Goal: Task Accomplishment & Management: Manage account settings

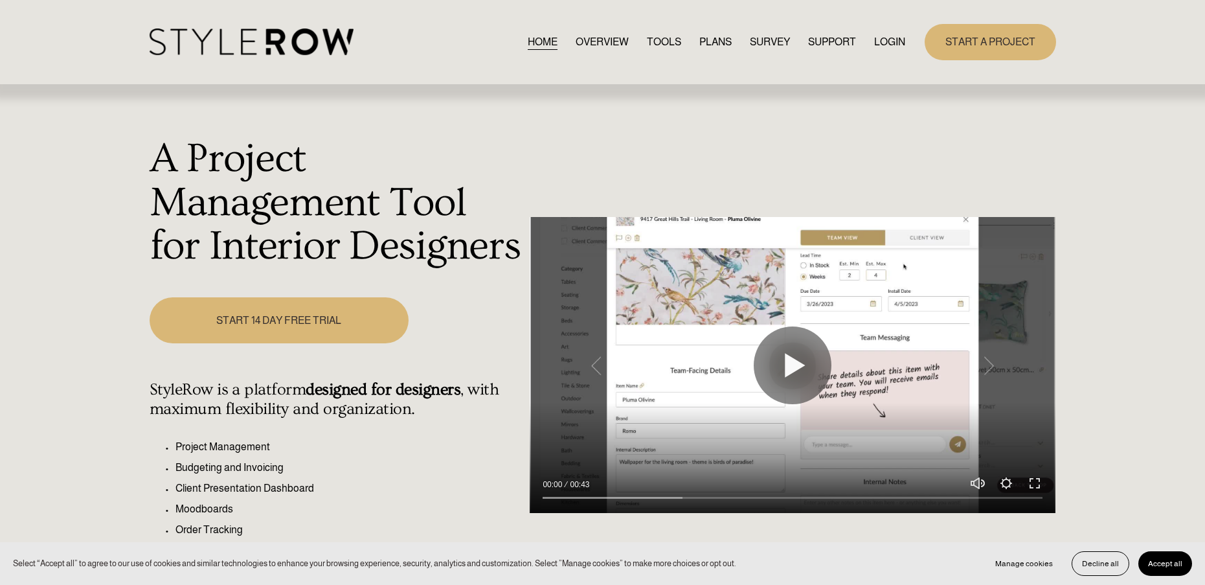
click at [887, 41] on link "LOGIN" at bounding box center [889, 41] width 31 height 17
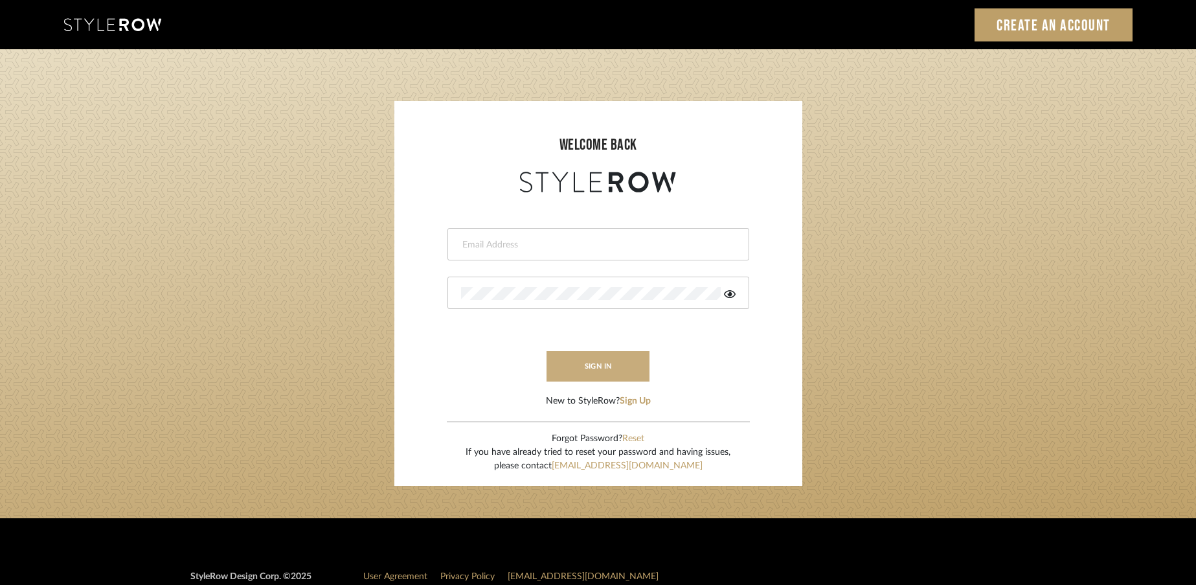
type input "rayeinteriordesign@gmail.com"
click at [631, 357] on button "sign in" at bounding box center [598, 366] width 104 height 30
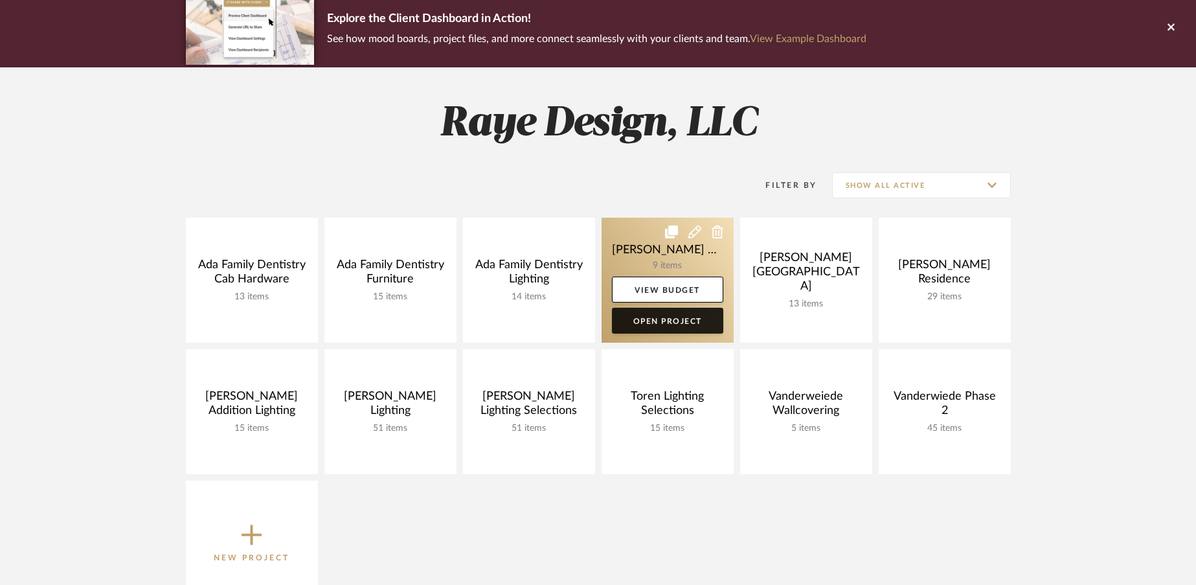
scroll to position [105, 0]
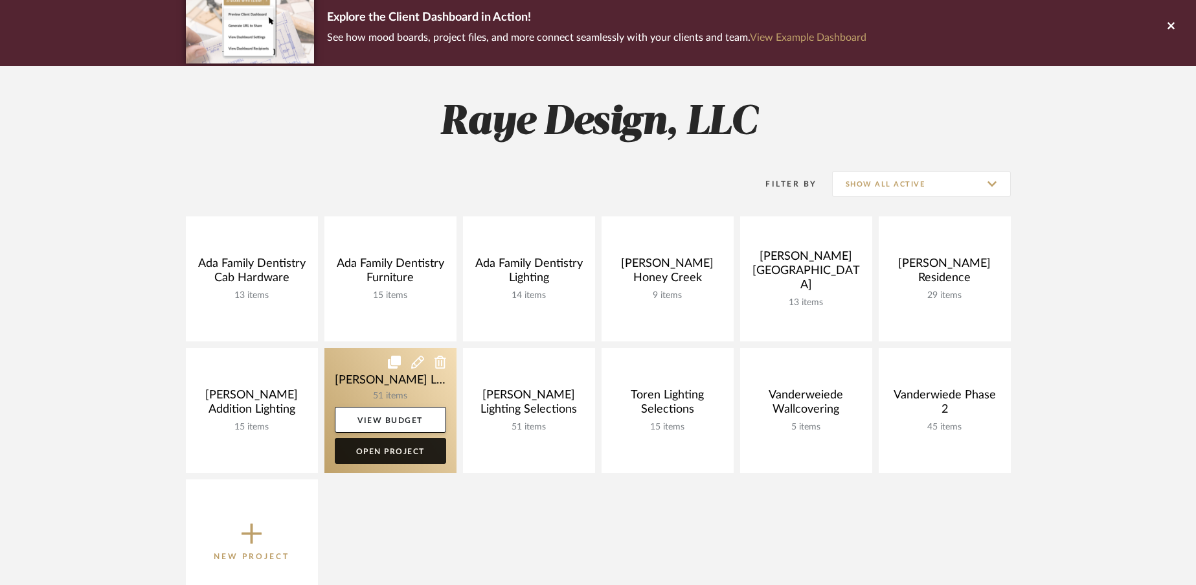
click at [405, 449] on link "Open Project" at bounding box center [390, 451] width 111 height 26
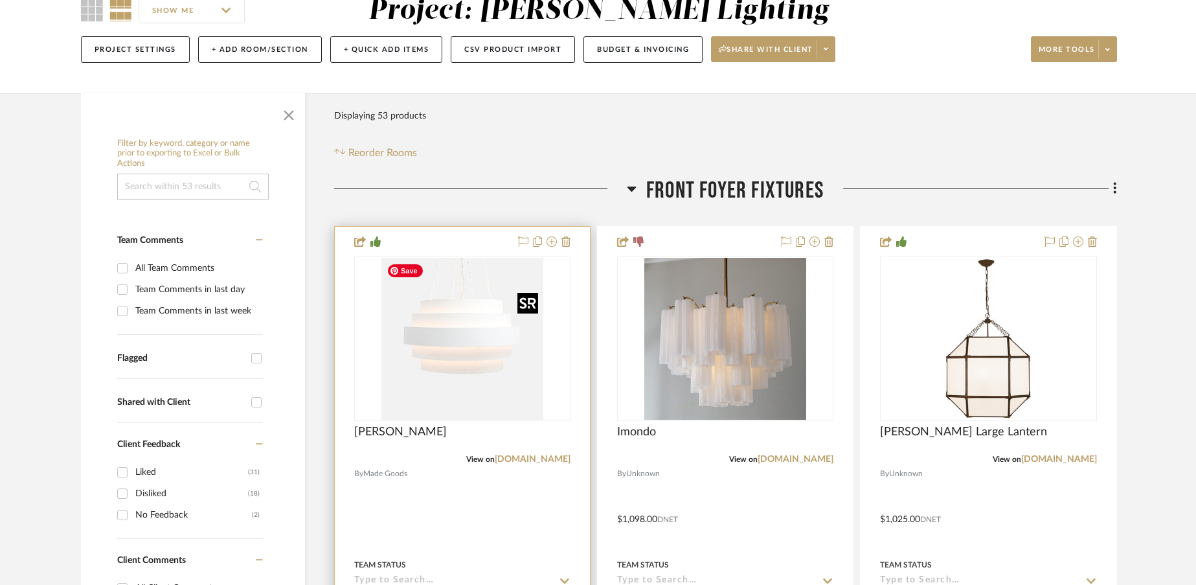
scroll to position [129, 0]
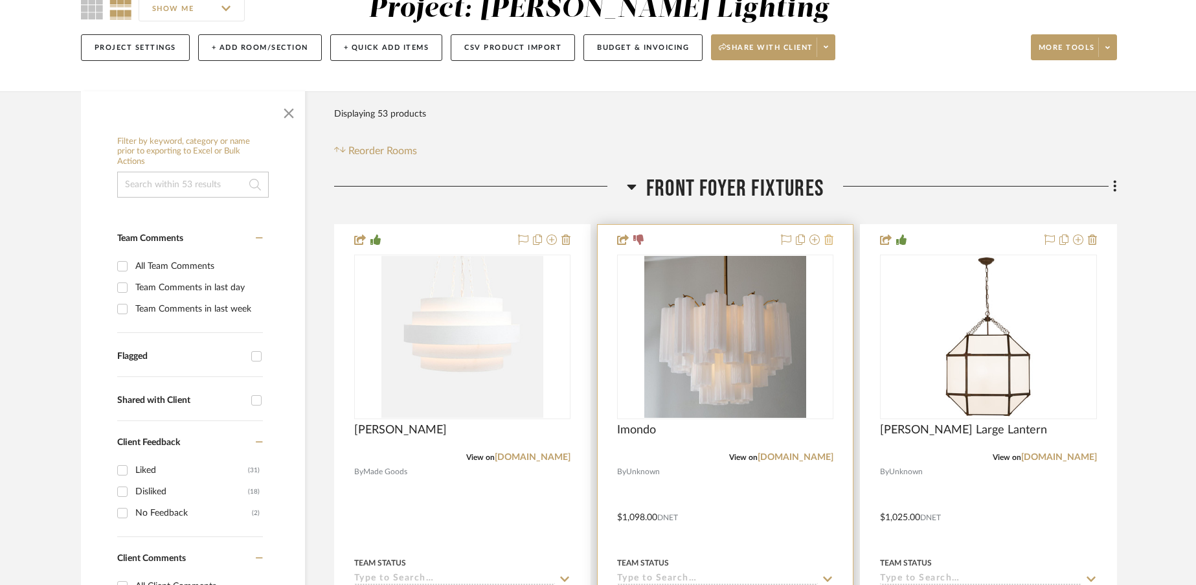
click at [829, 238] on icon at bounding box center [828, 239] width 9 height 10
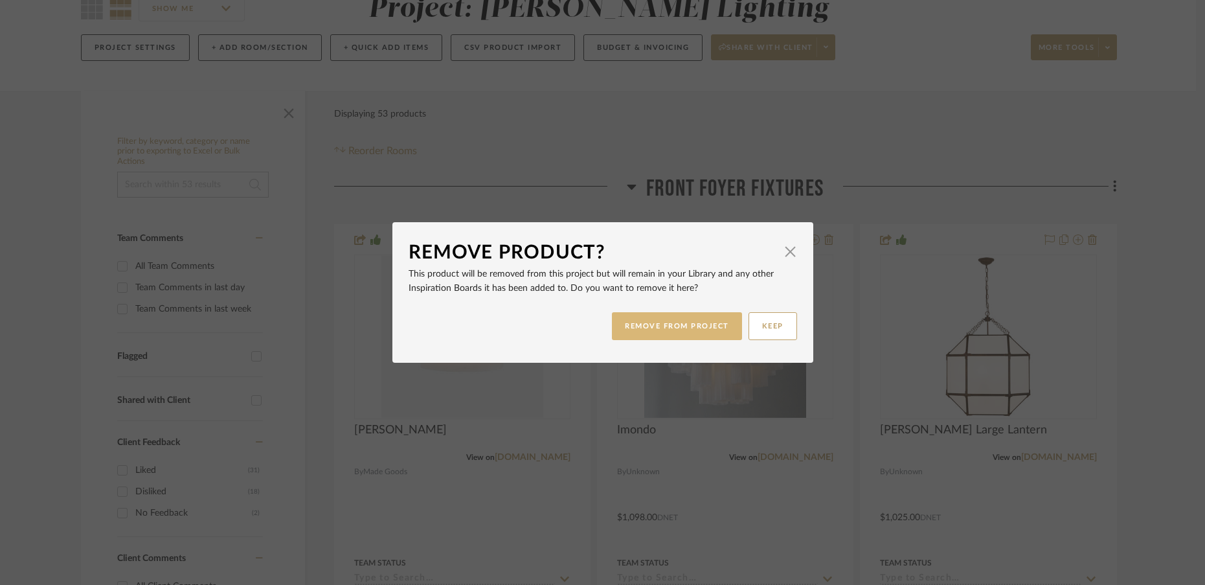
click at [673, 325] on button "REMOVE FROM PROJECT" at bounding box center [677, 326] width 130 height 28
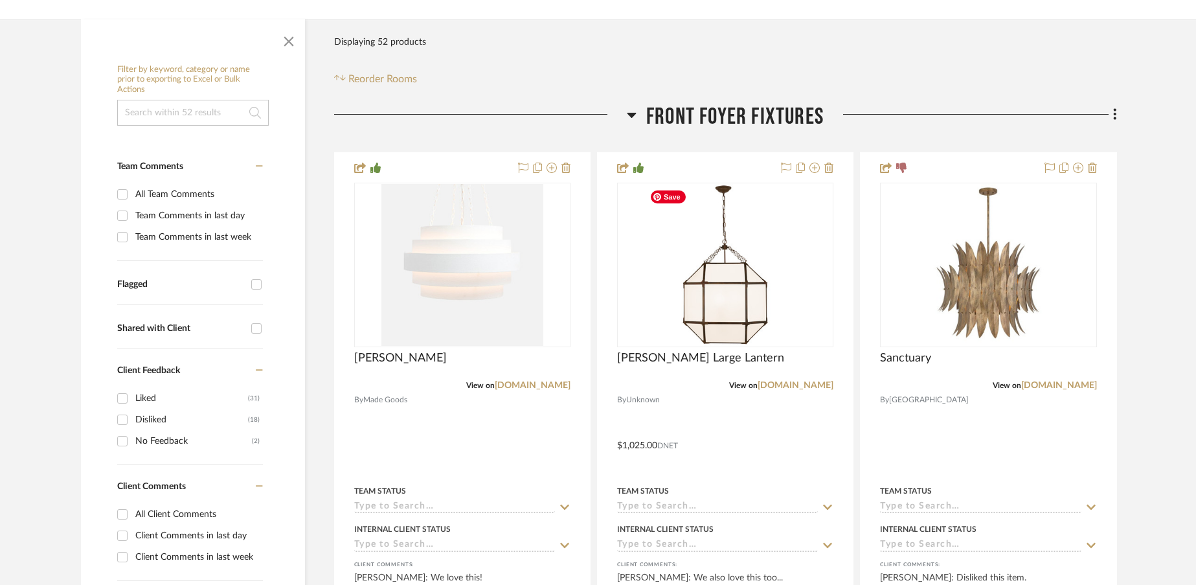
scroll to position [212, 0]
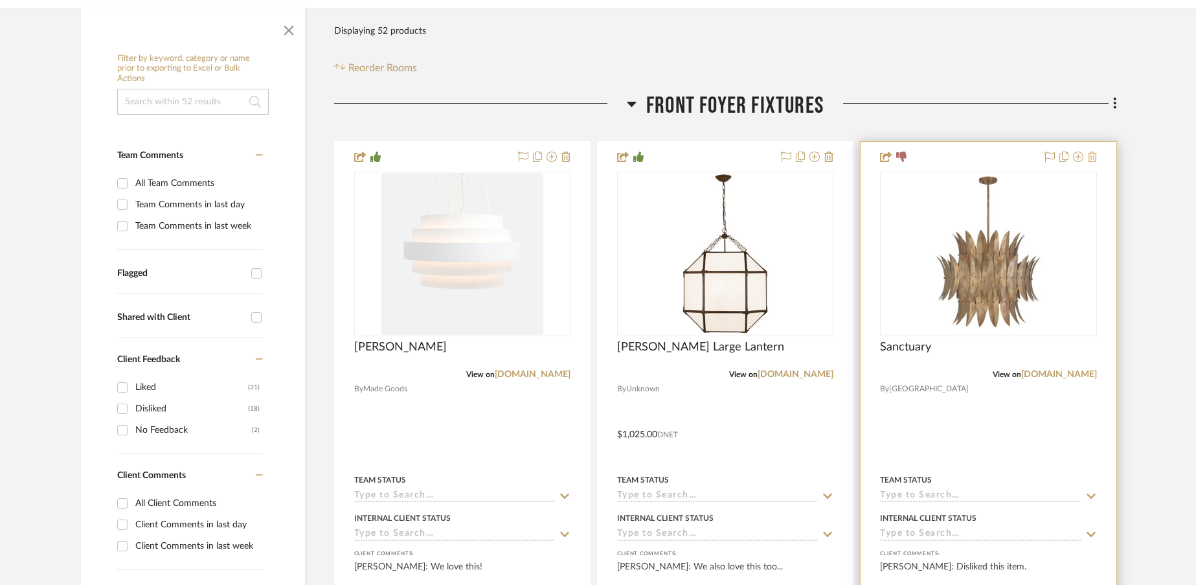
click at [1095, 160] on icon at bounding box center [1091, 156] width 9 height 10
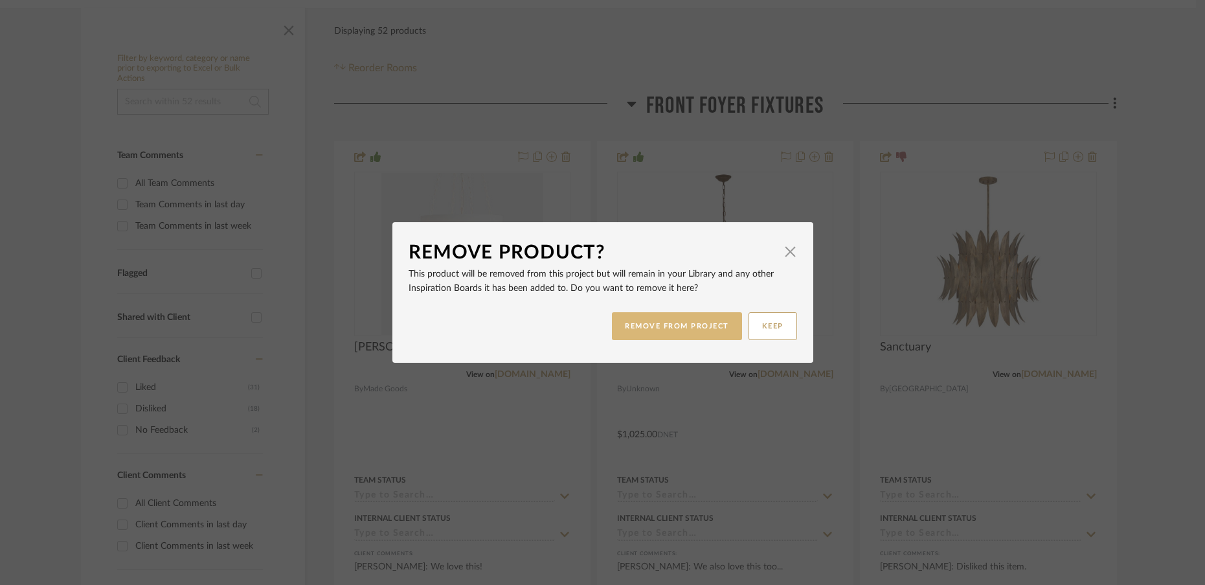
click at [691, 331] on button "REMOVE FROM PROJECT" at bounding box center [677, 326] width 130 height 28
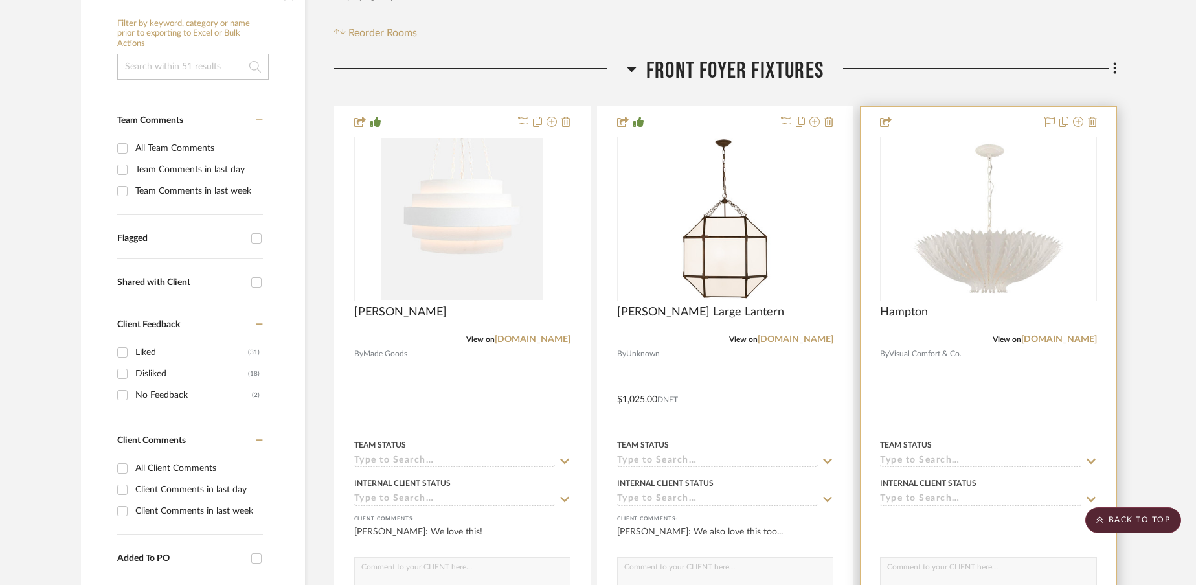
scroll to position [243, 0]
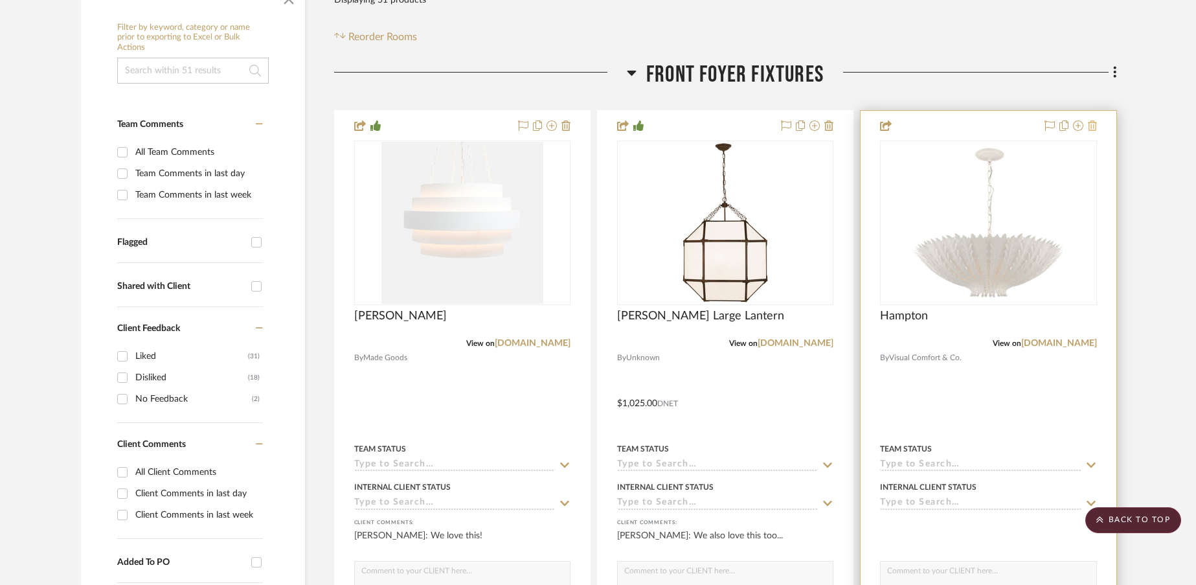
click at [1094, 127] on icon at bounding box center [1091, 125] width 9 height 10
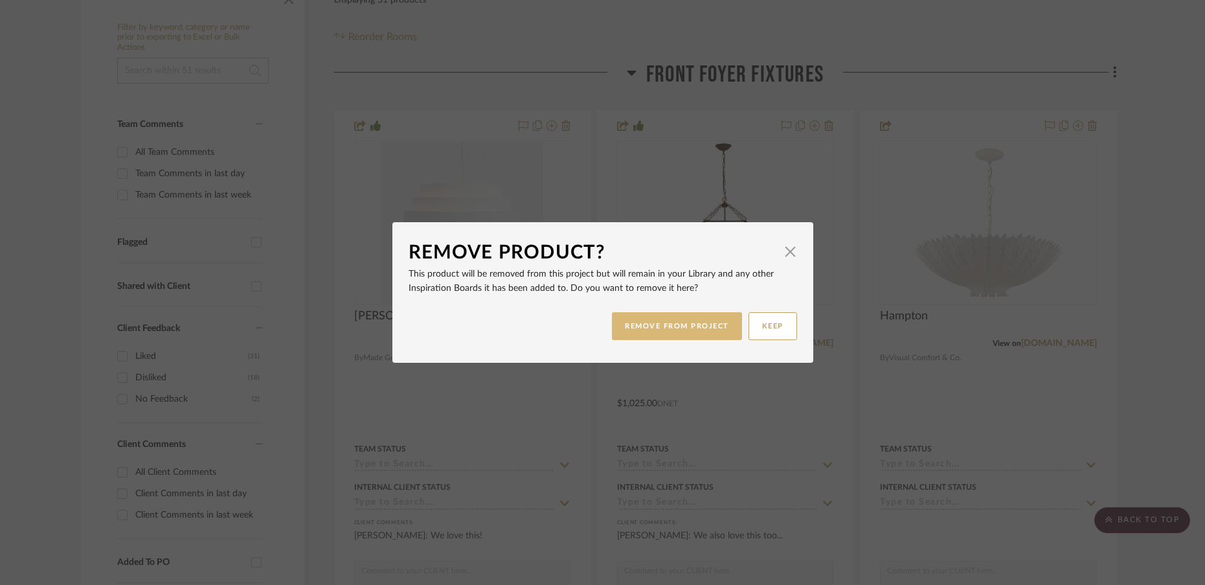
click at [691, 324] on button "REMOVE FROM PROJECT" at bounding box center [677, 326] width 130 height 28
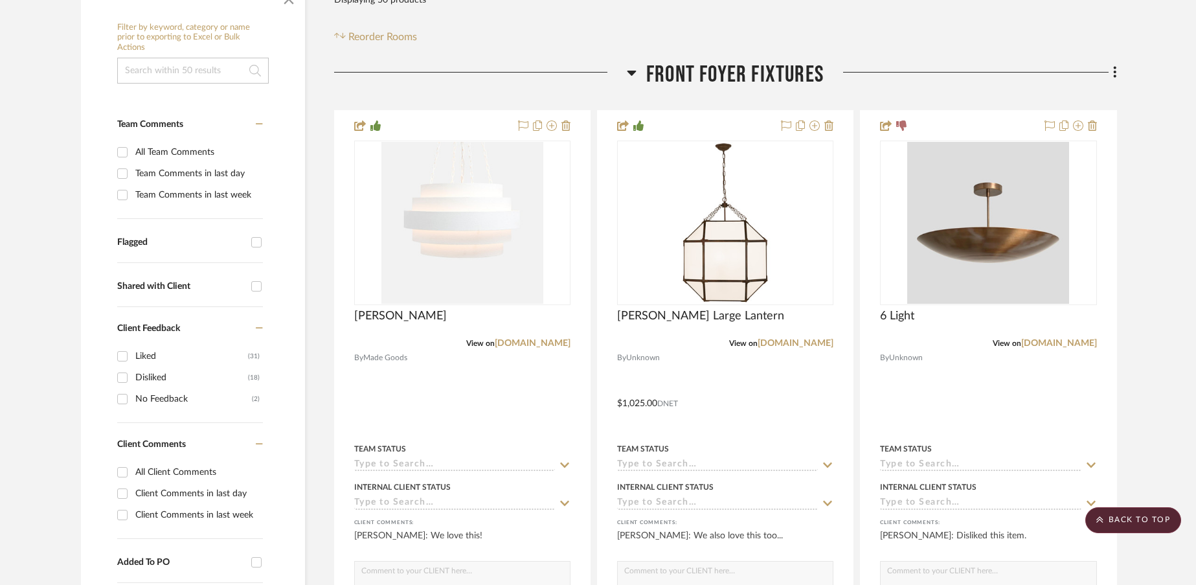
scroll to position [248, 0]
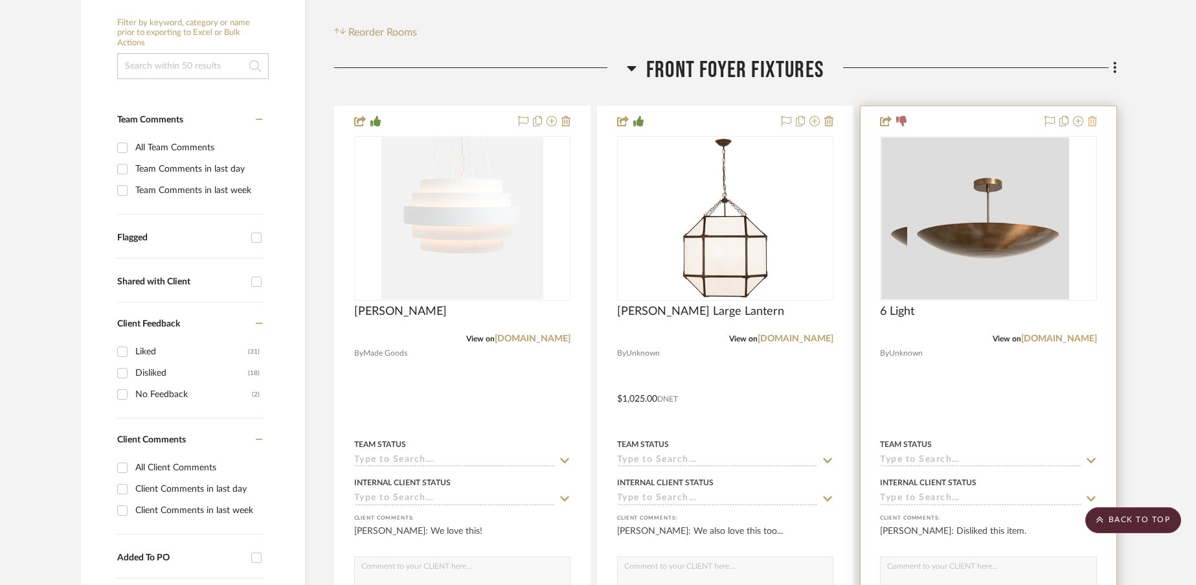
click at [1093, 126] on icon at bounding box center [1091, 121] width 9 height 10
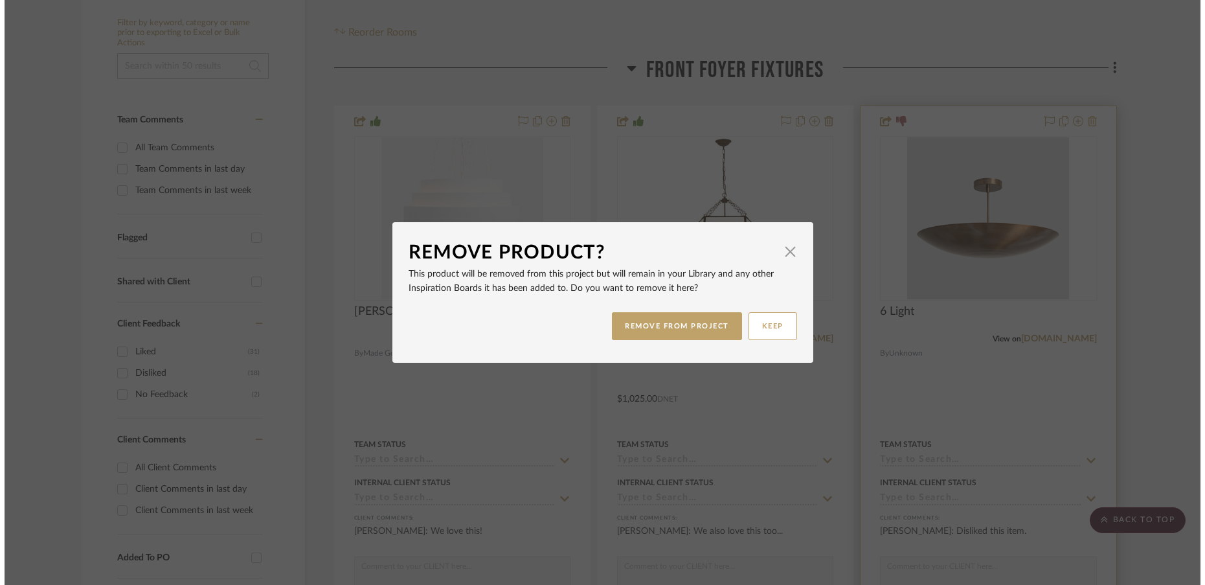
scroll to position [0, 0]
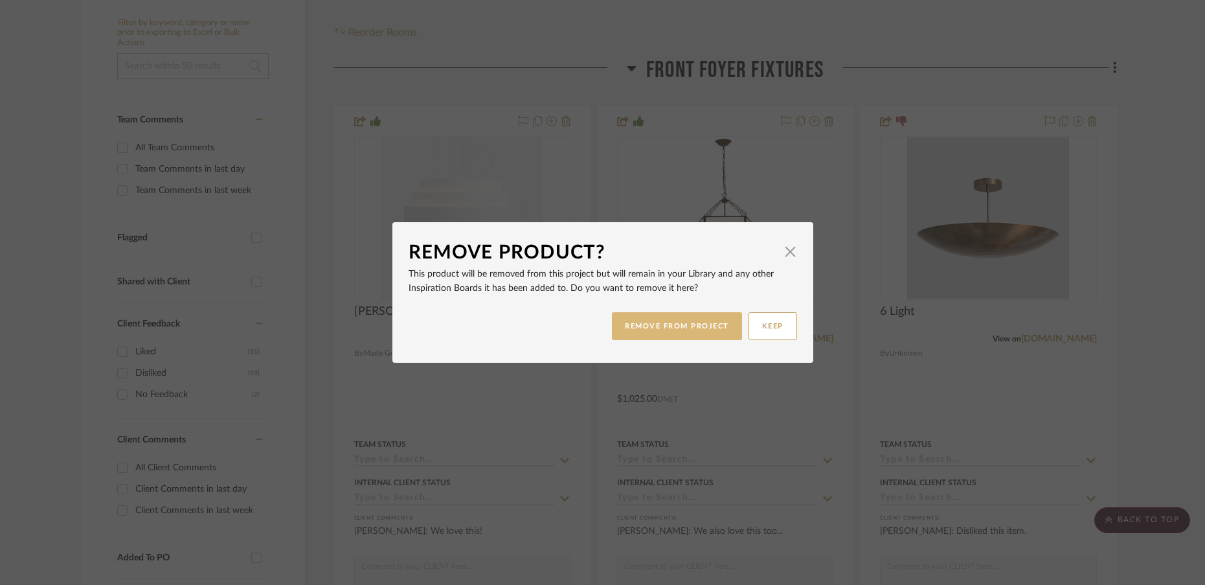
click at [715, 326] on button "REMOVE FROM PROJECT" at bounding box center [677, 326] width 130 height 28
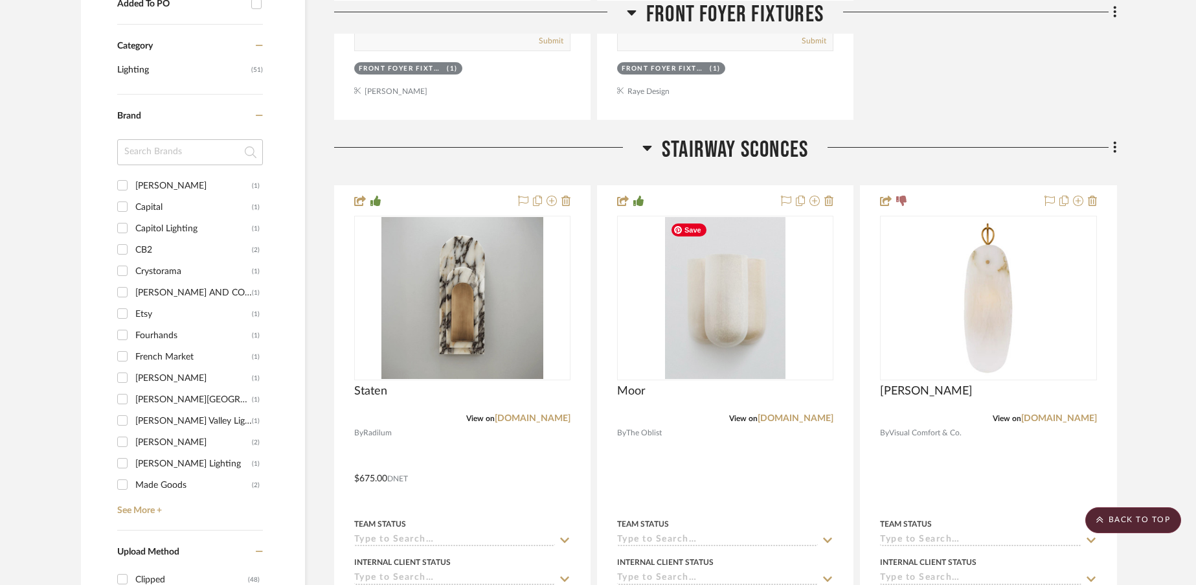
scroll to position [799, 0]
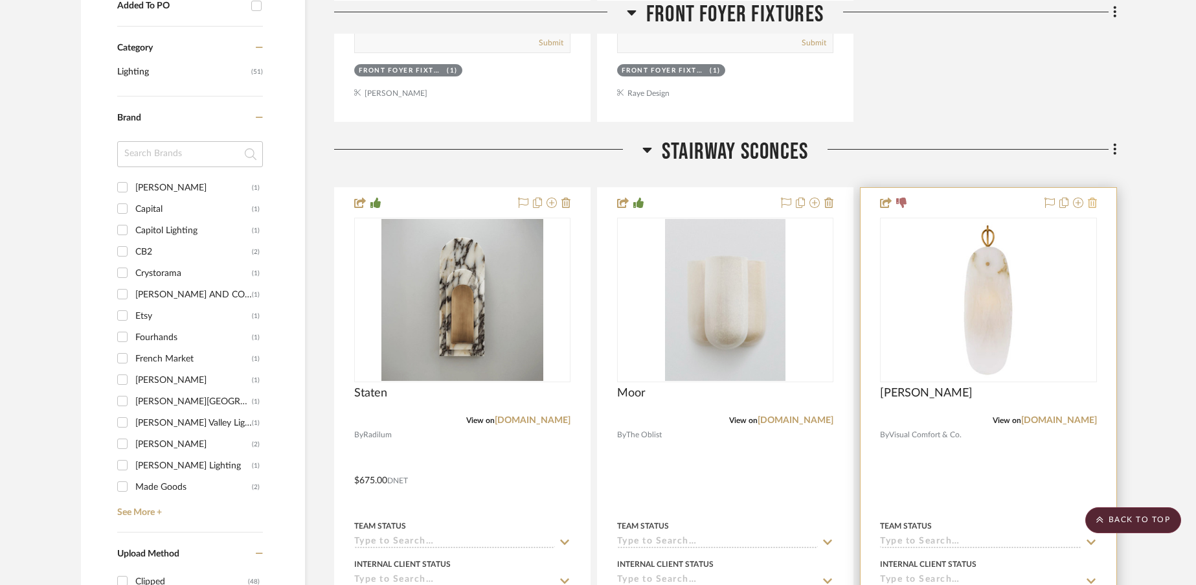
click at [1092, 203] on icon at bounding box center [1091, 202] width 9 height 10
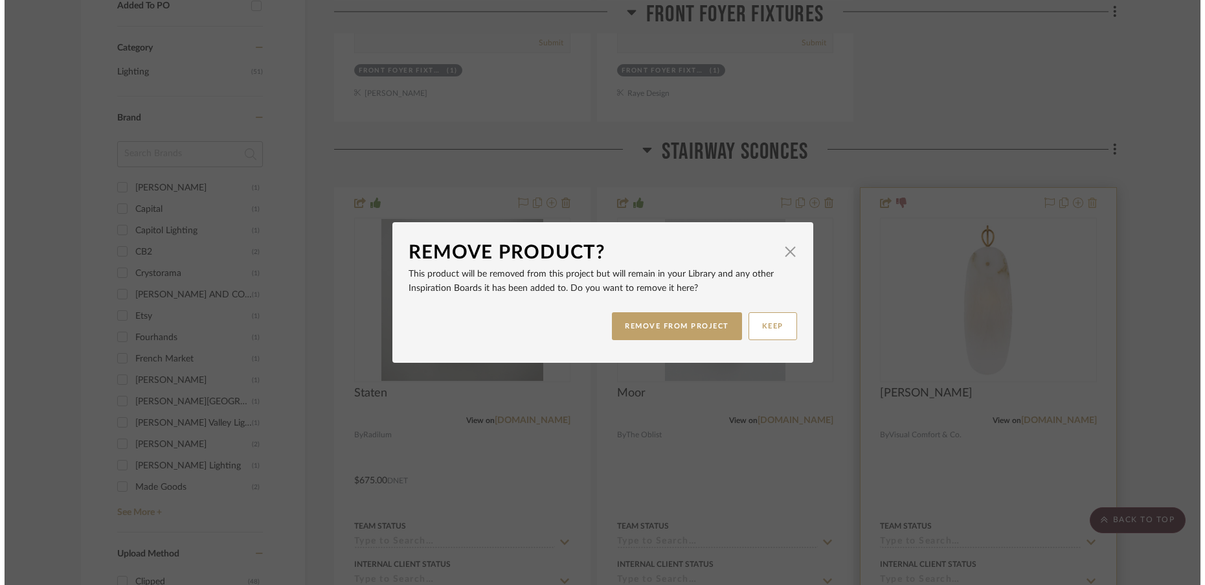
scroll to position [0, 0]
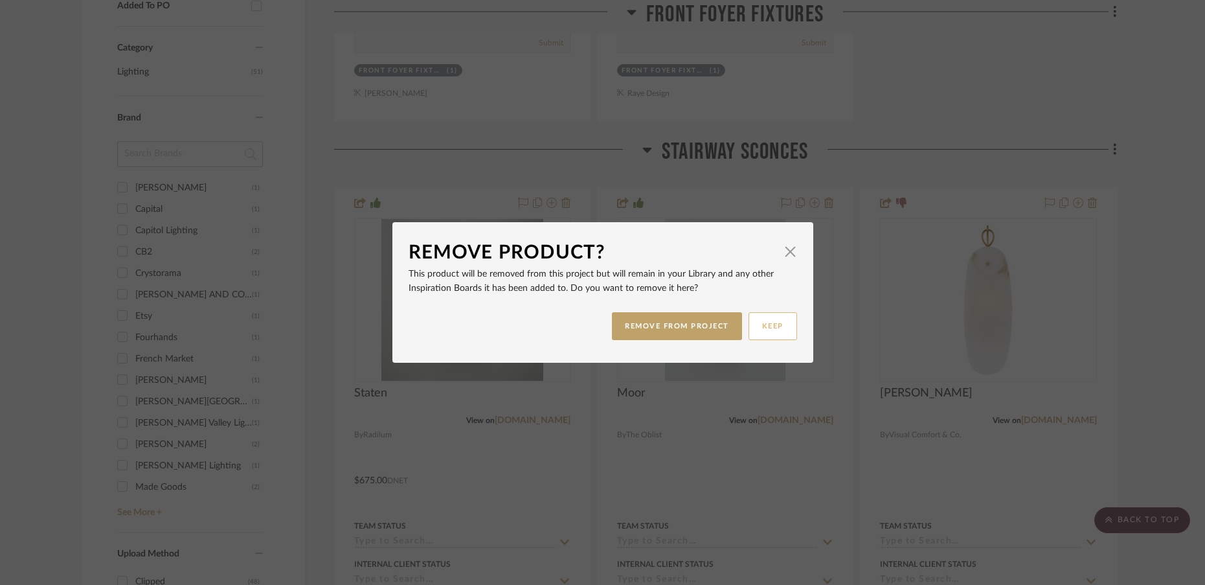
click at [775, 328] on button "KEEP" at bounding box center [772, 326] width 49 height 28
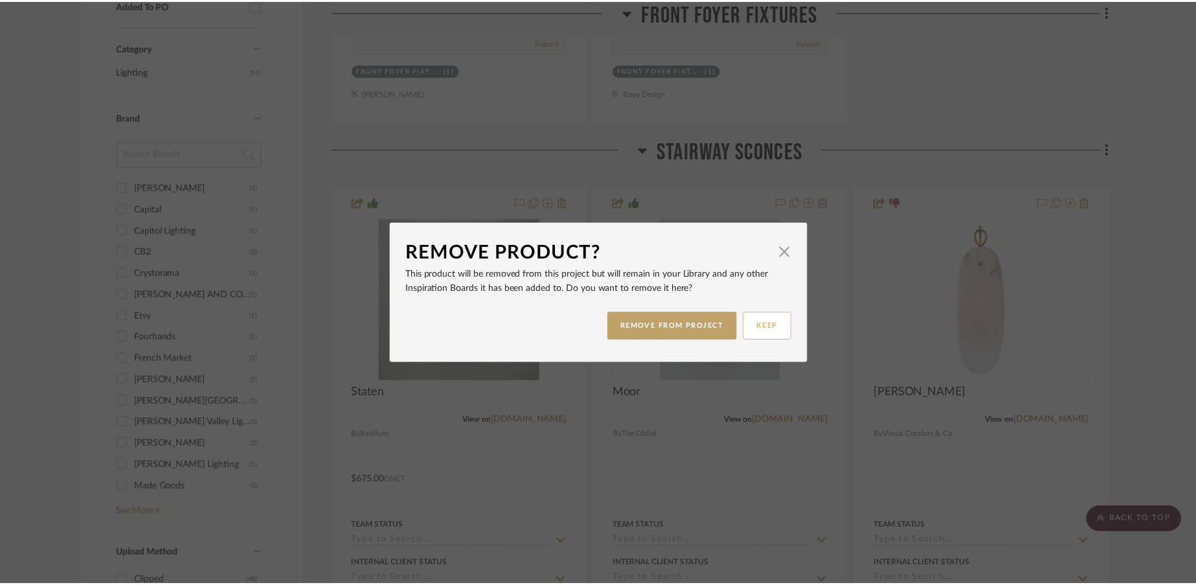
scroll to position [799, 0]
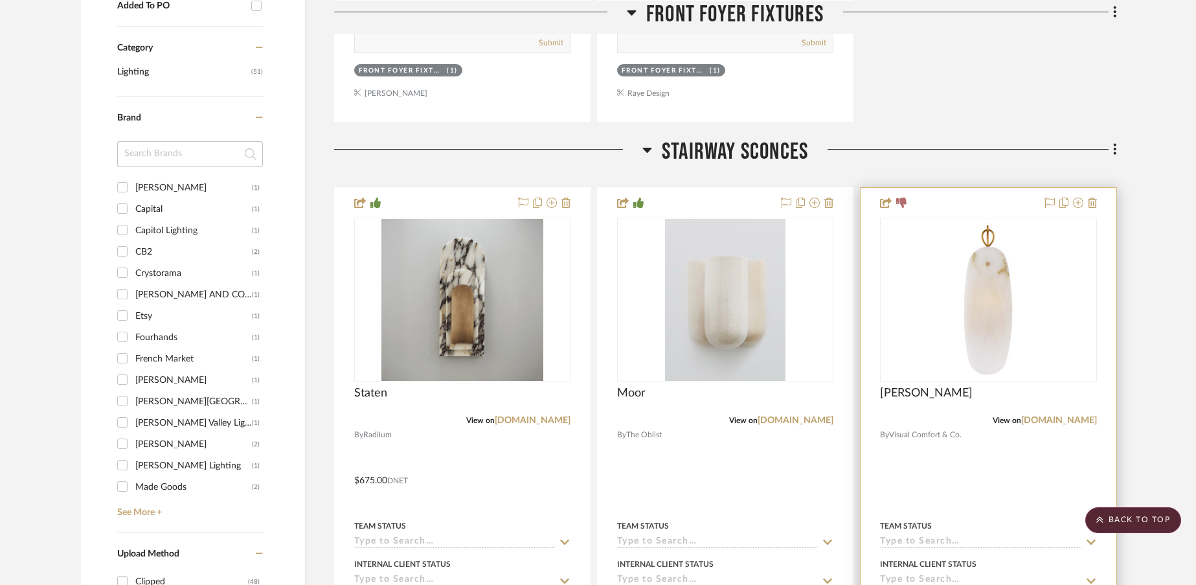
click at [1098, 205] on div at bounding box center [987, 471] width 255 height 566
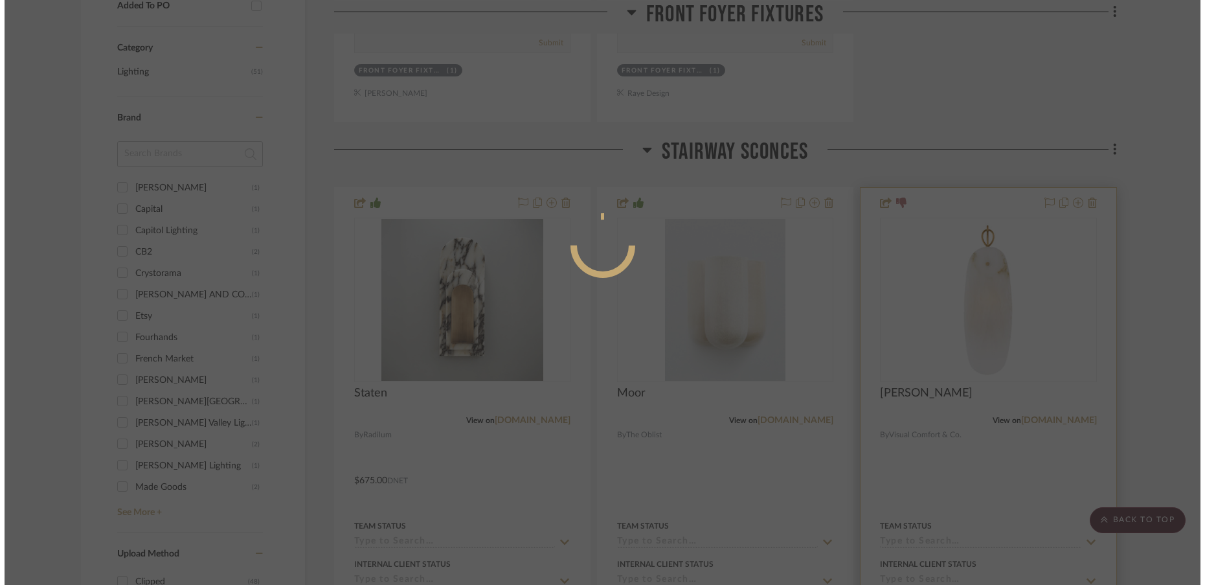
scroll to position [0, 0]
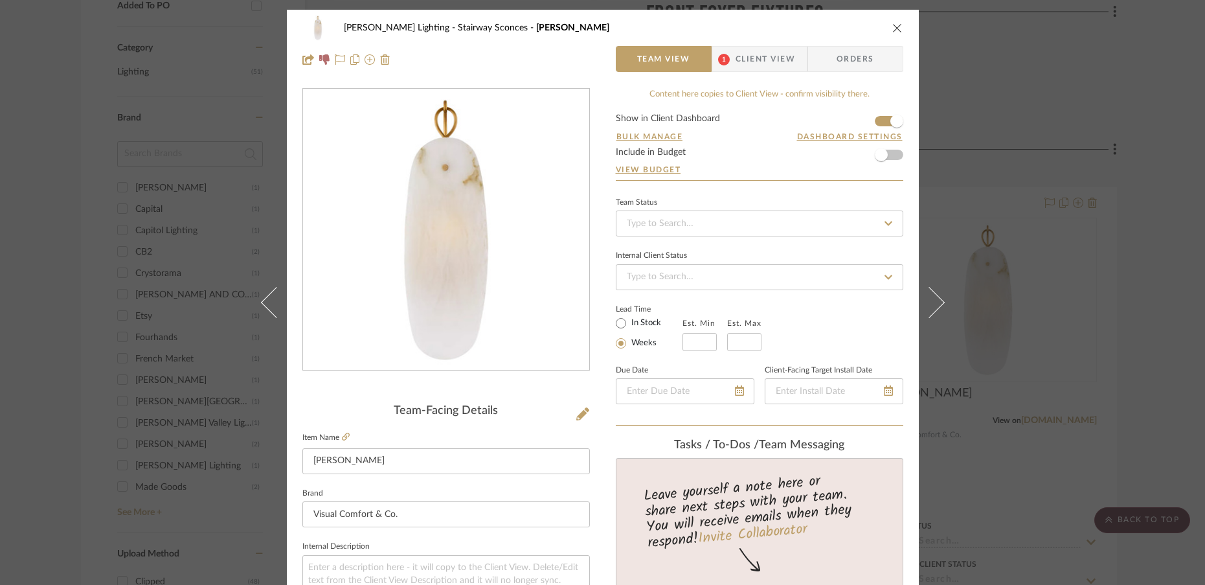
click at [779, 58] on span "Client View" at bounding box center [765, 59] width 60 height 26
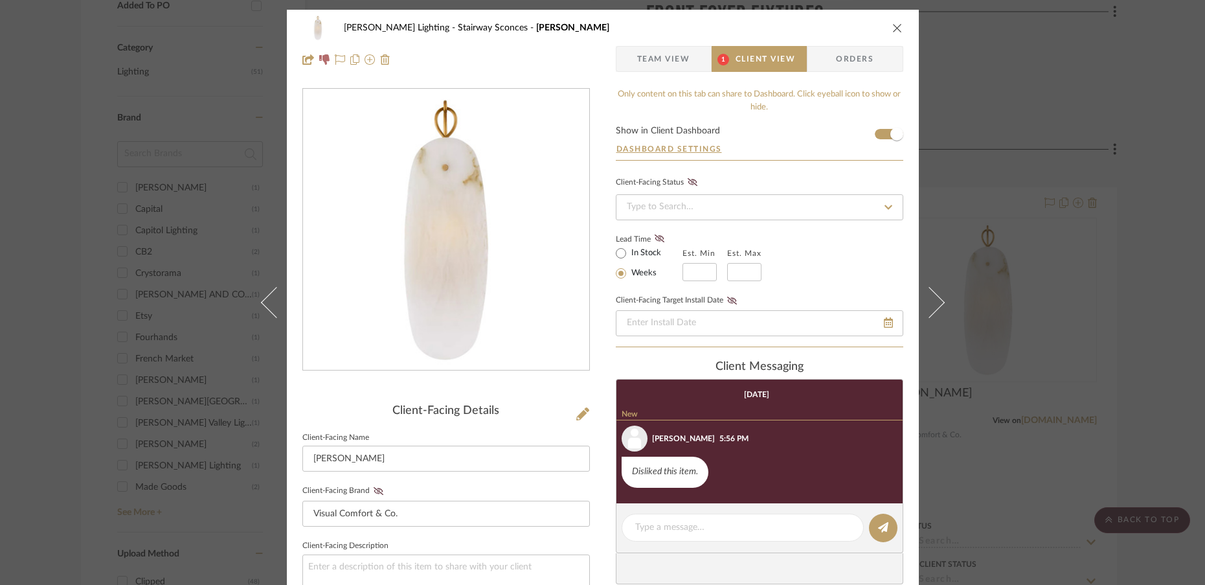
click at [892, 27] on icon "close" at bounding box center [897, 28] width 10 height 10
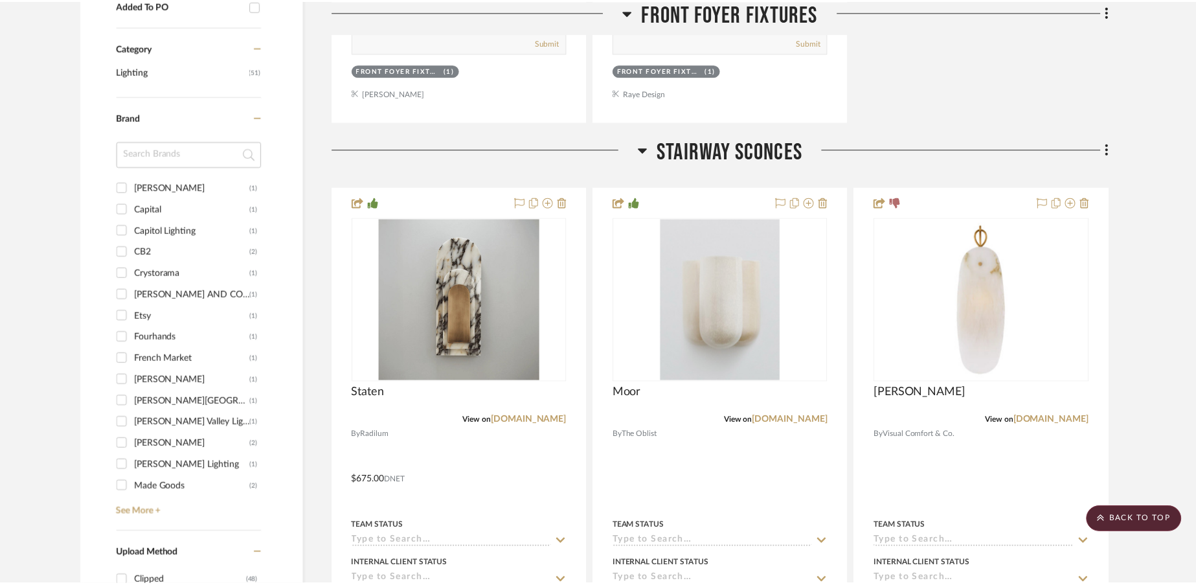
scroll to position [799, 0]
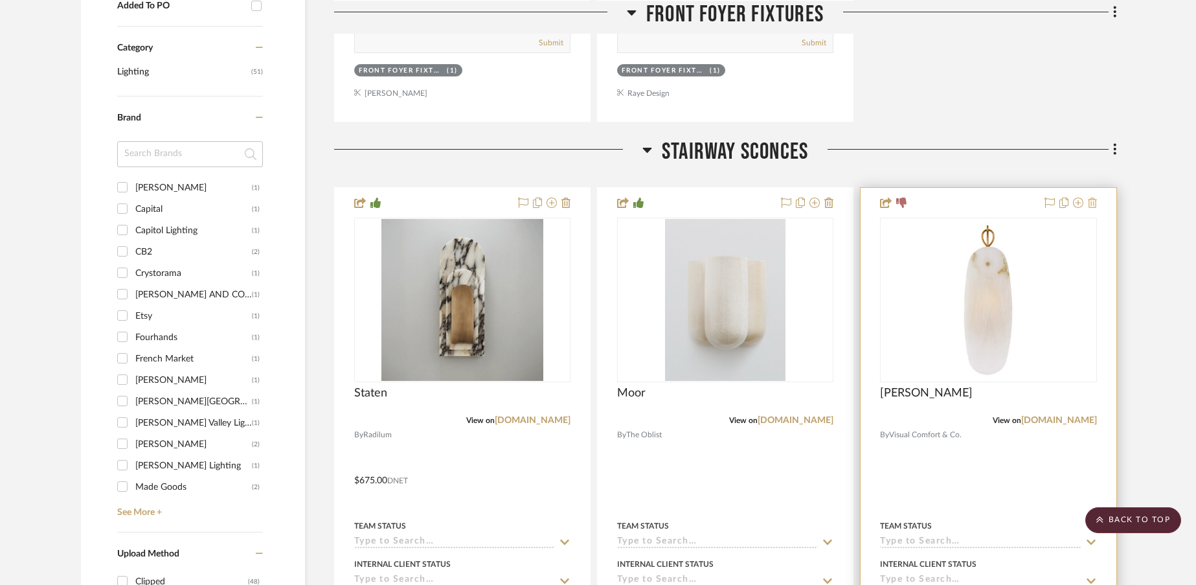
click at [1095, 205] on icon at bounding box center [1091, 202] width 9 height 10
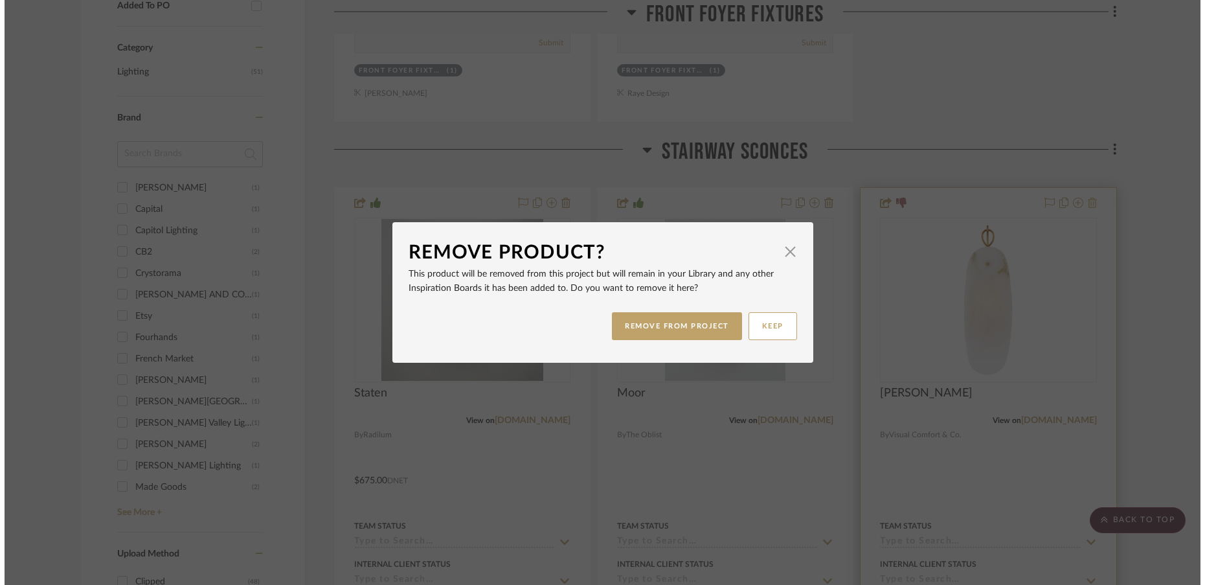
scroll to position [0, 0]
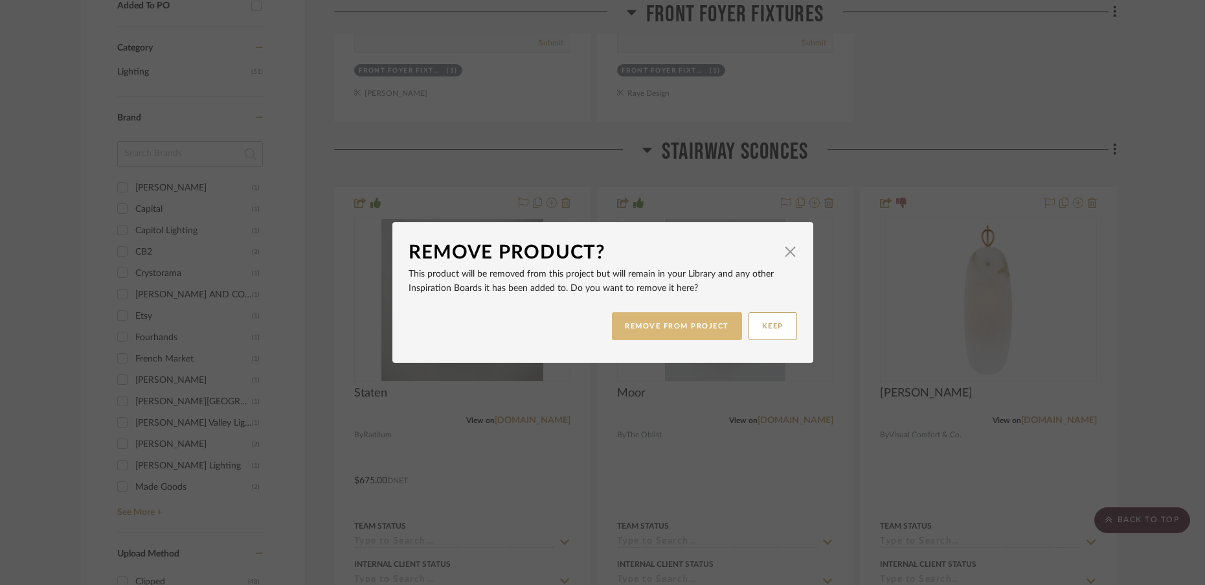
click at [681, 327] on button "REMOVE FROM PROJECT" at bounding box center [677, 326] width 130 height 28
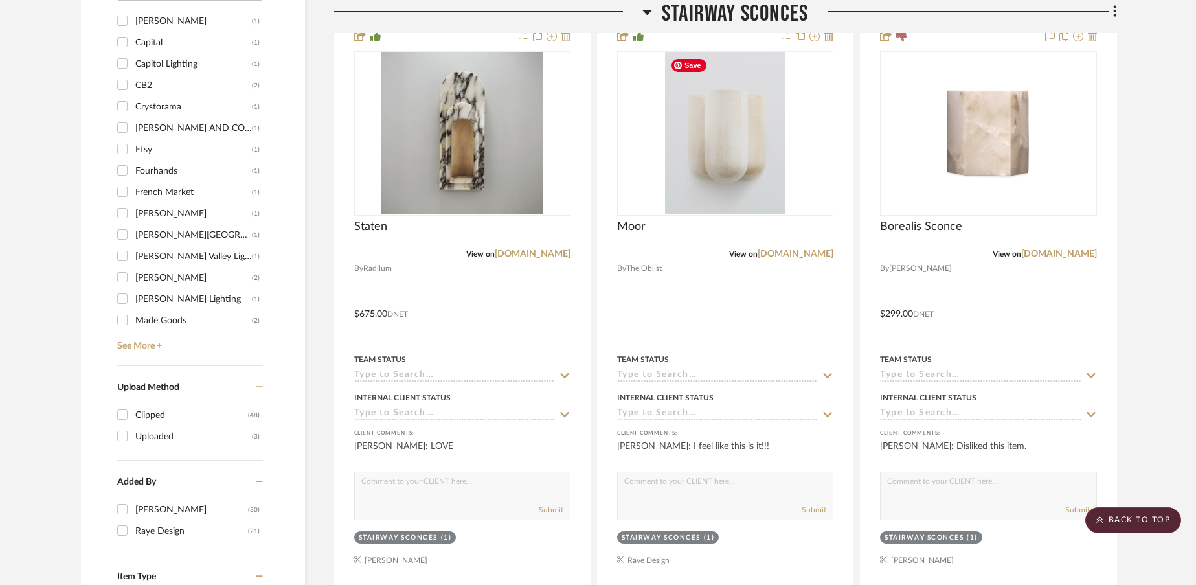
scroll to position [941, 0]
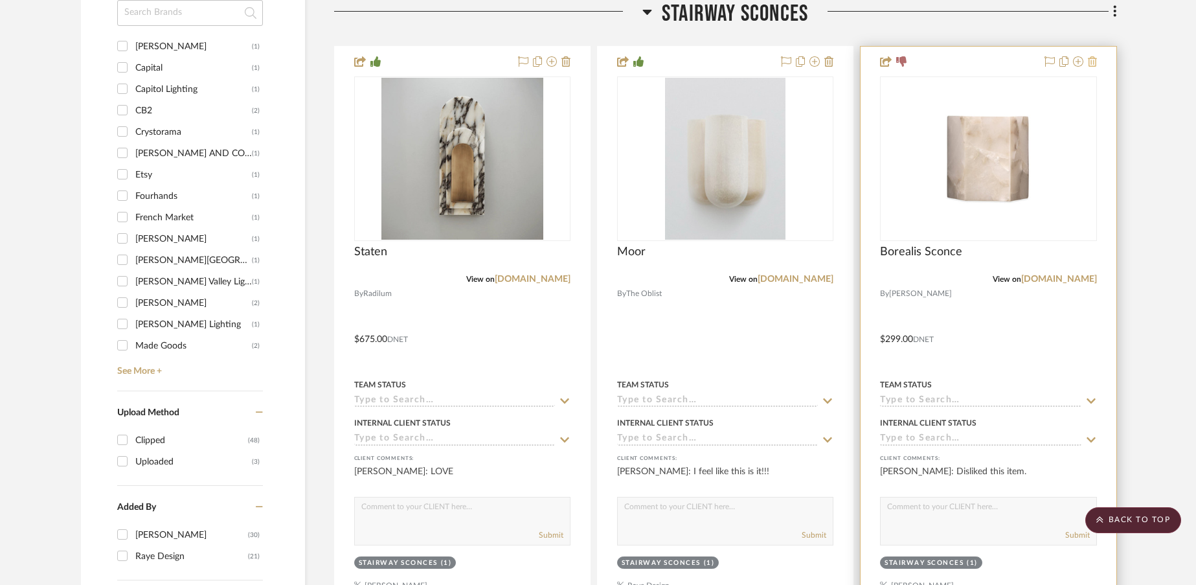
click at [1093, 62] on icon at bounding box center [1091, 61] width 9 height 10
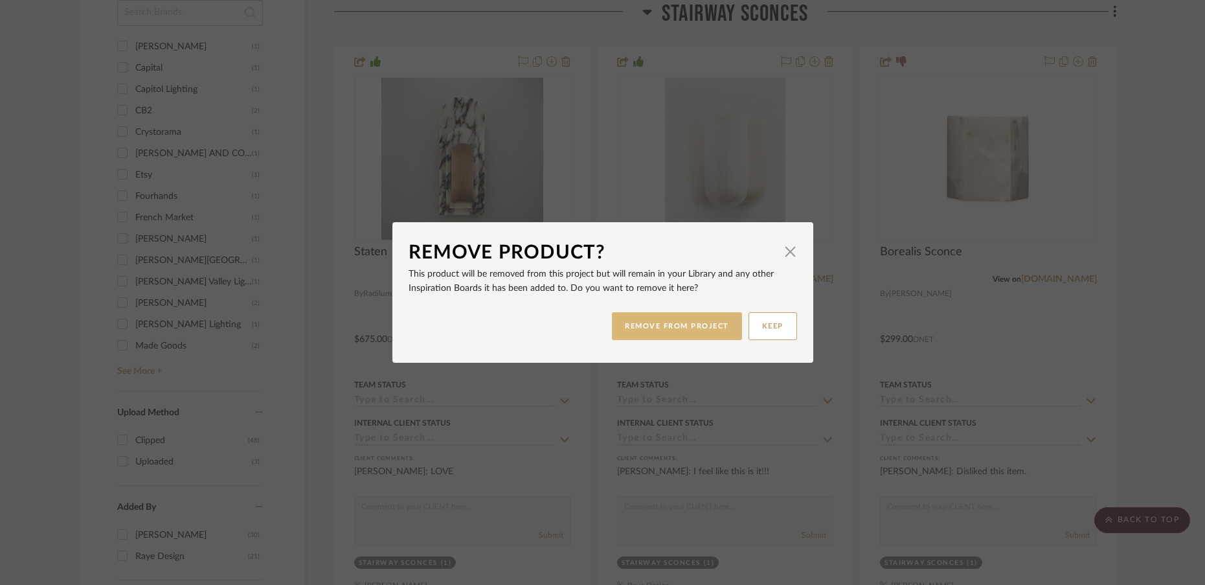
click at [669, 330] on button "REMOVE FROM PROJECT" at bounding box center [677, 326] width 130 height 28
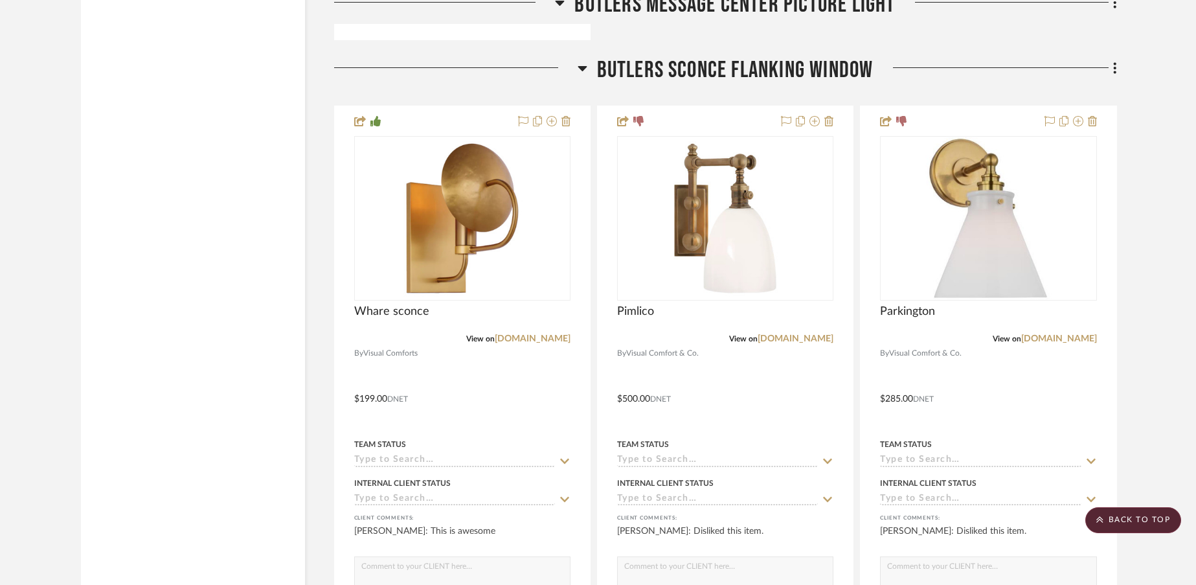
scroll to position [5948, 0]
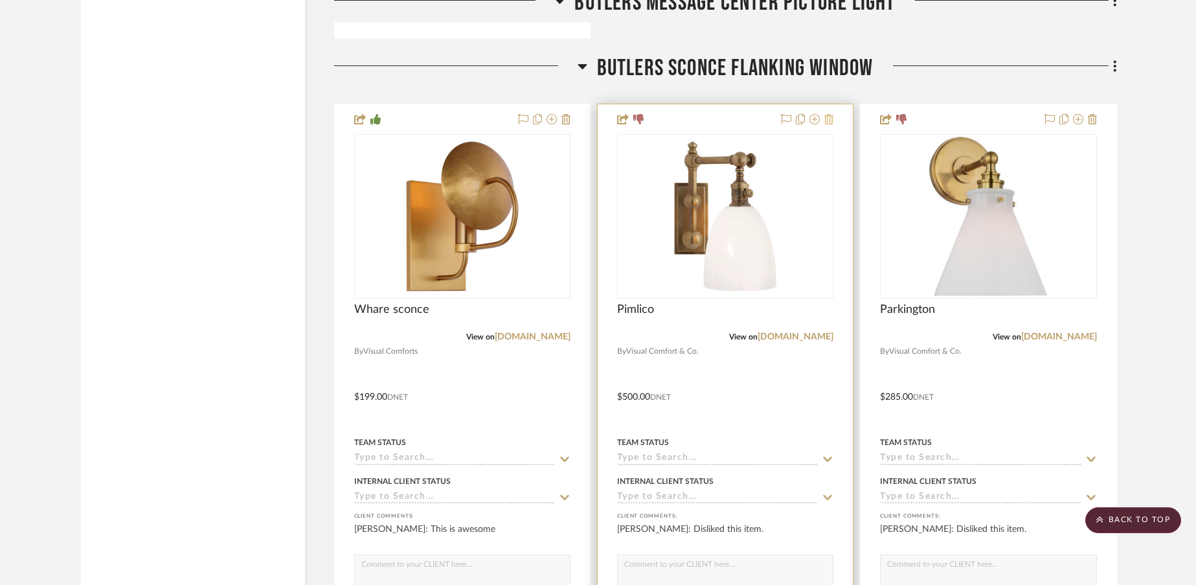
click at [830, 122] on icon at bounding box center [828, 119] width 9 height 10
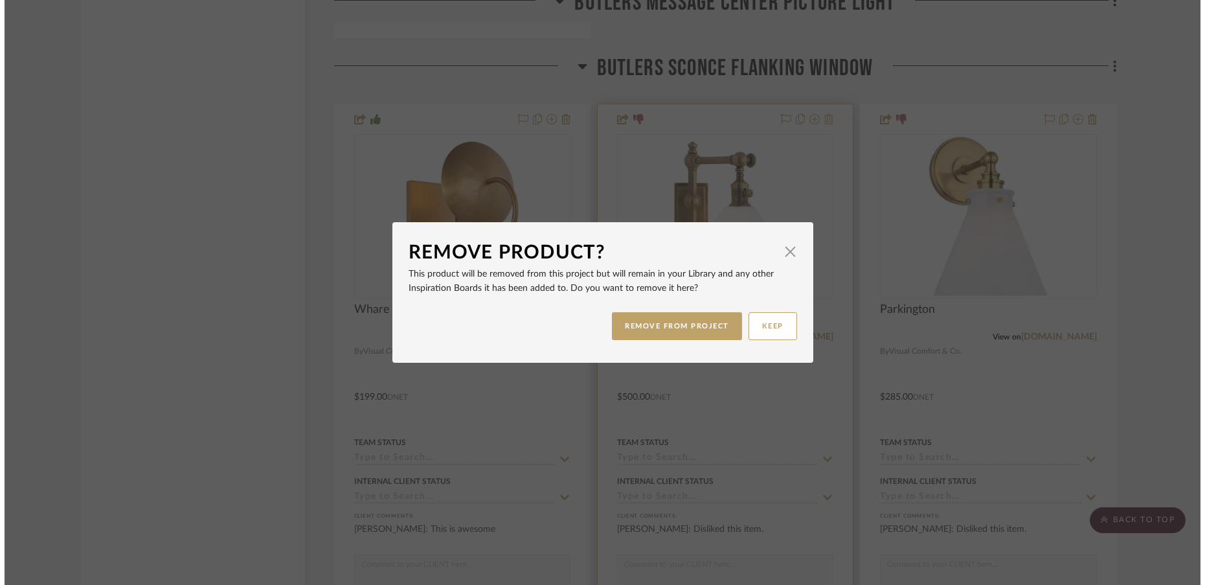
scroll to position [0, 0]
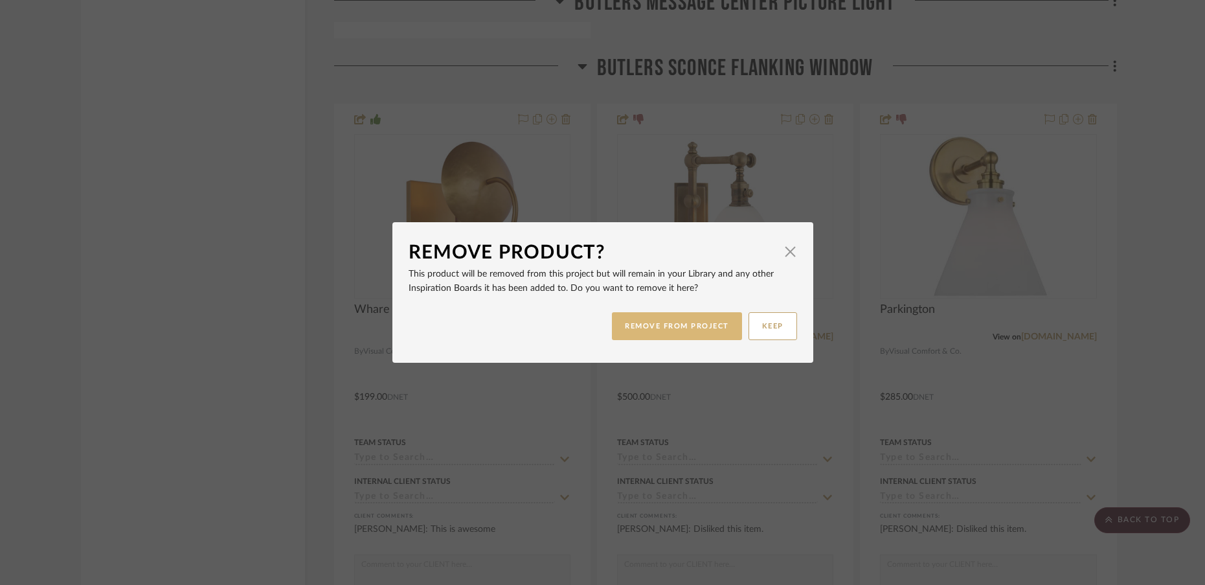
click at [649, 319] on button "REMOVE FROM PROJECT" at bounding box center [677, 326] width 130 height 28
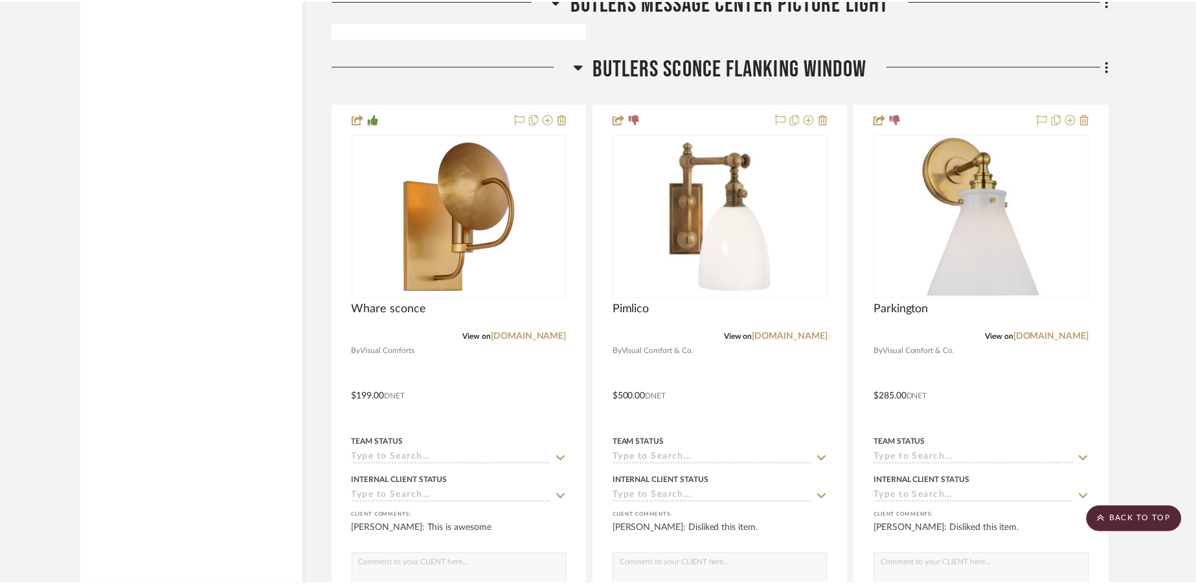
scroll to position [5948, 0]
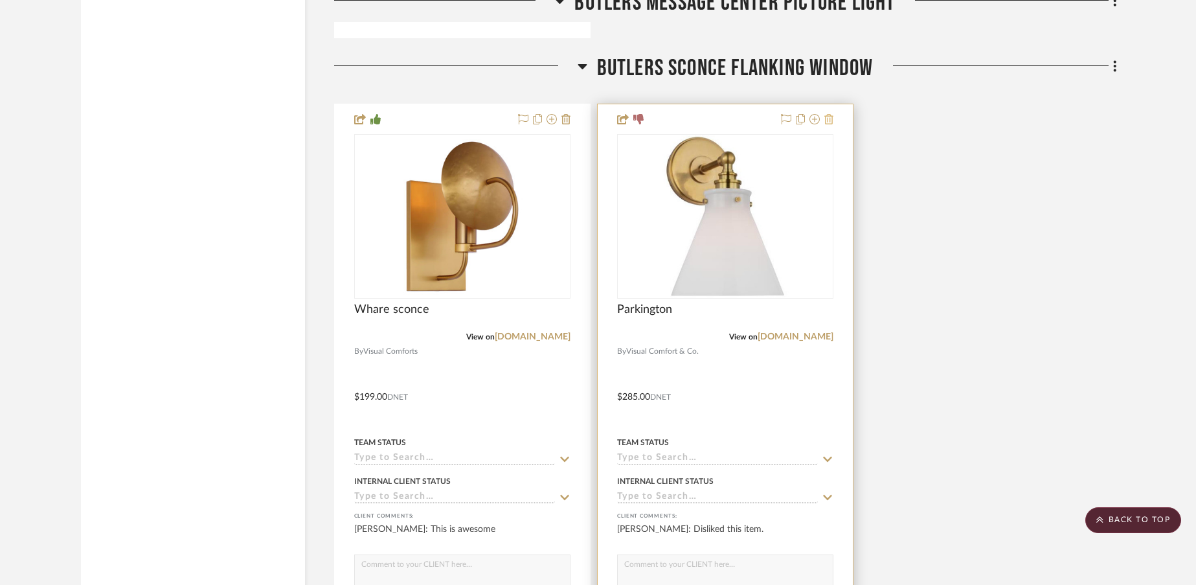
click at [832, 120] on icon at bounding box center [828, 119] width 9 height 10
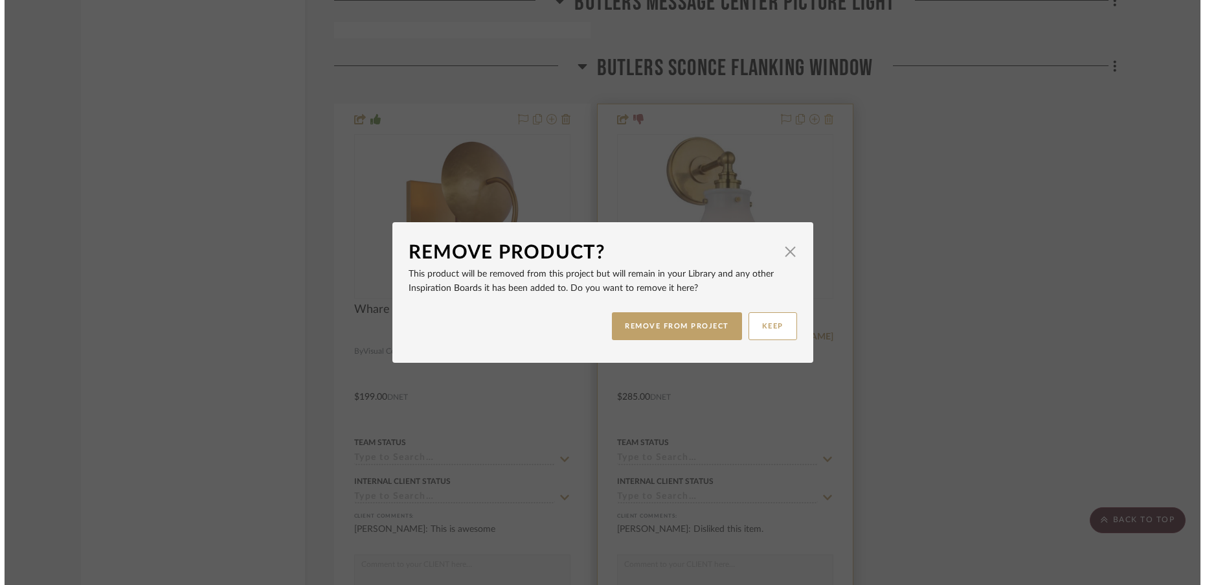
scroll to position [0, 0]
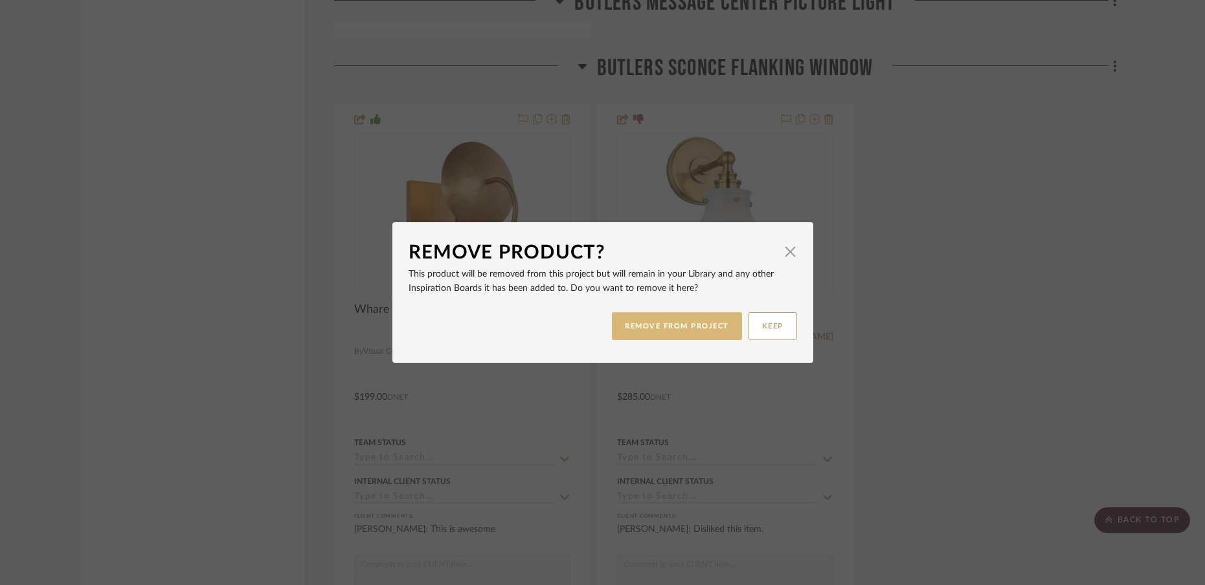
click at [674, 331] on button "REMOVE FROM PROJECT" at bounding box center [677, 326] width 130 height 28
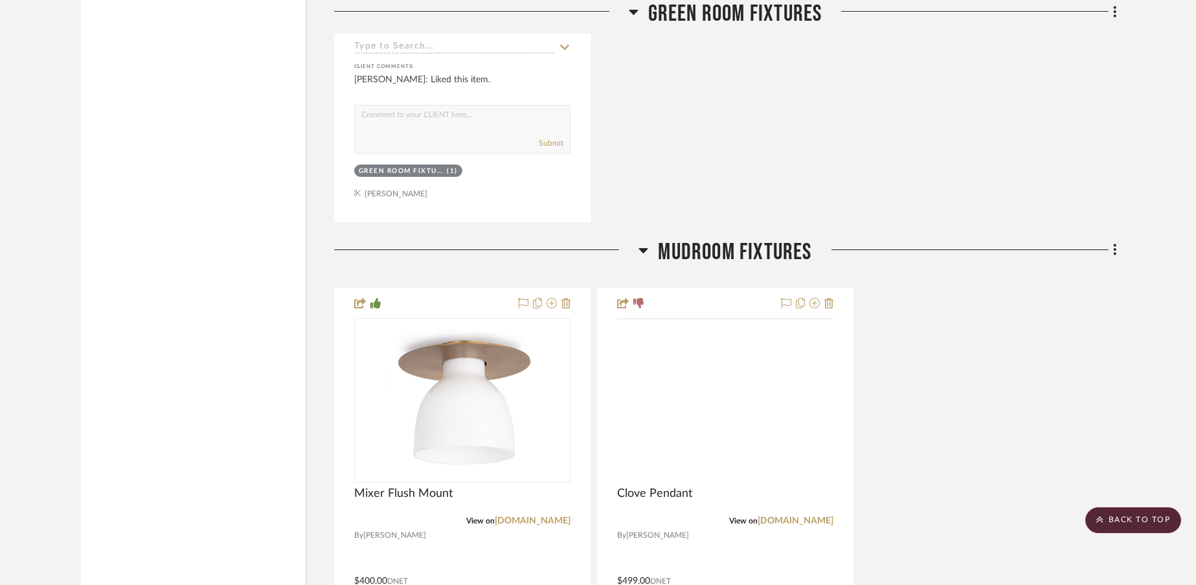
scroll to position [7166, 0]
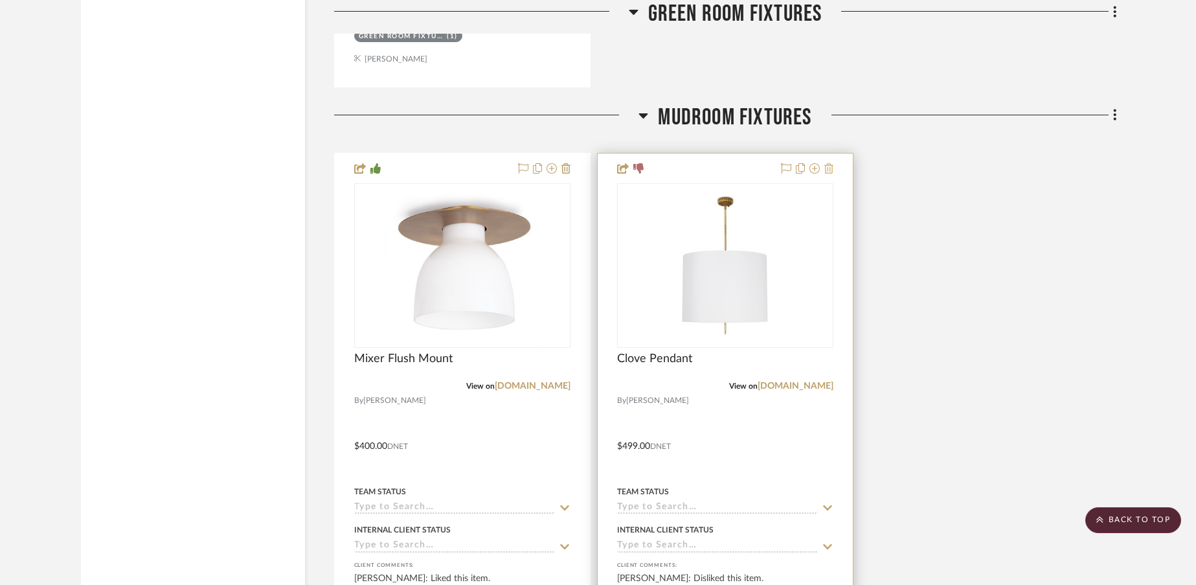
click at [827, 170] on icon at bounding box center [828, 168] width 9 height 10
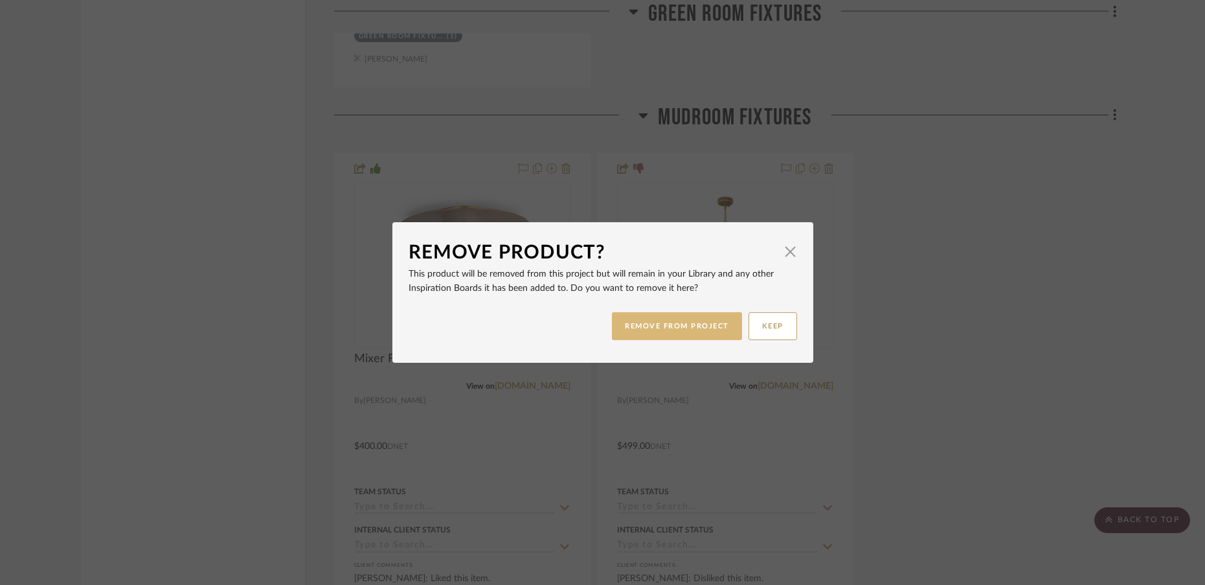
click at [658, 328] on button "REMOVE FROM PROJECT" at bounding box center [677, 326] width 130 height 28
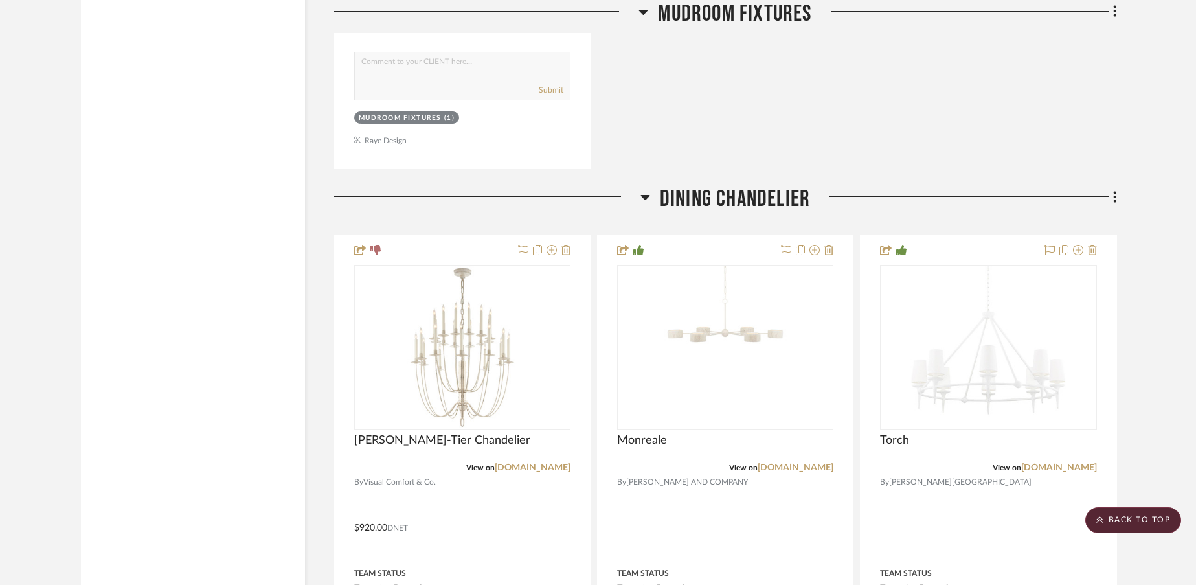
scroll to position [7716, 0]
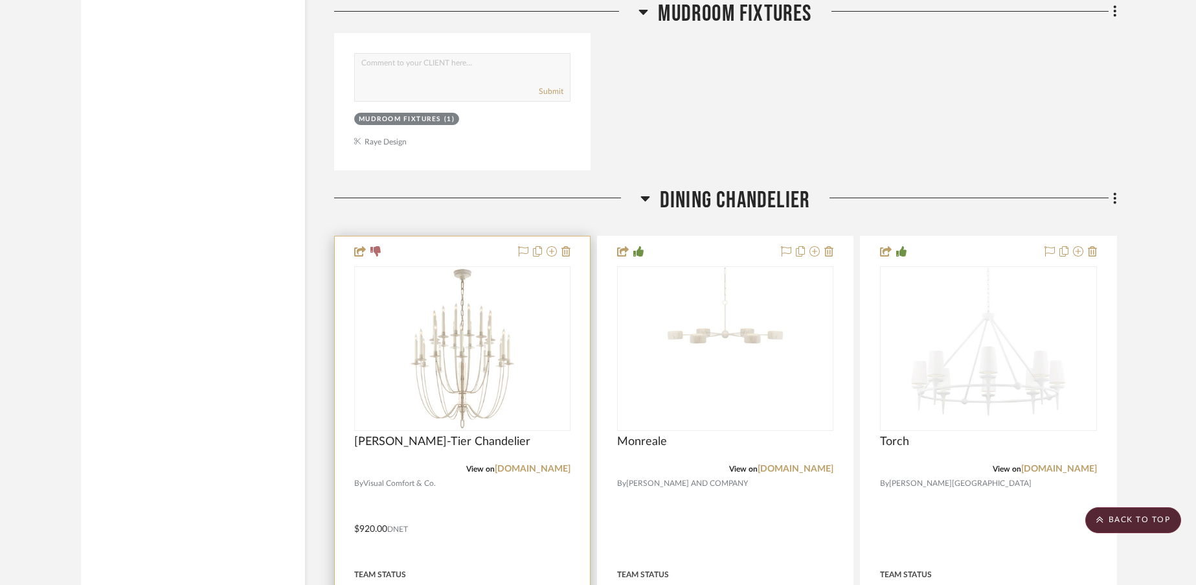
click at [572, 256] on div at bounding box center [462, 519] width 255 height 566
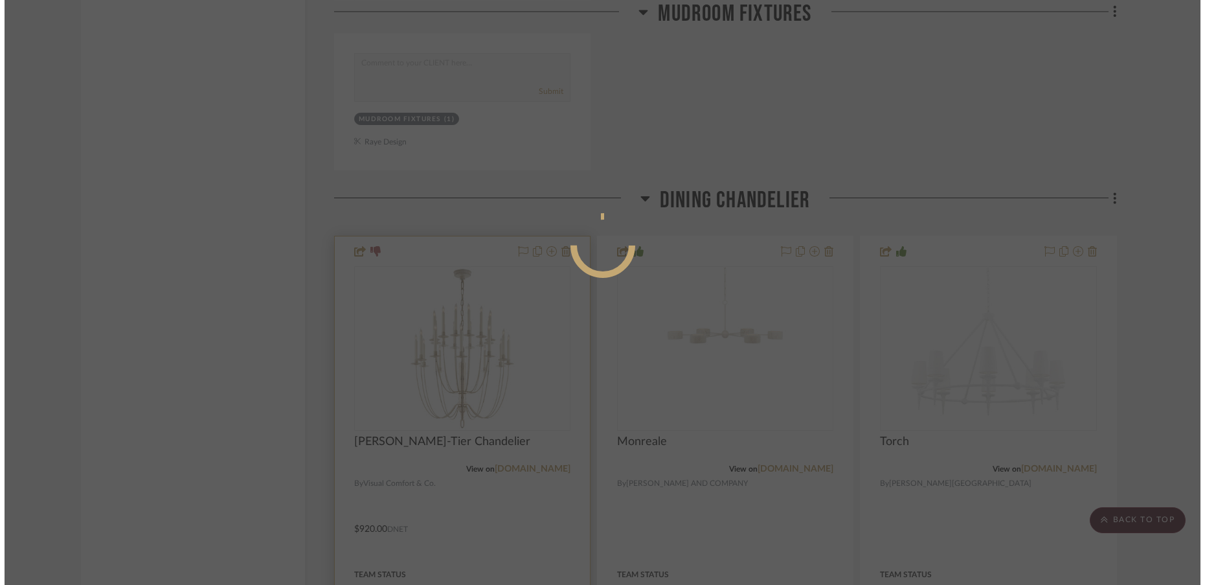
scroll to position [0, 0]
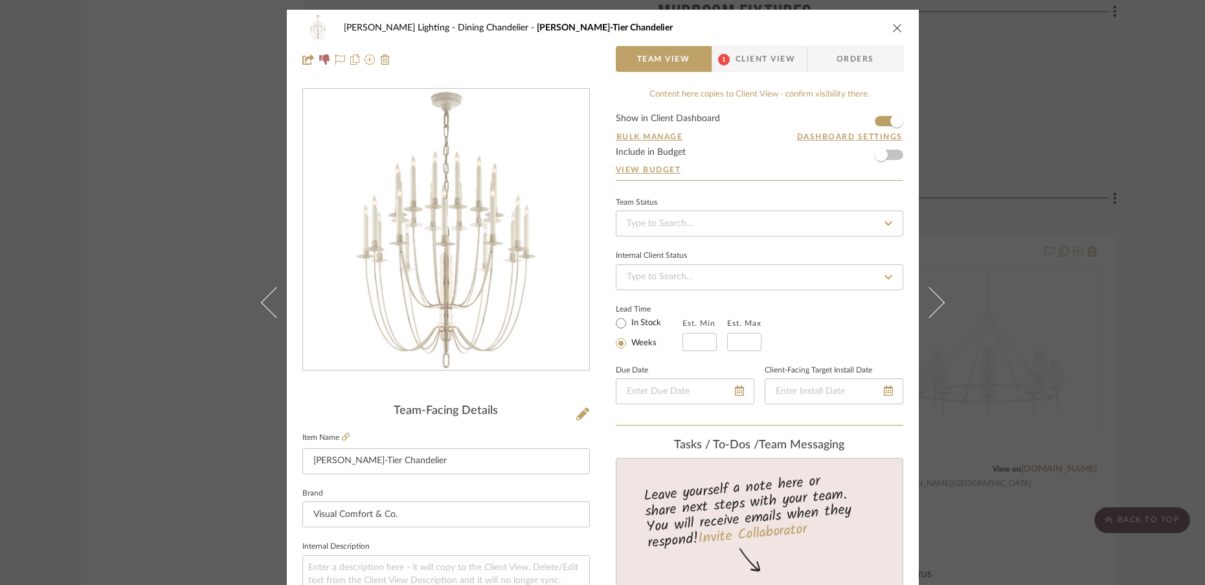
click at [895, 27] on icon "close" at bounding box center [897, 28] width 10 height 10
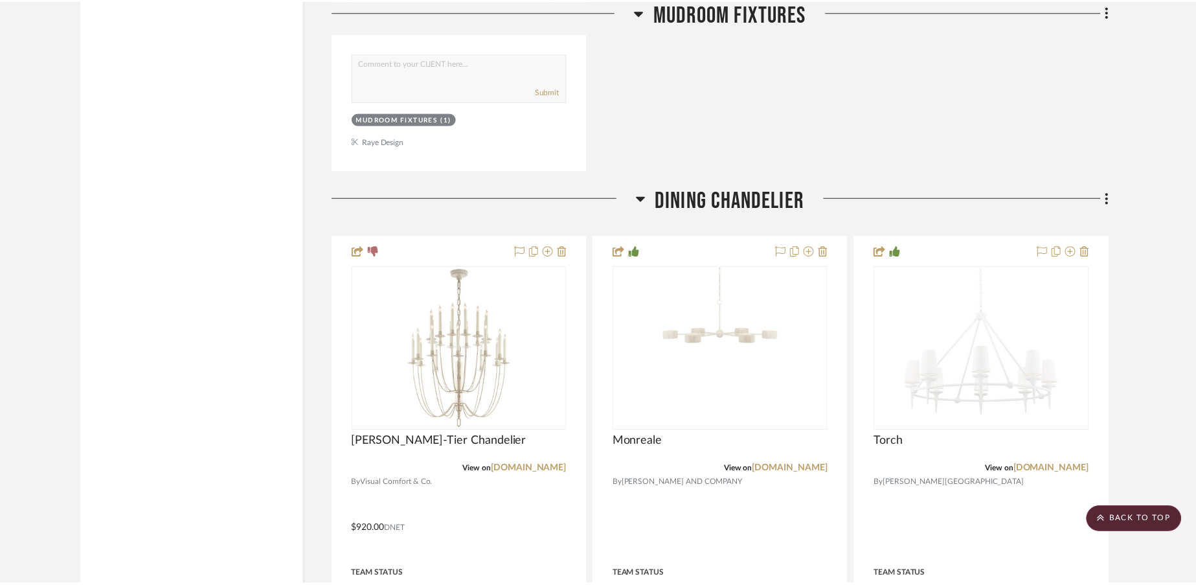
scroll to position [7716, 0]
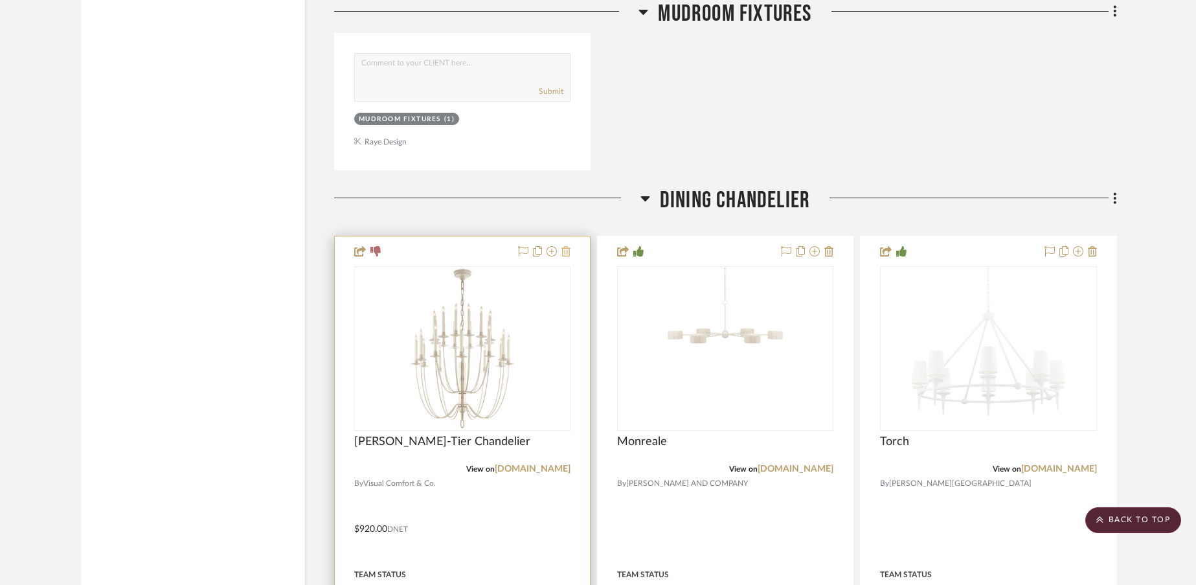
click at [570, 253] on icon at bounding box center [565, 251] width 9 height 10
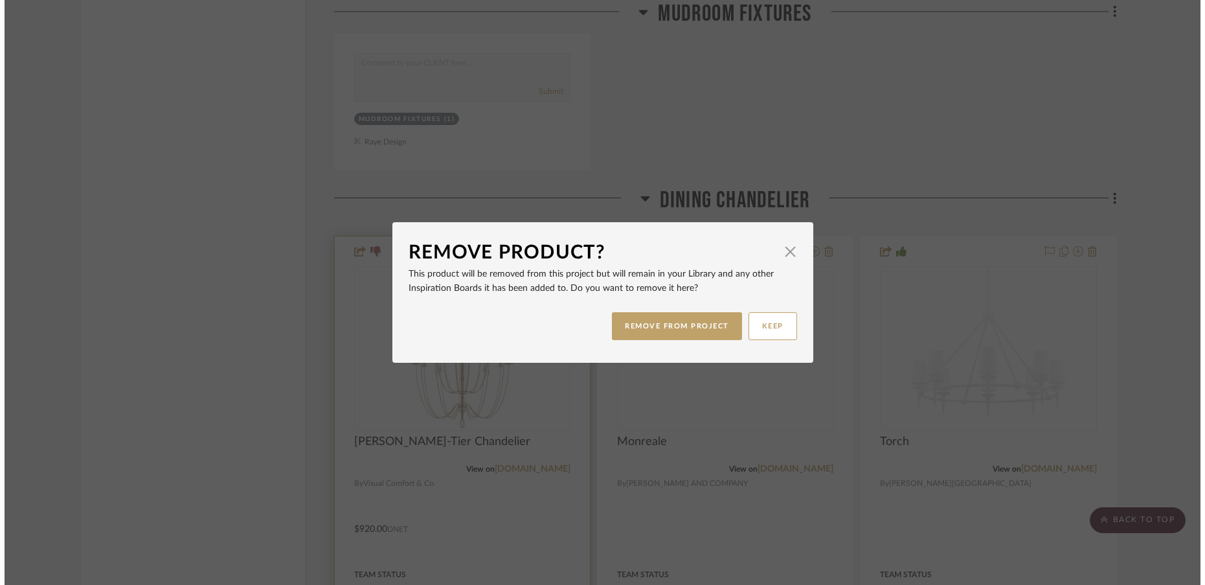
scroll to position [0, 0]
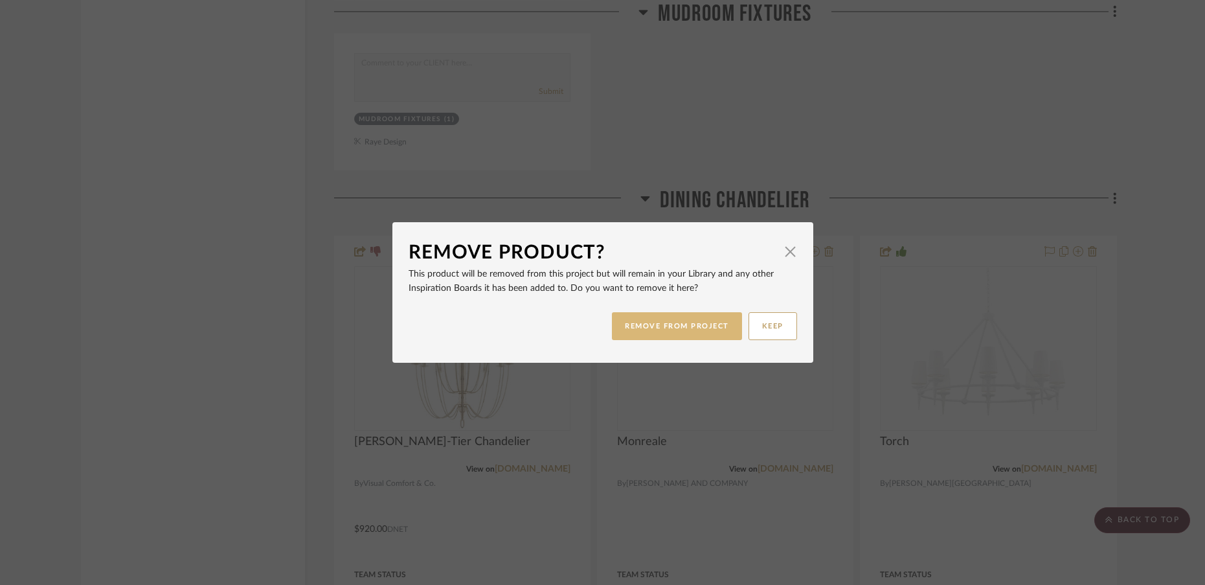
click at [642, 333] on button "REMOVE FROM PROJECT" at bounding box center [677, 326] width 130 height 28
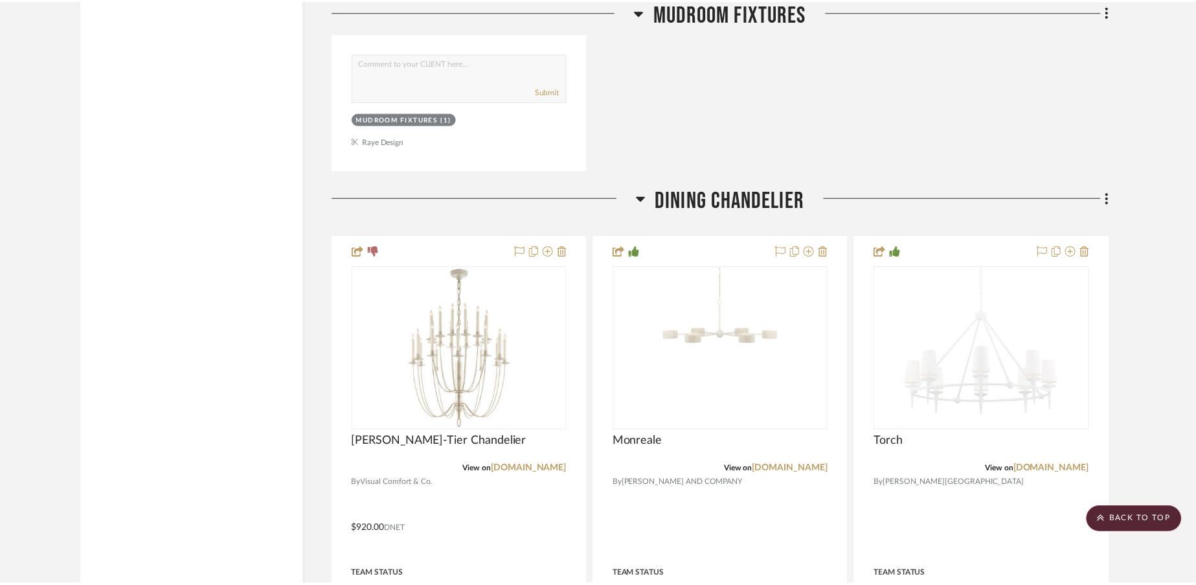
scroll to position [7716, 0]
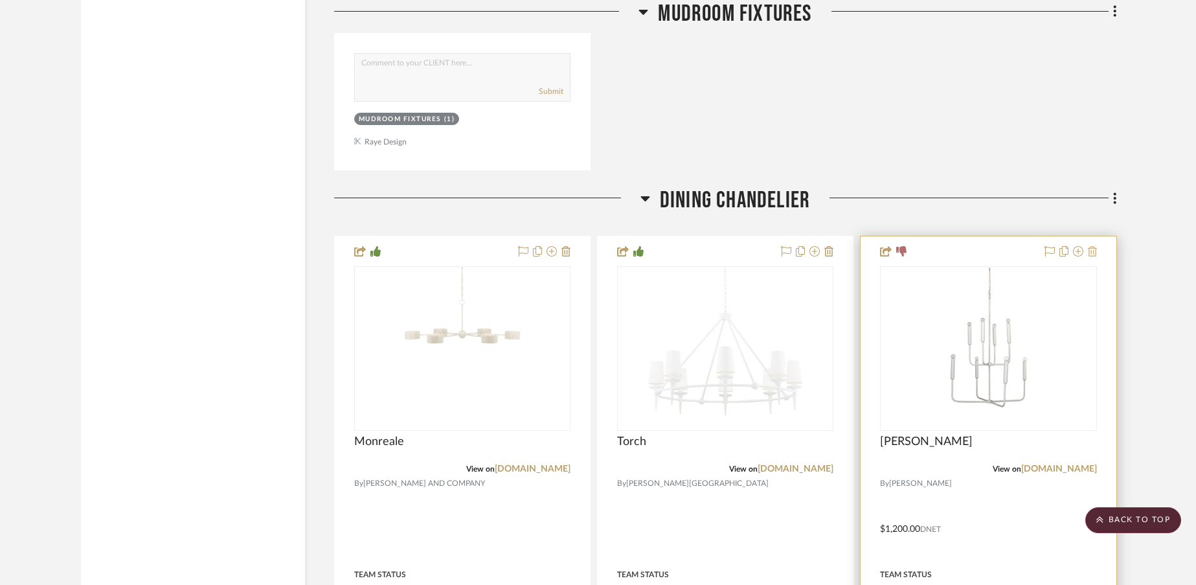
click at [1095, 251] on icon at bounding box center [1091, 251] width 9 height 10
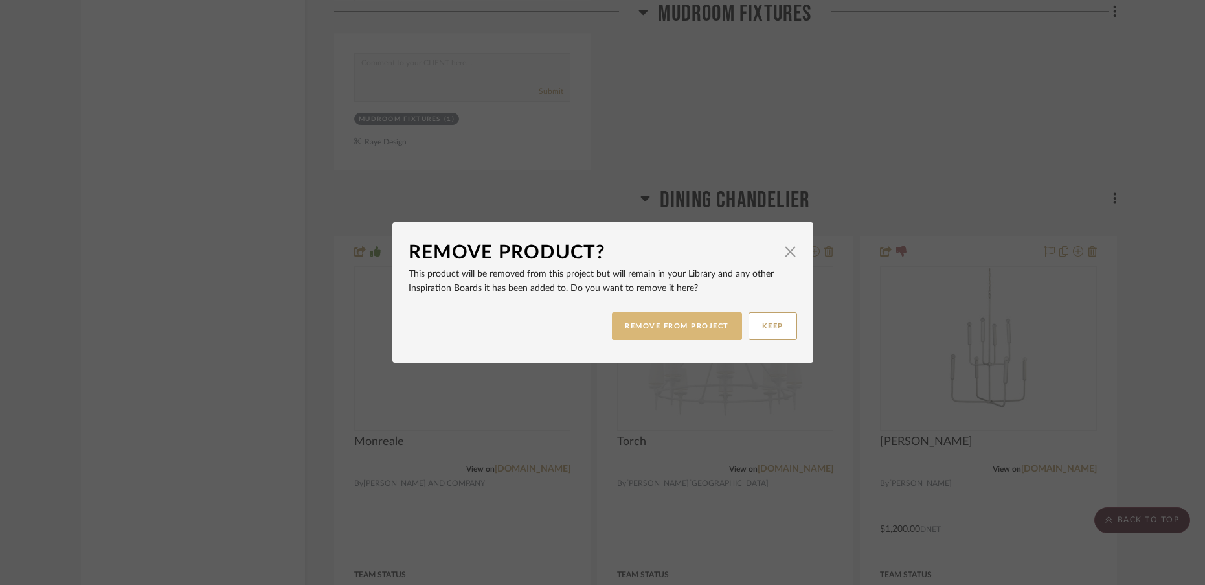
click at [689, 333] on button "REMOVE FROM PROJECT" at bounding box center [677, 326] width 130 height 28
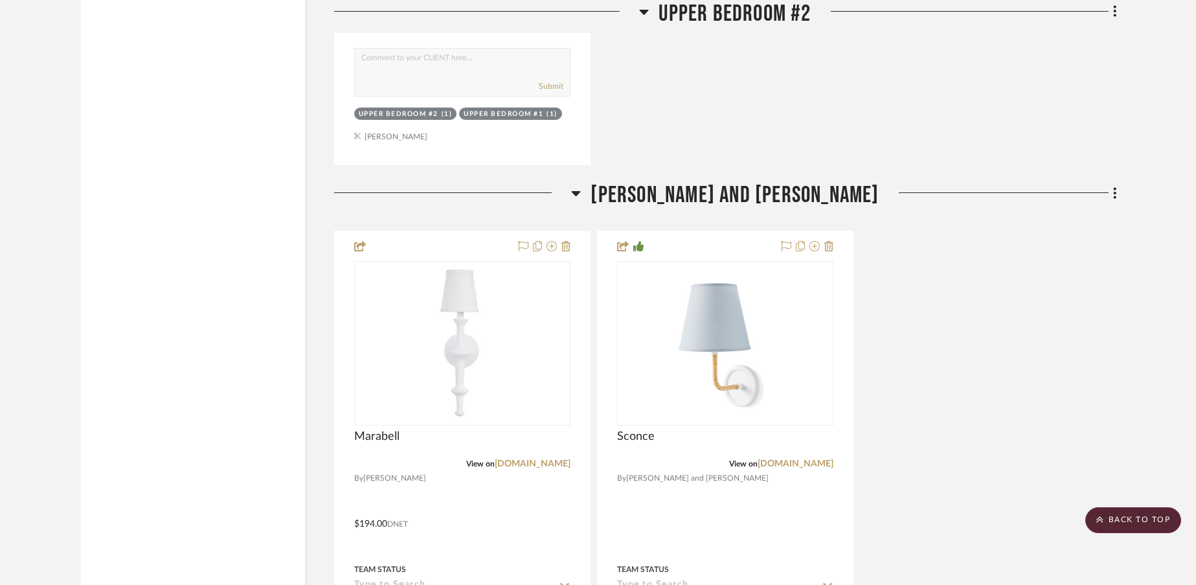
scroll to position [11521, 0]
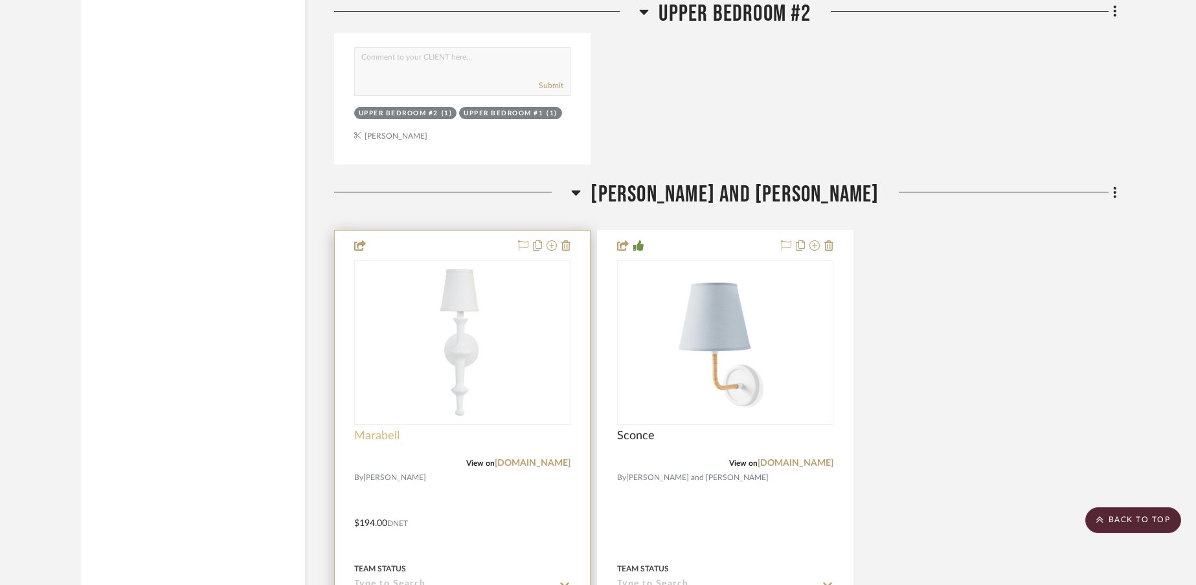
click at [375, 435] on span "Marabell" at bounding box center [376, 436] width 45 height 14
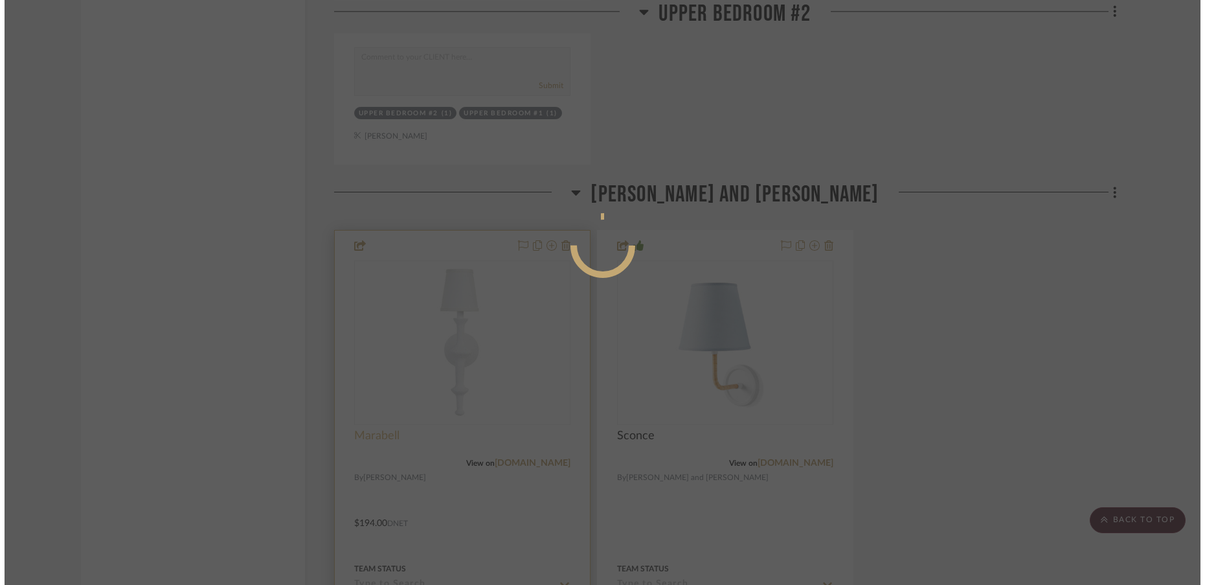
scroll to position [0, 0]
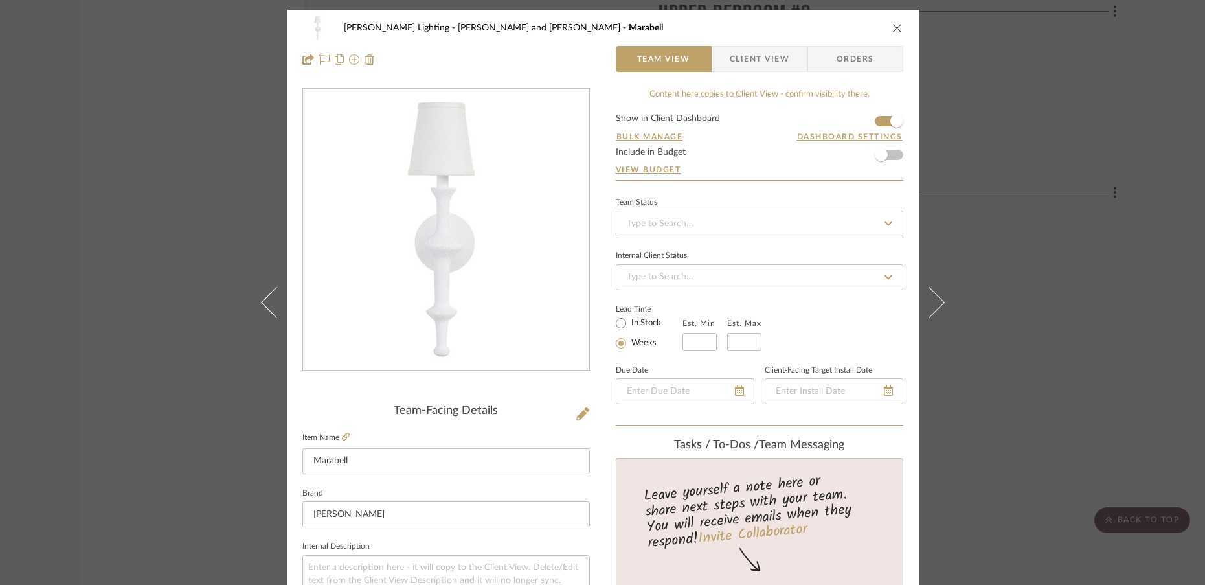
click at [760, 39] on div "Spoelhof Lighting Jack and Jill Marabell" at bounding box center [602, 28] width 601 height 26
click at [760, 58] on span "Client View" at bounding box center [760, 59] width 60 height 26
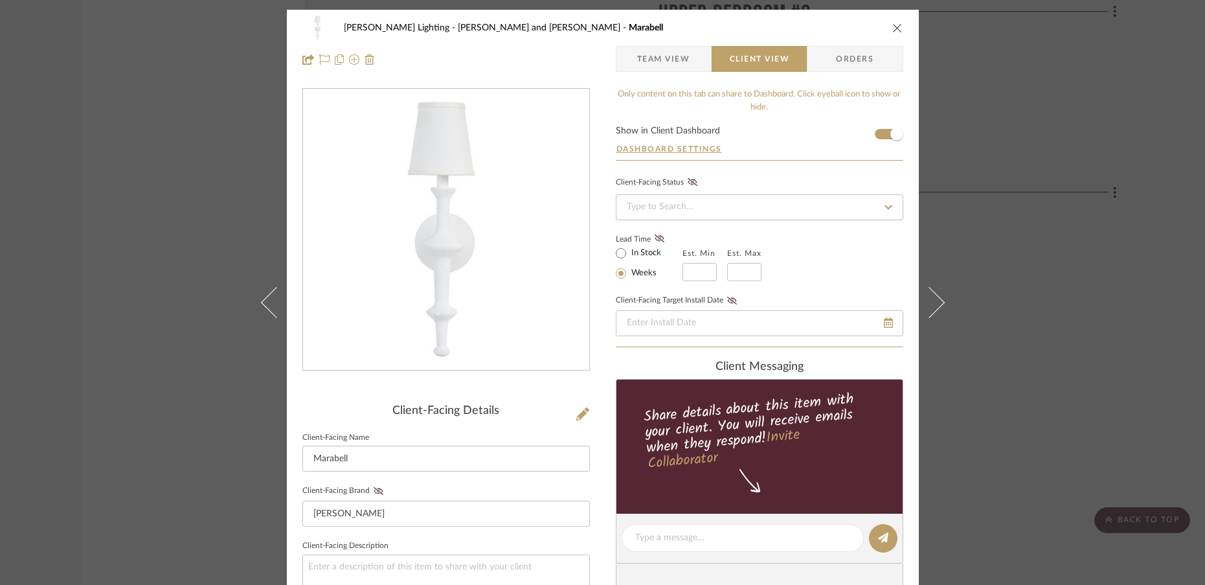
click at [892, 25] on icon "close" at bounding box center [897, 28] width 10 height 10
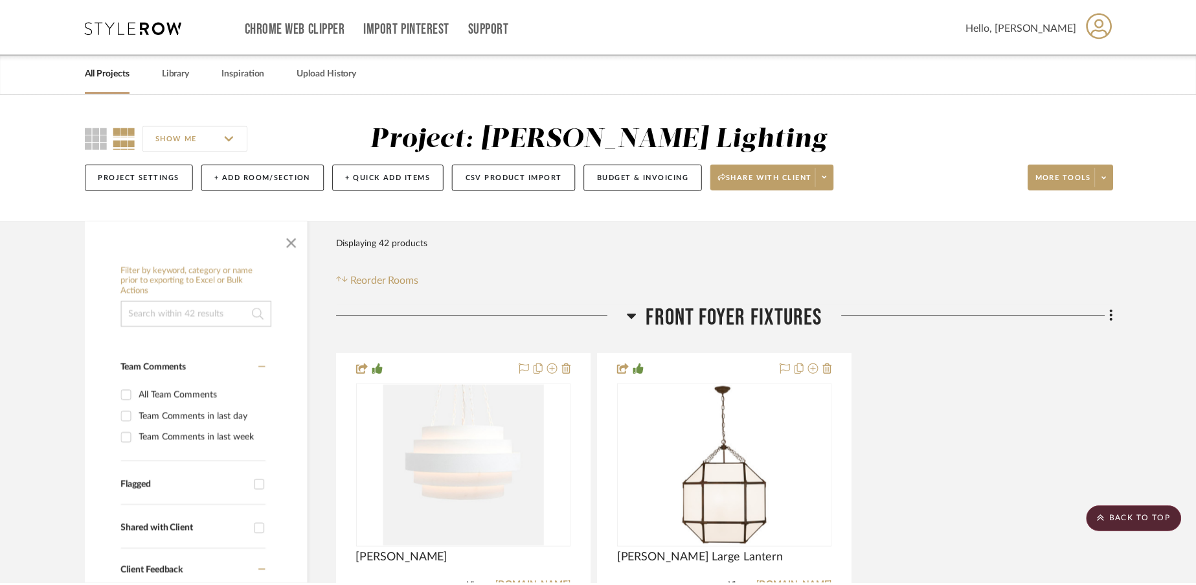
scroll to position [11521, 0]
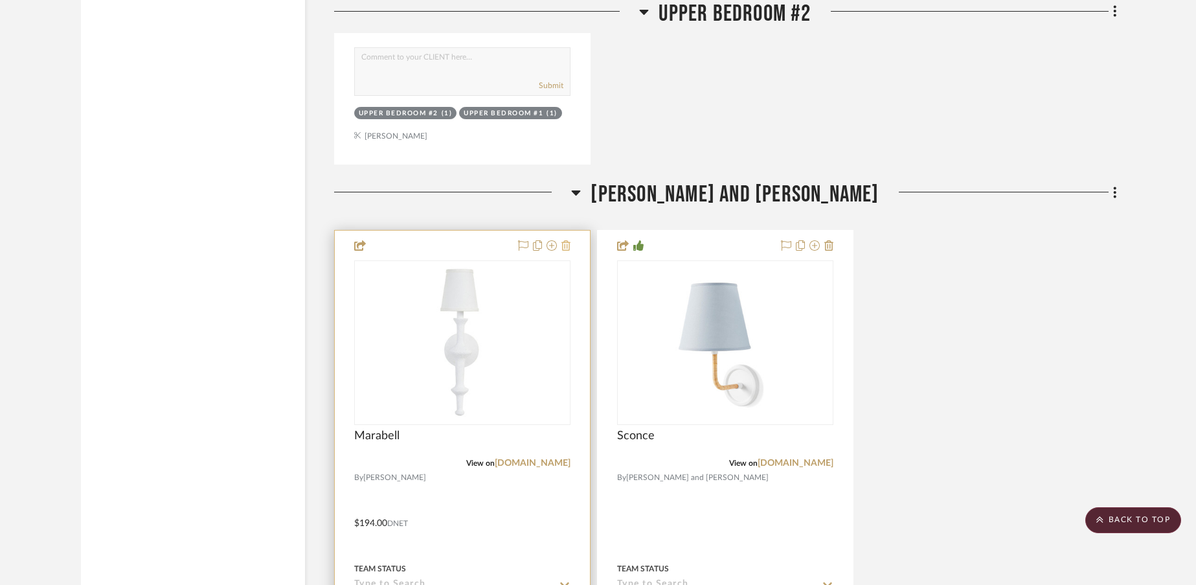
click at [568, 247] on icon at bounding box center [565, 245] width 9 height 10
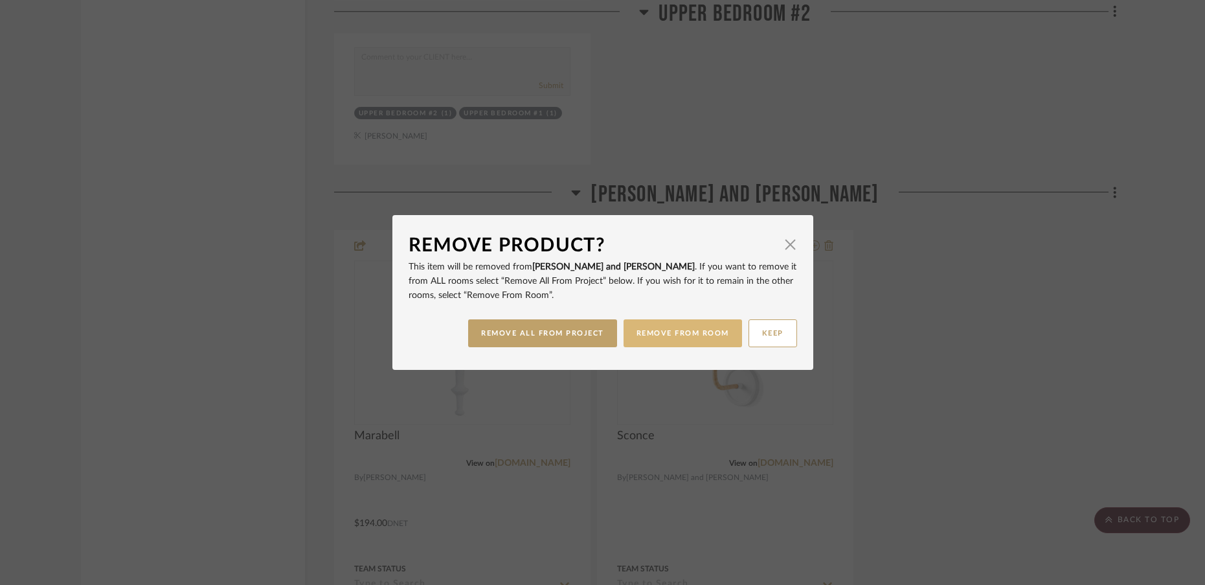
click at [643, 336] on button "REMOVE FROM ROOM" at bounding box center [682, 333] width 118 height 28
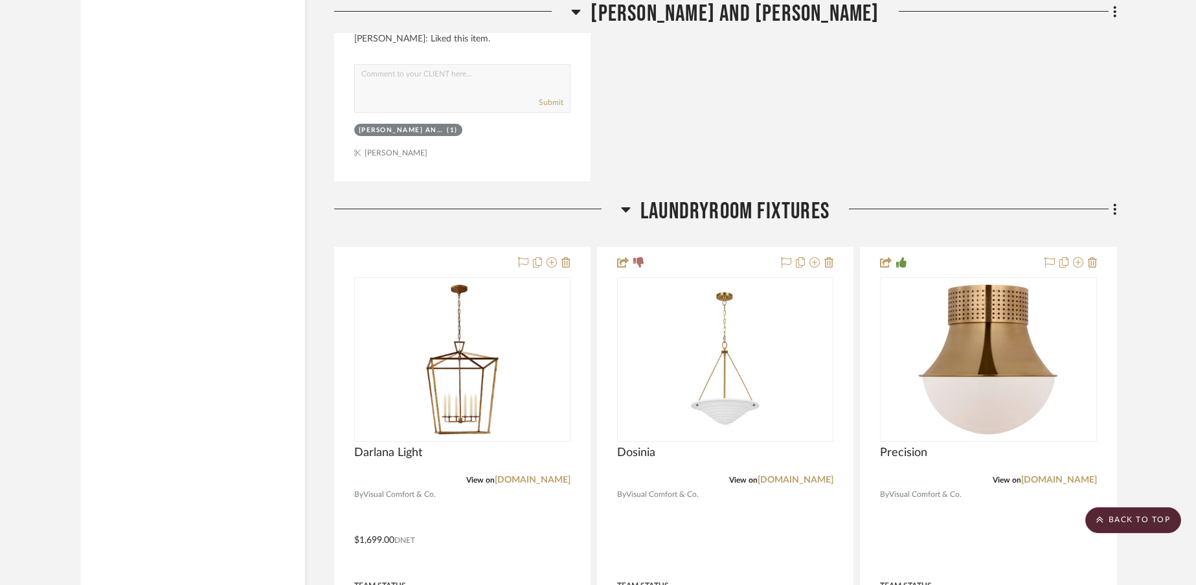
scroll to position [12139, 0]
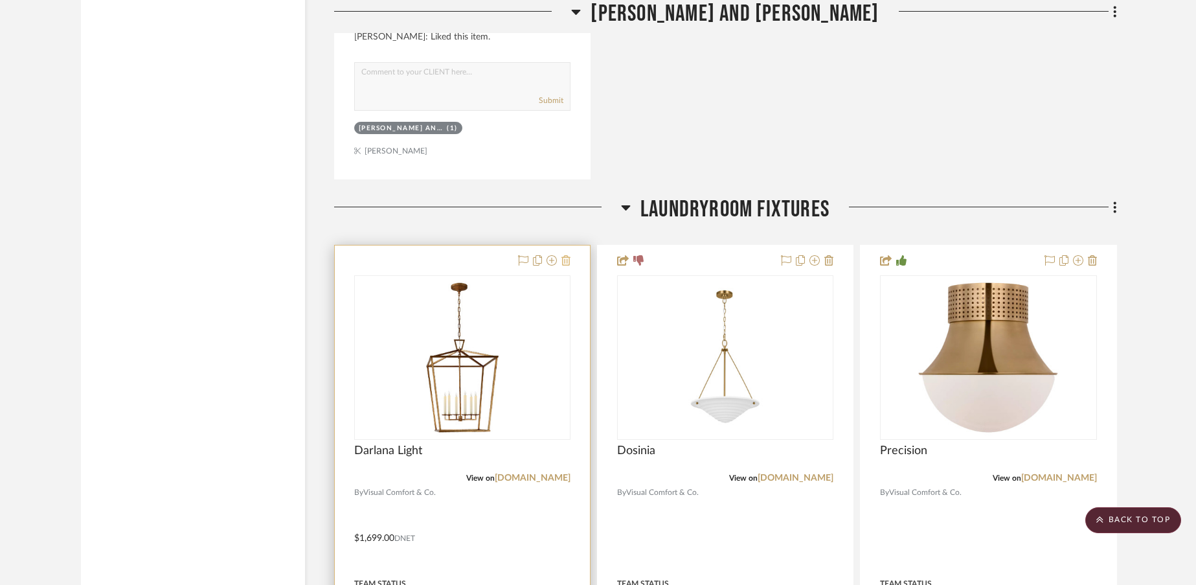
click at [566, 263] on icon at bounding box center [565, 260] width 9 height 10
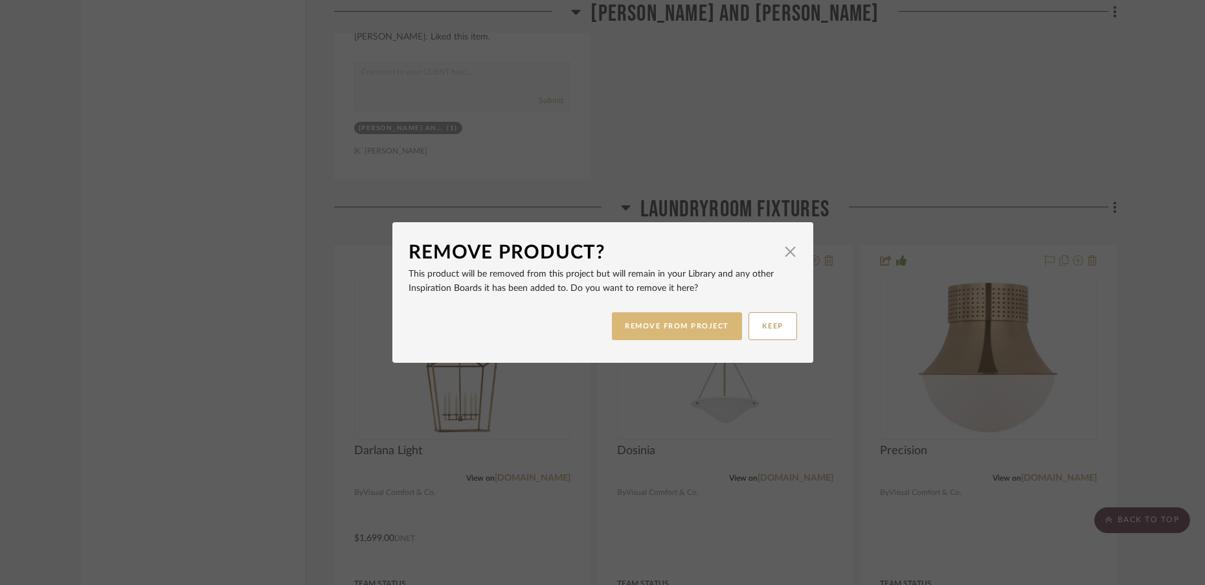
click at [630, 330] on button "REMOVE FROM PROJECT" at bounding box center [677, 326] width 130 height 28
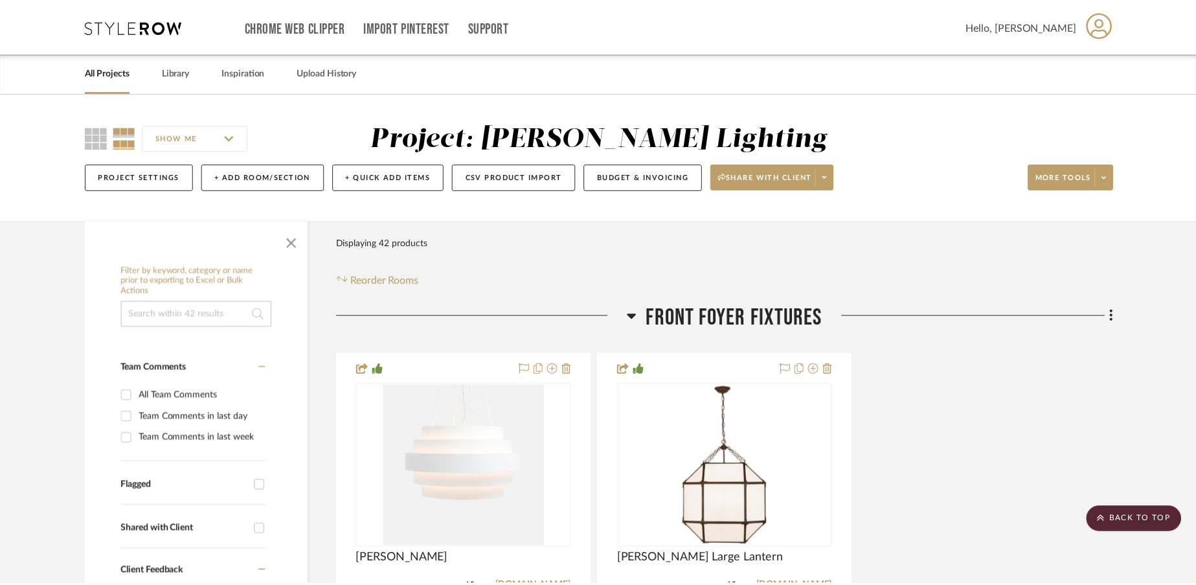
scroll to position [12139, 0]
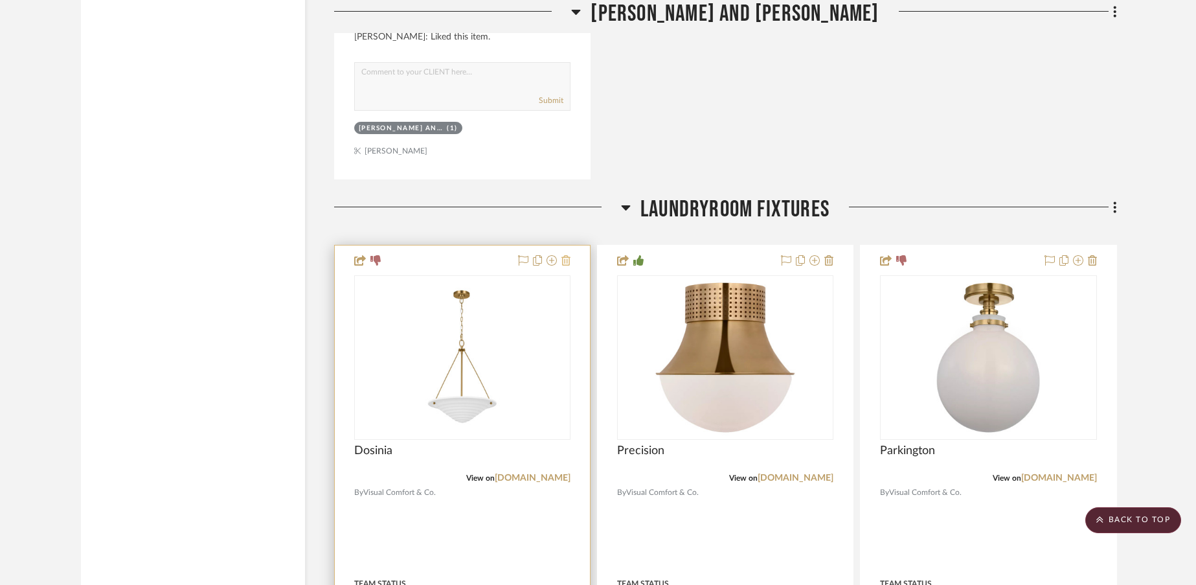
click at [570, 262] on icon at bounding box center [565, 260] width 9 height 10
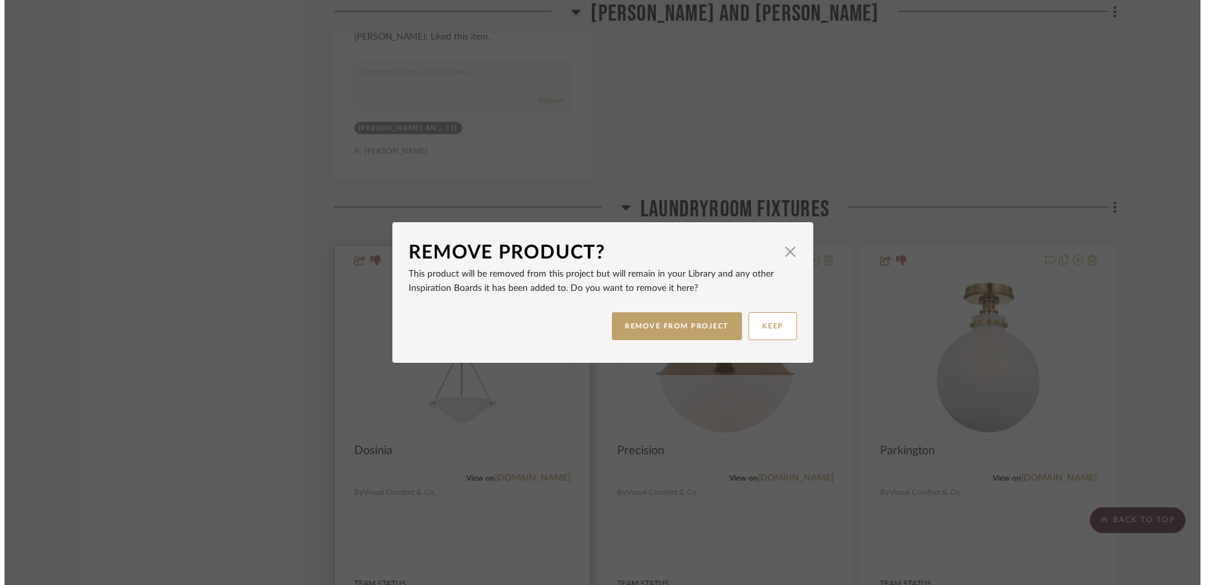
scroll to position [0, 0]
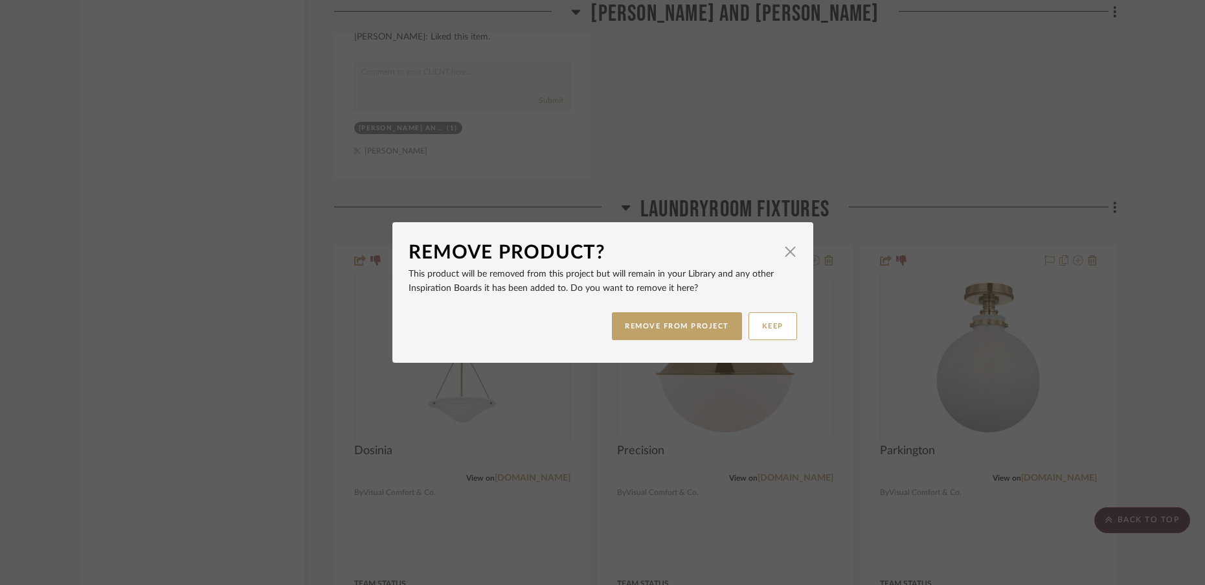
click at [623, 311] on div "REMOVE FROM PROJECT KEEP" at bounding box center [602, 326] width 388 height 41
click at [632, 330] on button "REMOVE FROM PROJECT" at bounding box center [677, 326] width 130 height 28
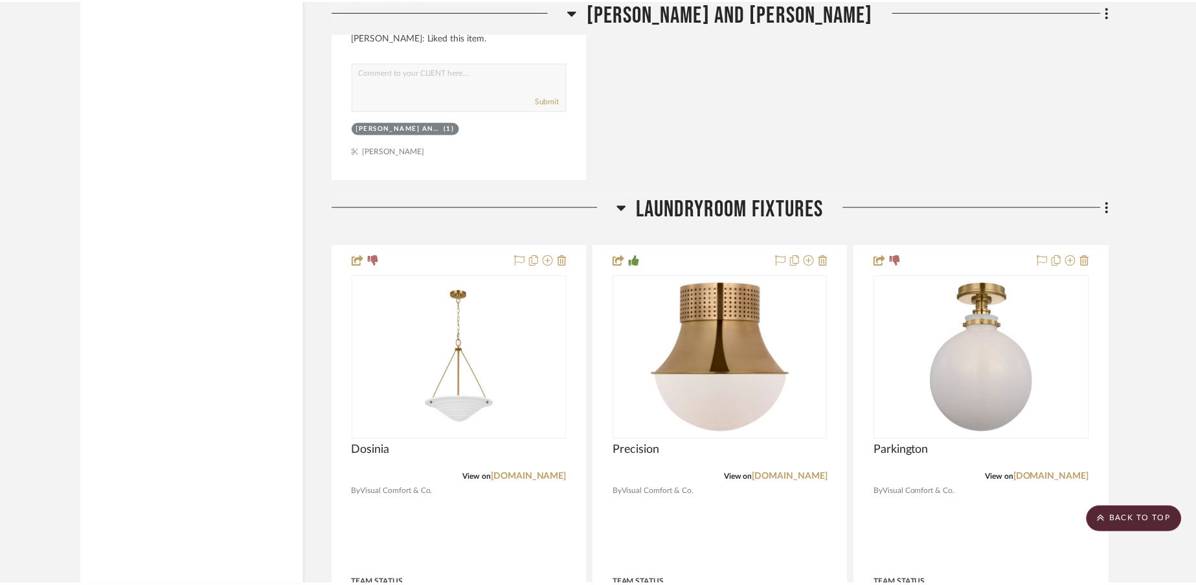
scroll to position [12139, 0]
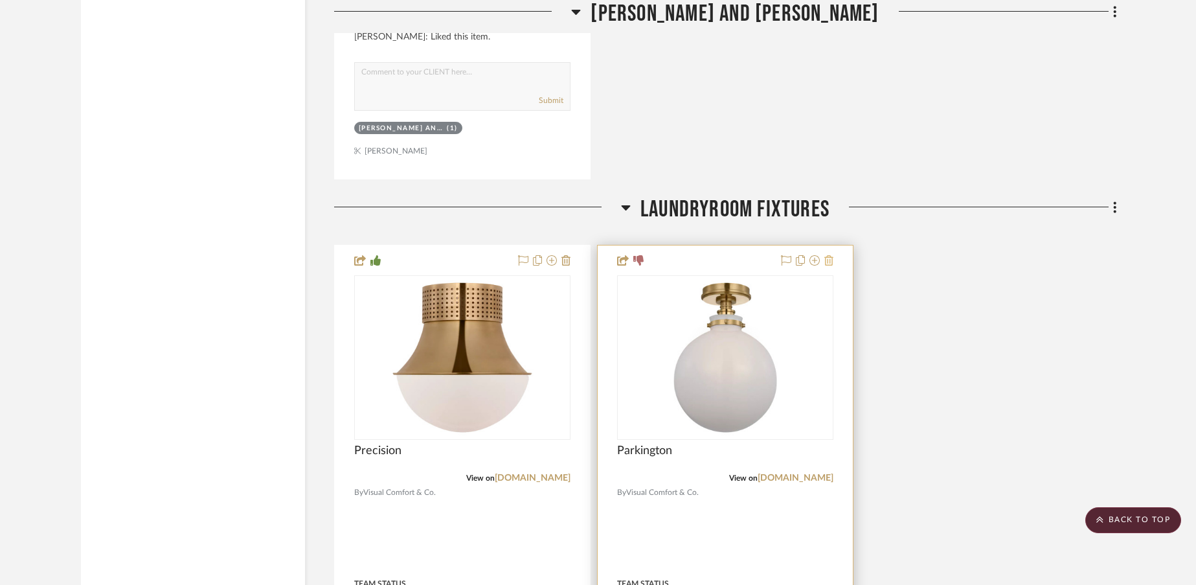
click at [831, 262] on icon at bounding box center [828, 260] width 9 height 10
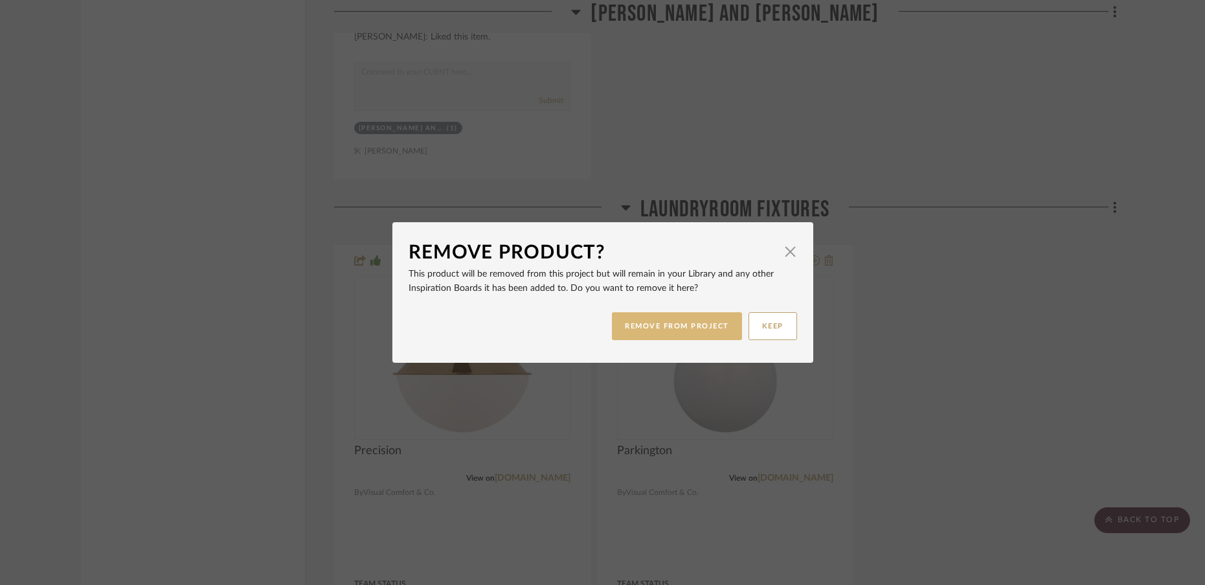
click at [719, 332] on button "REMOVE FROM PROJECT" at bounding box center [677, 326] width 130 height 28
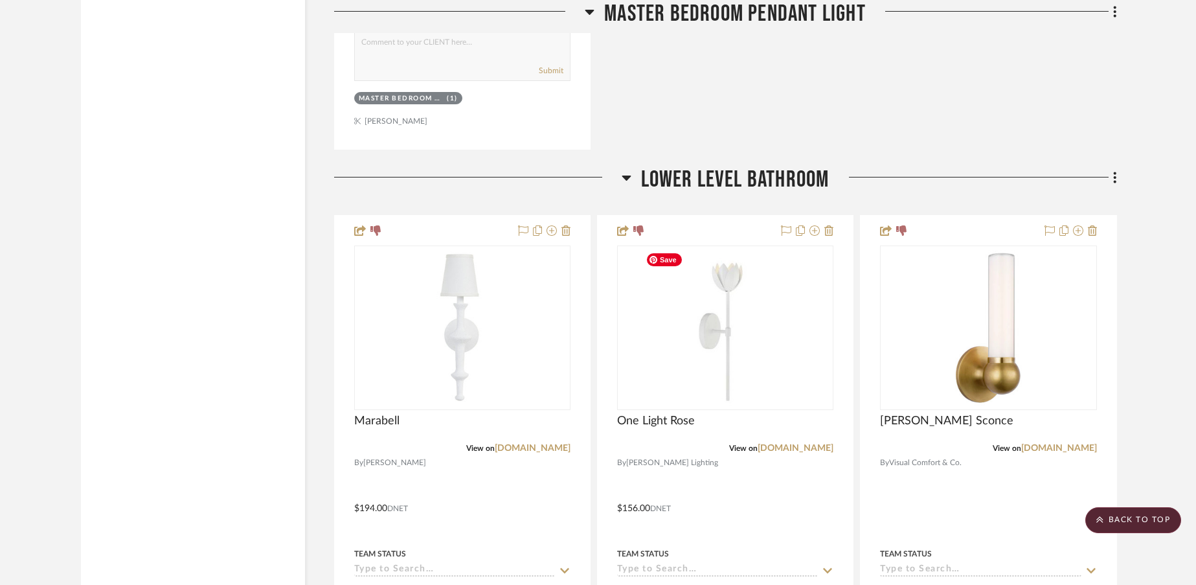
scroll to position [15965, 0]
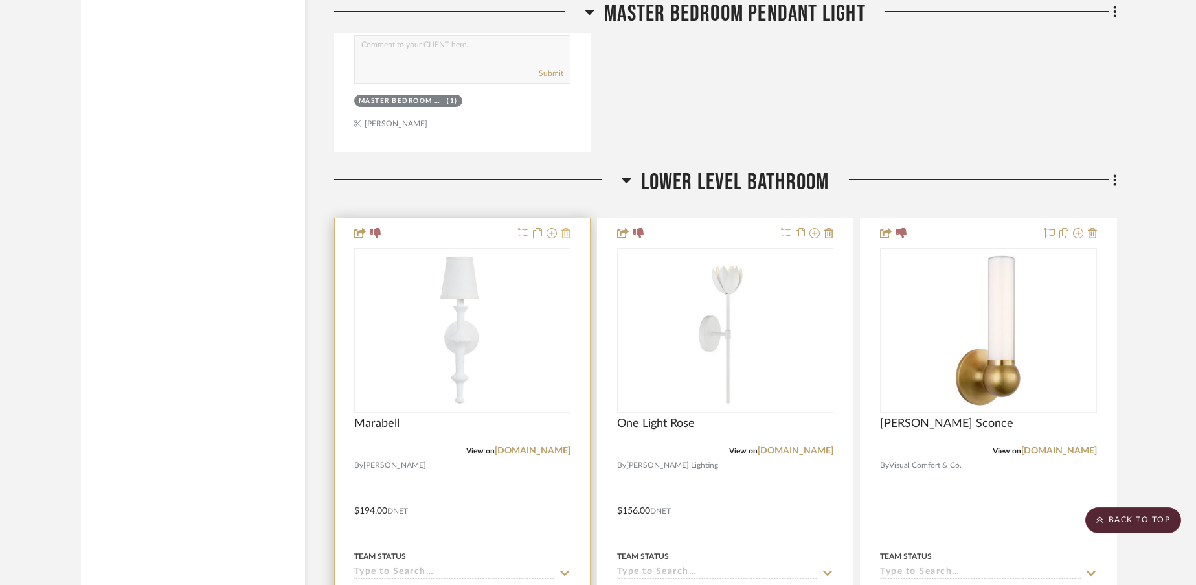
click at [566, 234] on icon at bounding box center [565, 233] width 9 height 10
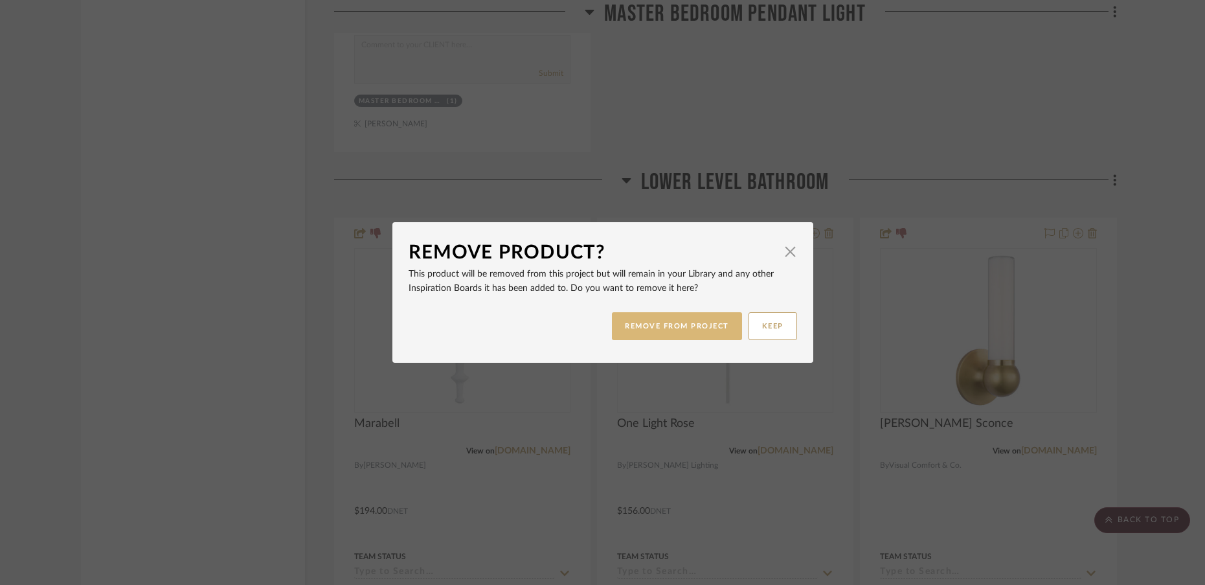
click at [643, 333] on button "REMOVE FROM PROJECT" at bounding box center [677, 326] width 130 height 28
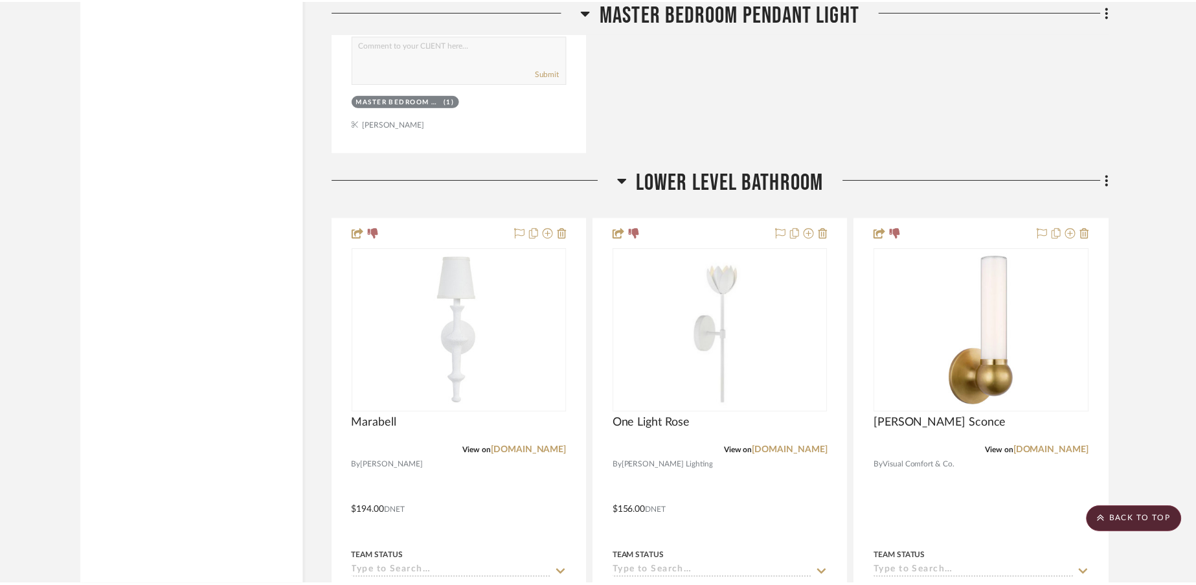
scroll to position [15965, 0]
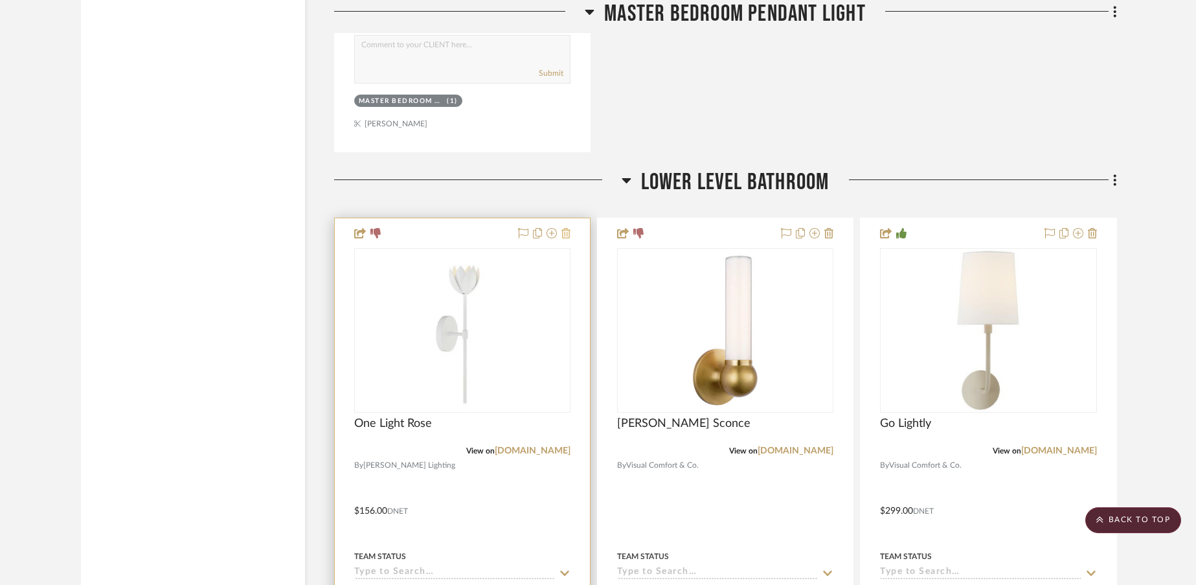
click at [568, 238] on icon at bounding box center [565, 233] width 9 height 10
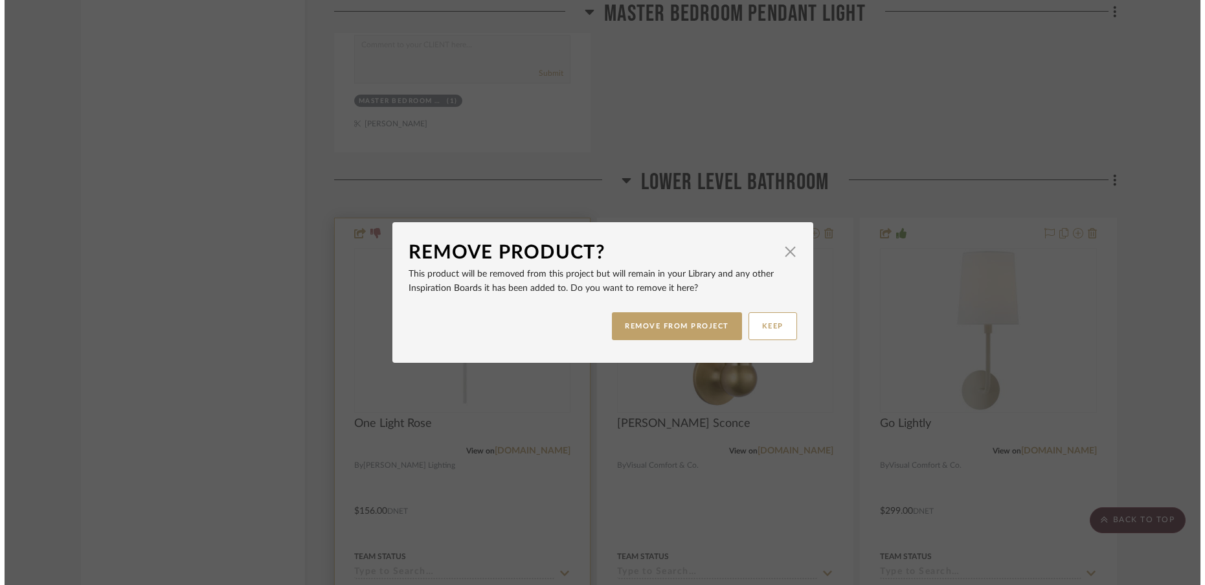
scroll to position [0, 0]
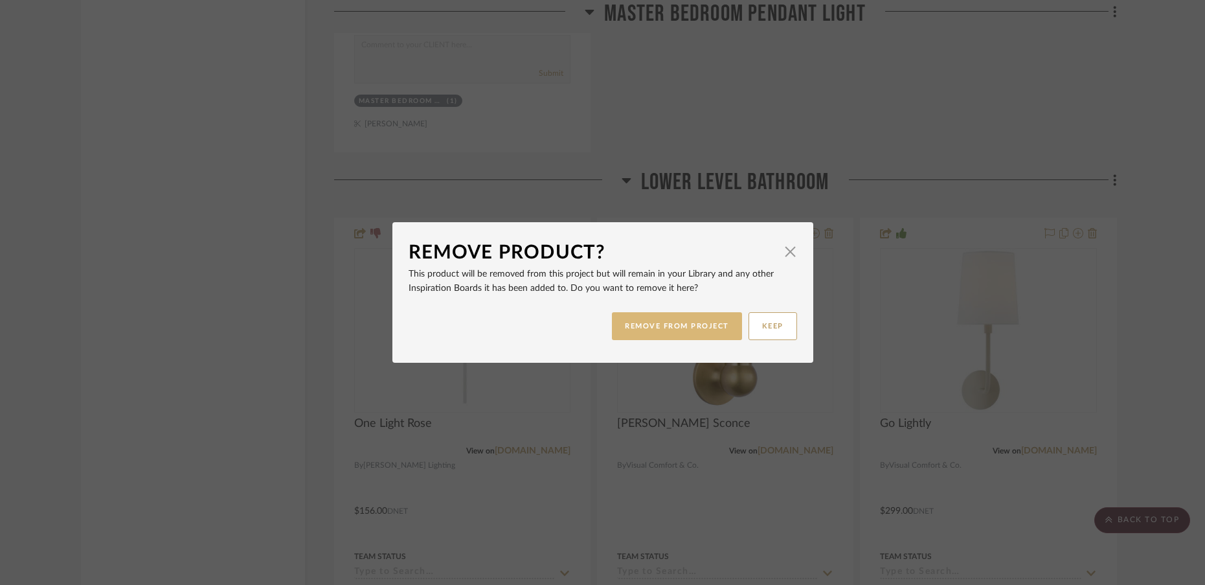
click at [632, 328] on button "REMOVE FROM PROJECT" at bounding box center [677, 326] width 130 height 28
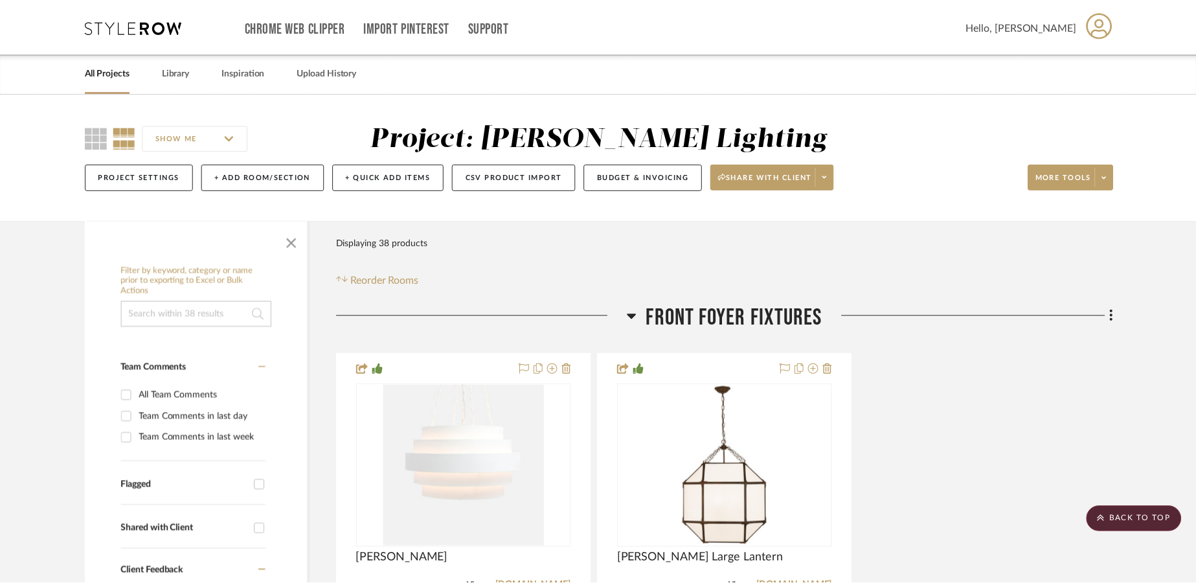
scroll to position [15965, 0]
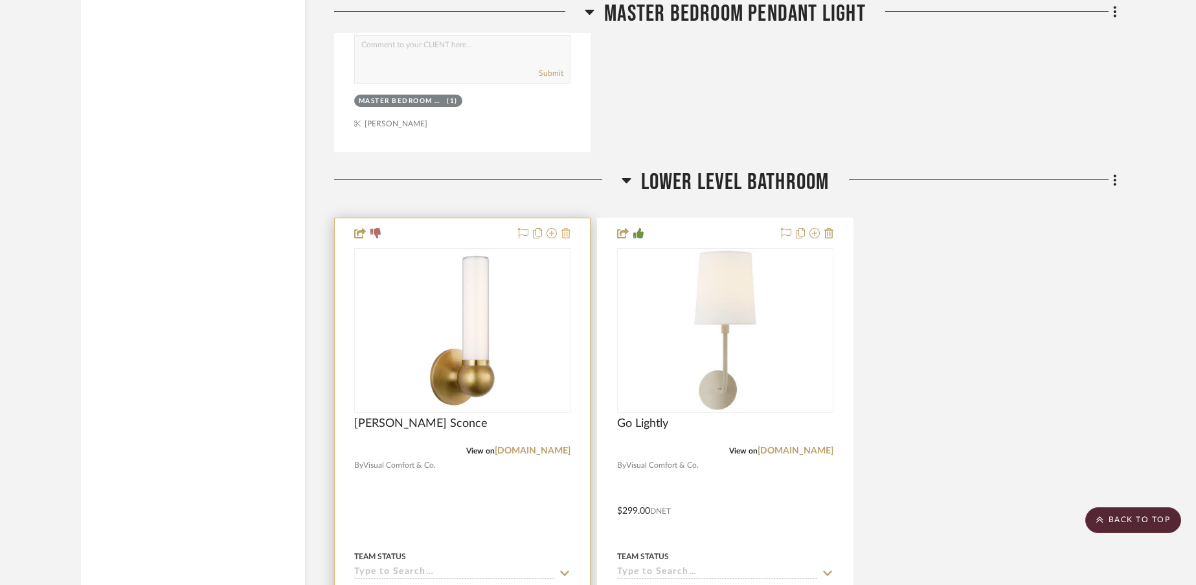
click at [566, 234] on icon at bounding box center [565, 233] width 9 height 10
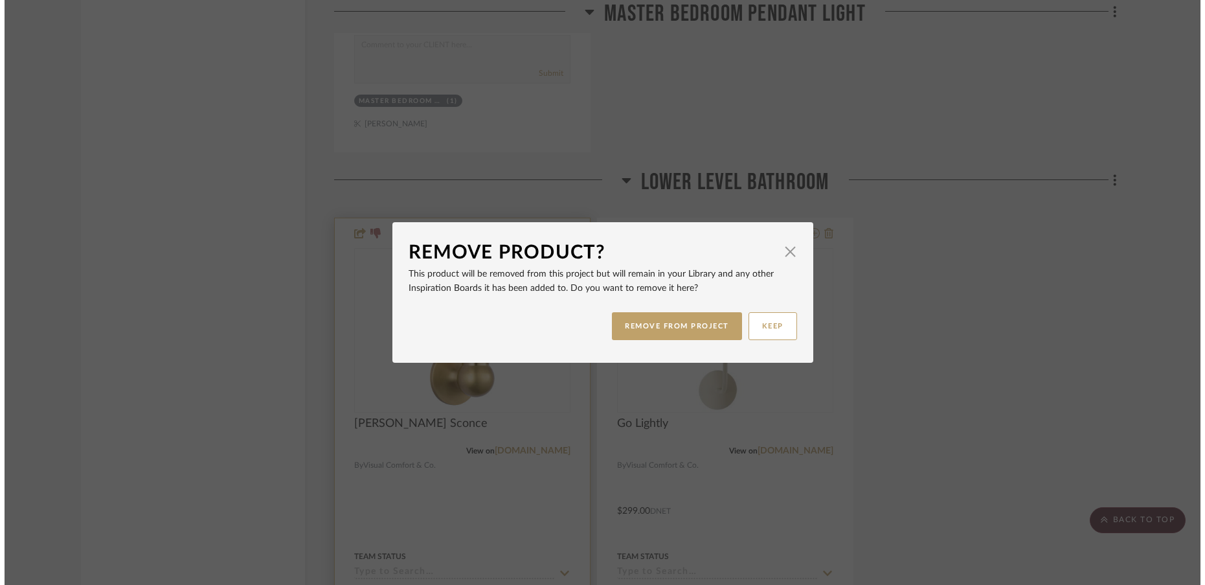
scroll to position [0, 0]
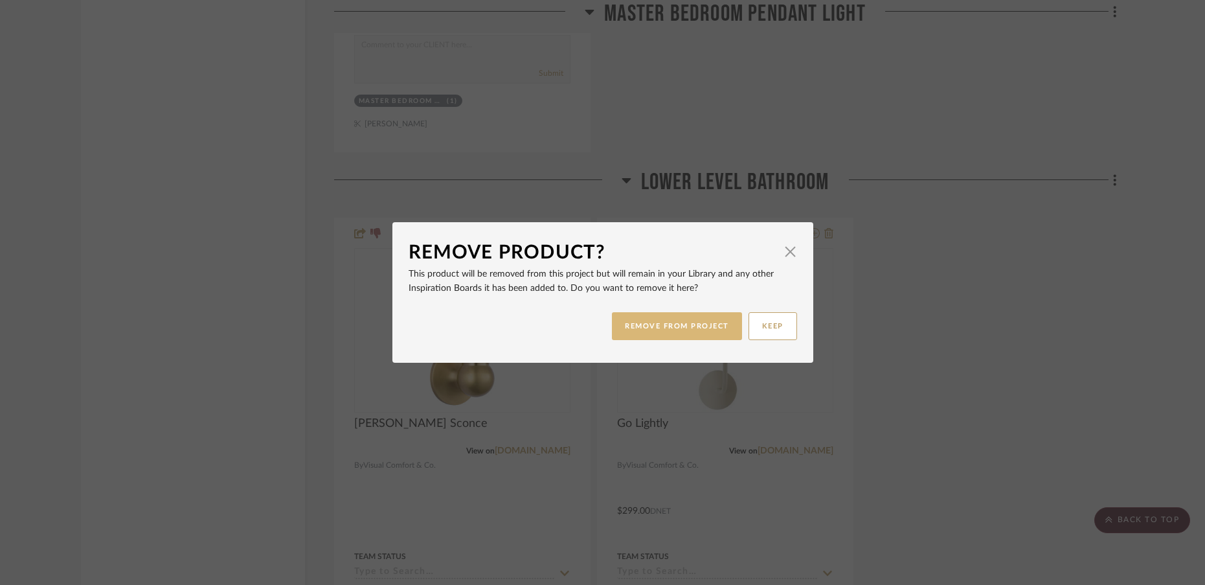
click at [623, 331] on button "REMOVE FROM PROJECT" at bounding box center [677, 326] width 130 height 28
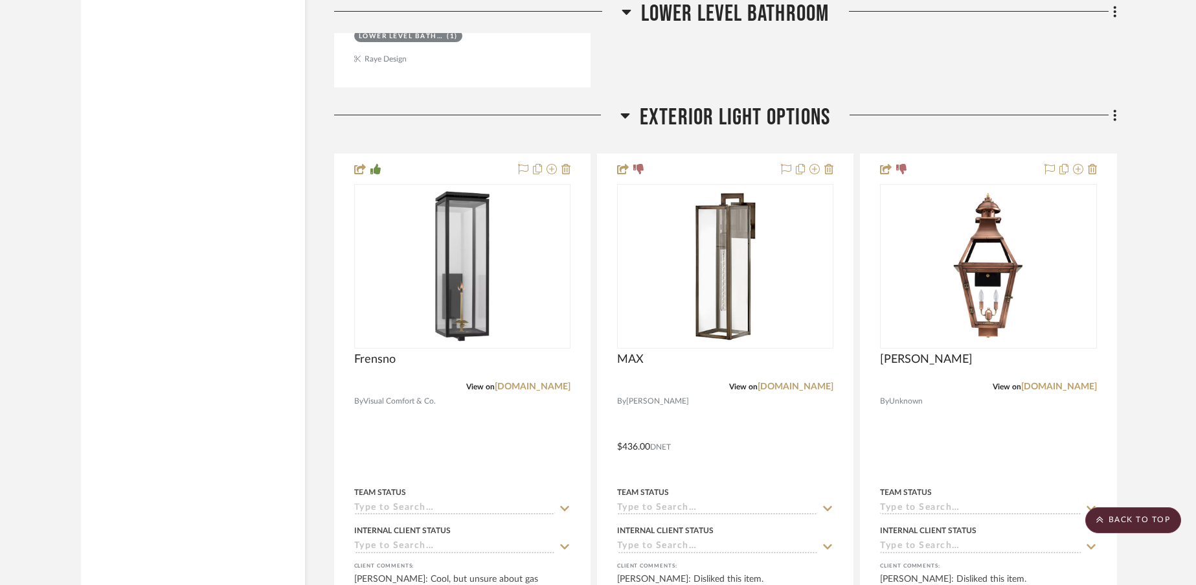
scroll to position [16658, 0]
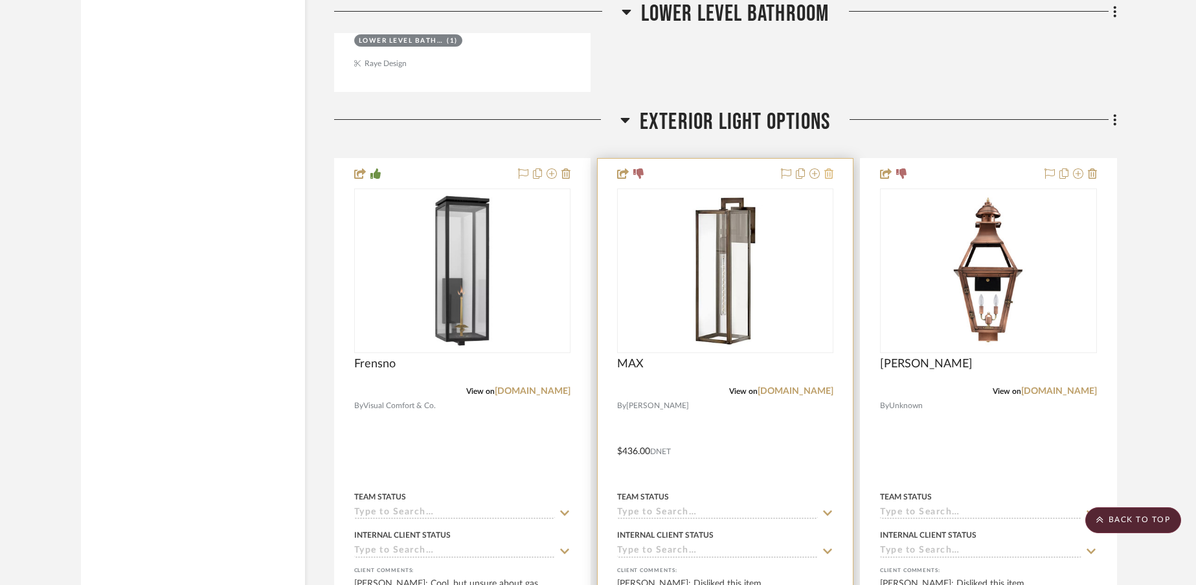
click at [829, 173] on icon at bounding box center [828, 173] width 9 height 10
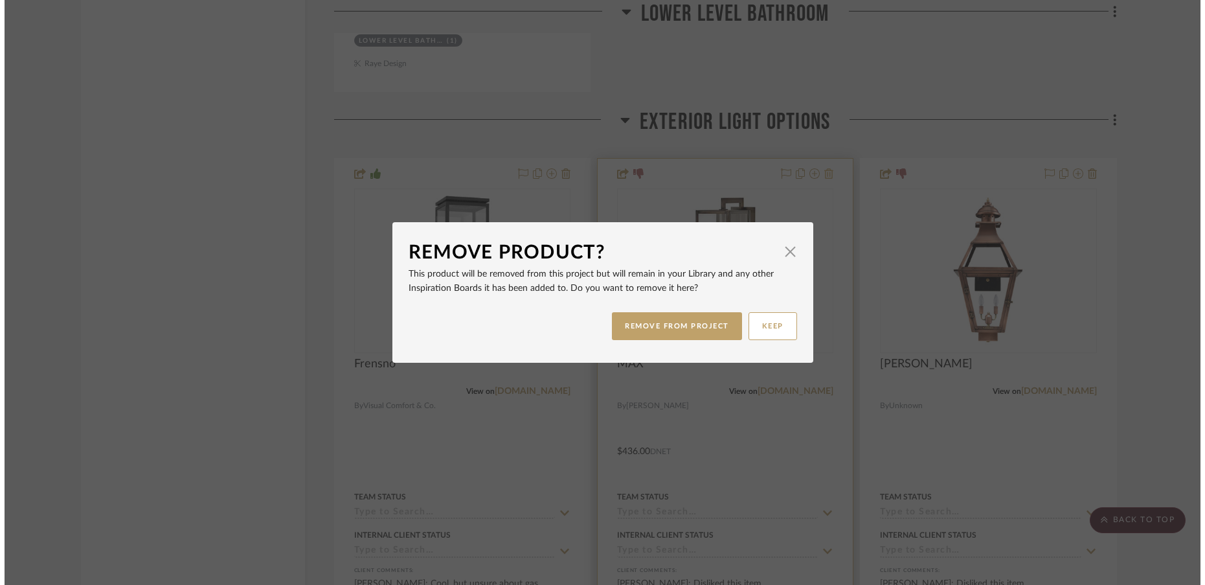
scroll to position [0, 0]
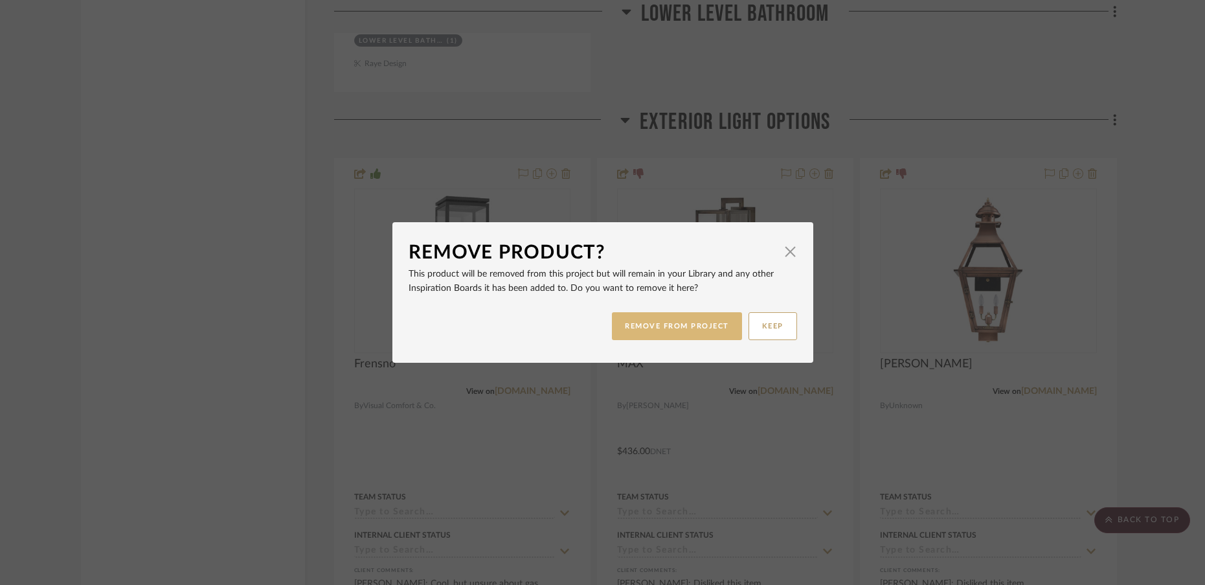
click at [682, 329] on button "REMOVE FROM PROJECT" at bounding box center [677, 326] width 130 height 28
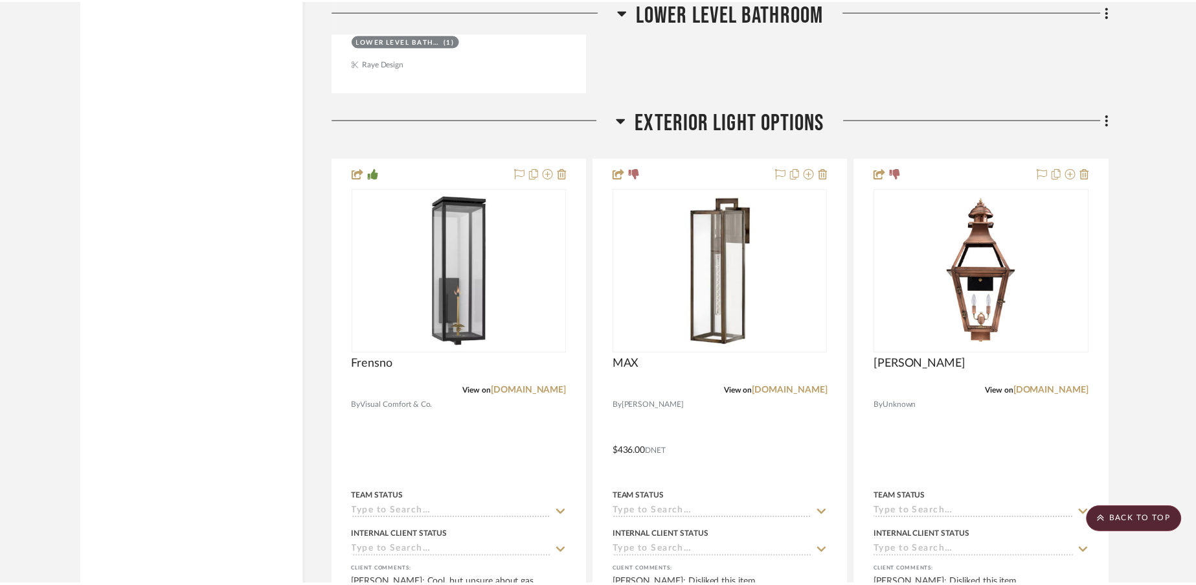
scroll to position [16658, 0]
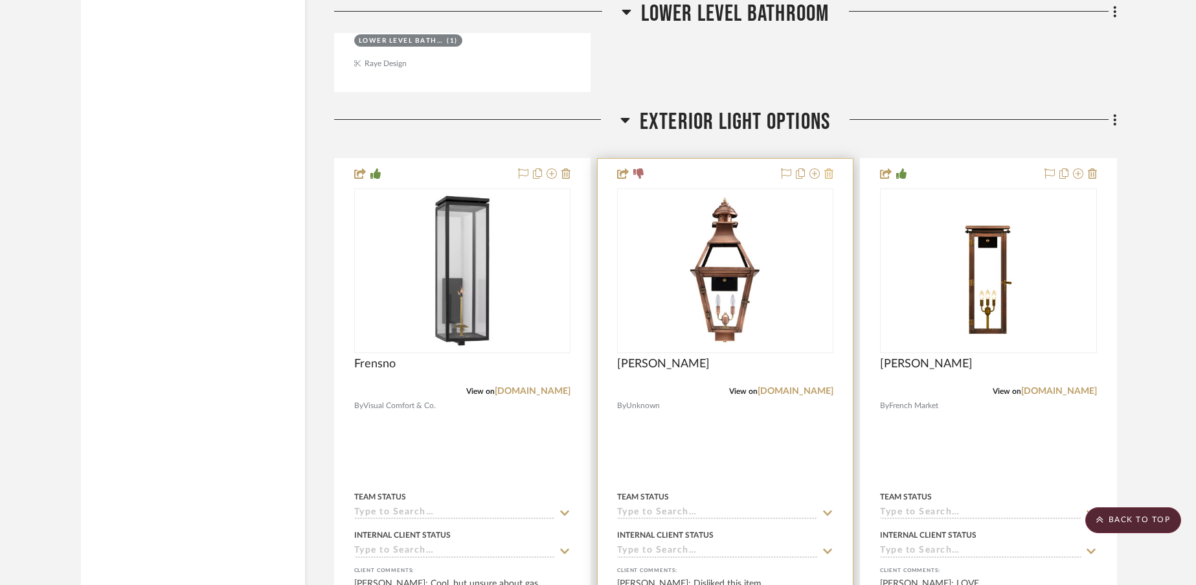
click at [830, 176] on icon at bounding box center [828, 173] width 9 height 10
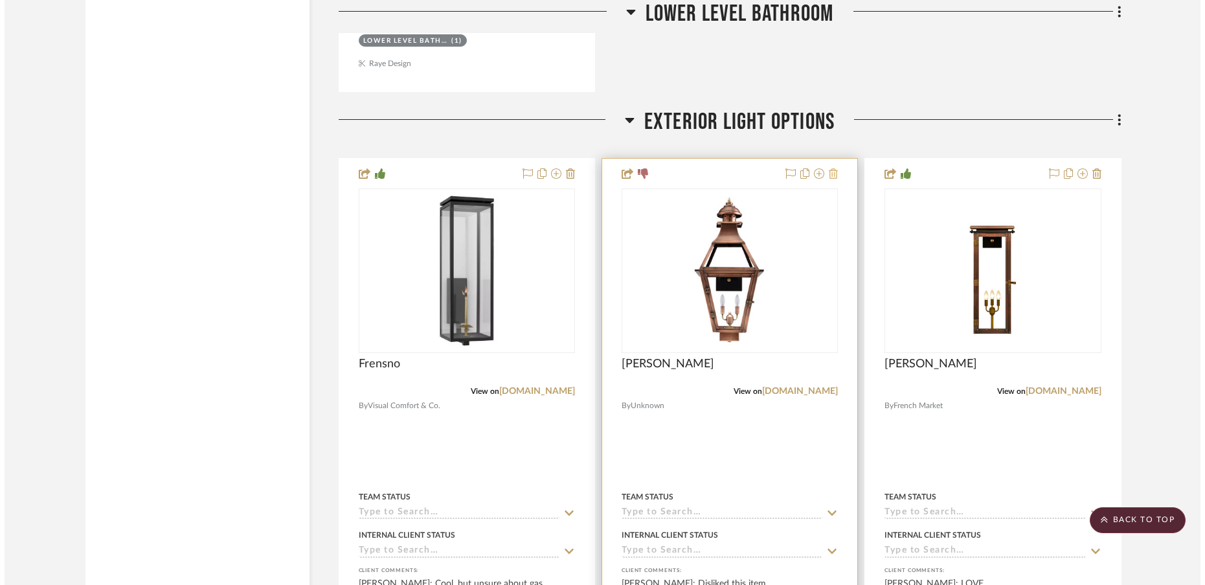
scroll to position [0, 0]
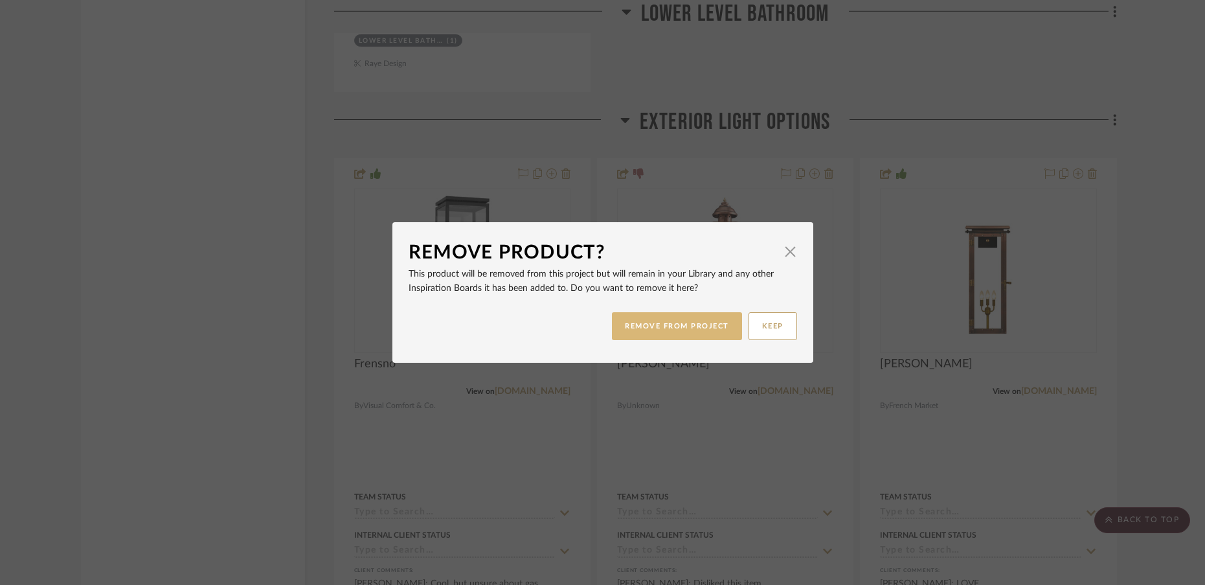
click at [717, 320] on button "REMOVE FROM PROJECT" at bounding box center [677, 326] width 130 height 28
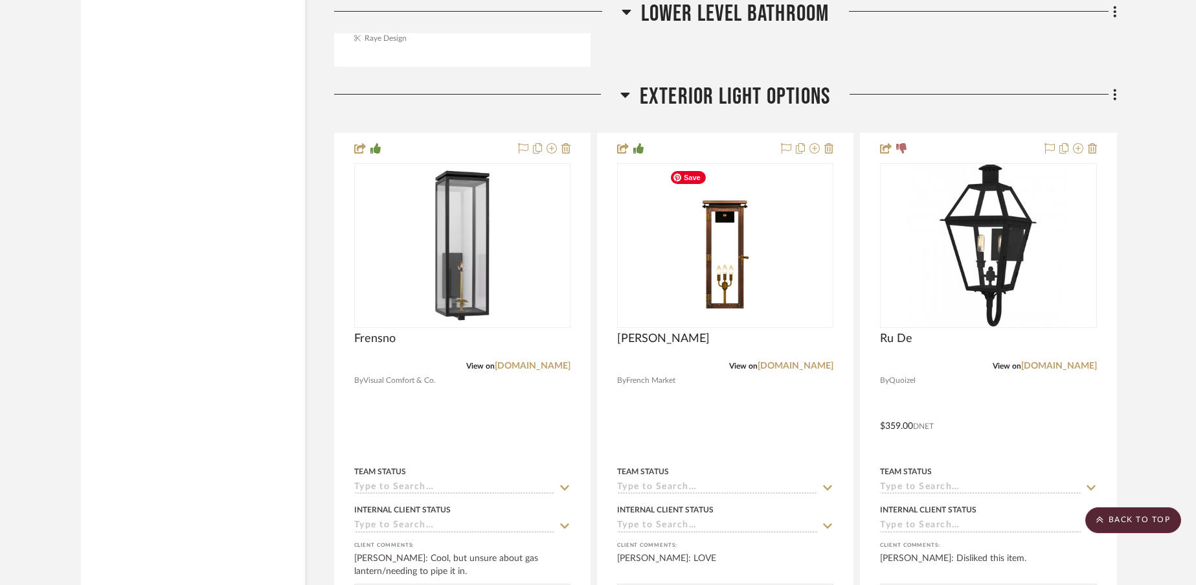
scroll to position [16686, 0]
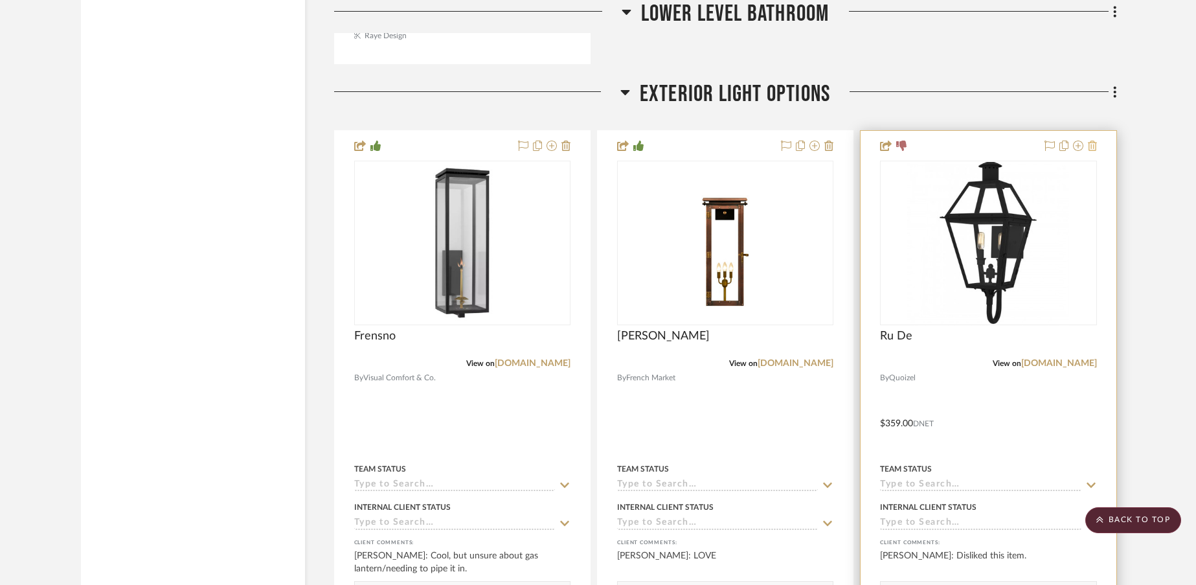
click at [1094, 145] on icon at bounding box center [1091, 145] width 9 height 10
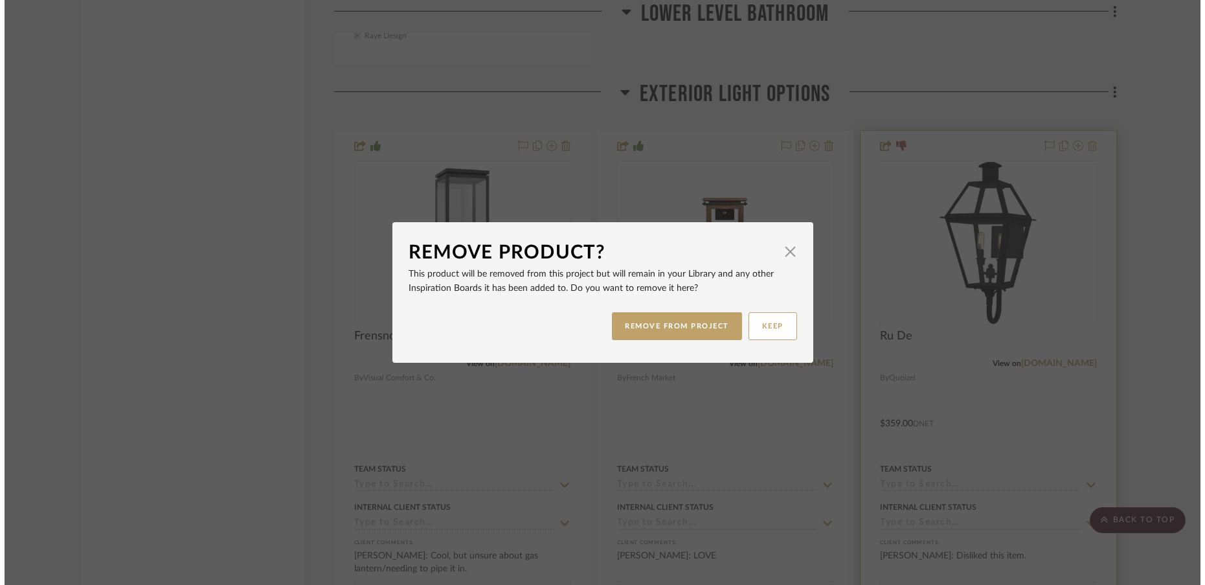
scroll to position [0, 0]
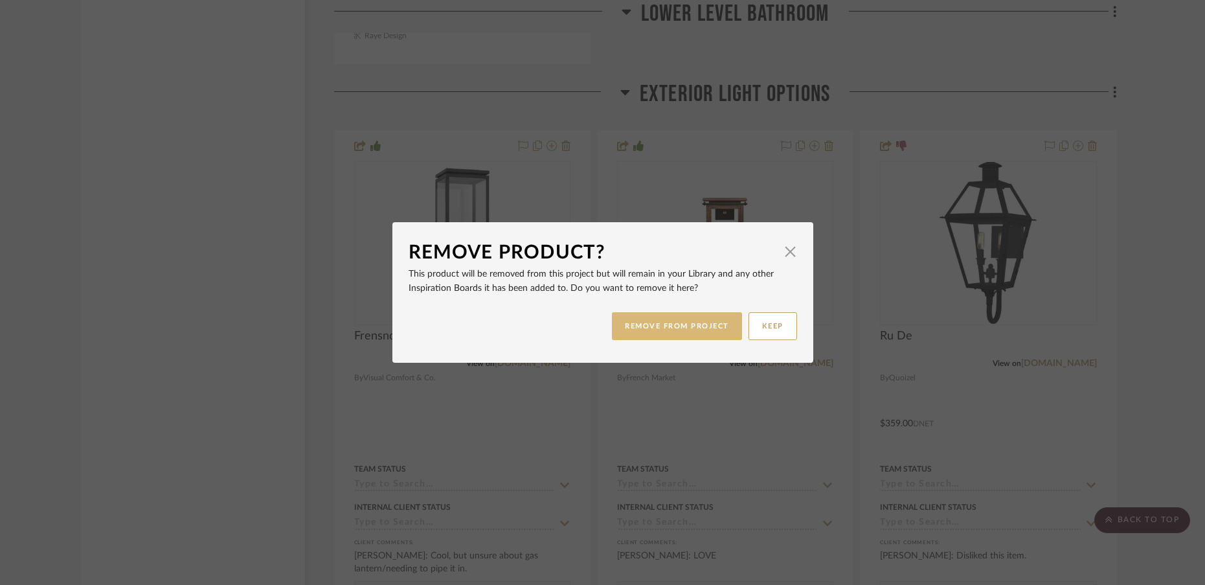
click at [712, 328] on button "REMOVE FROM PROJECT" at bounding box center [677, 326] width 130 height 28
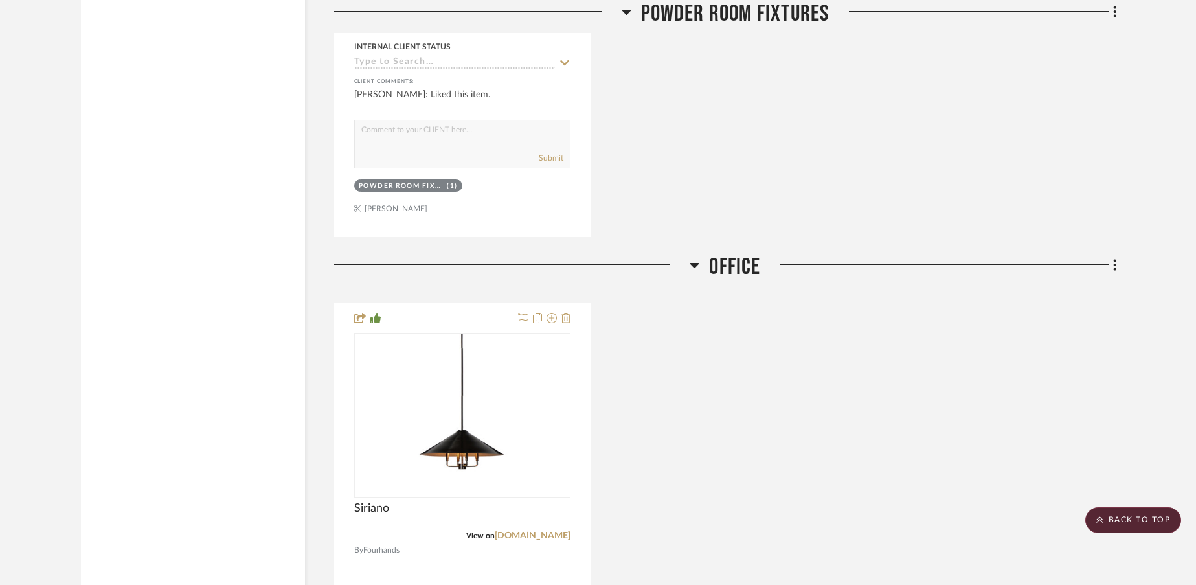
scroll to position [2609, 0]
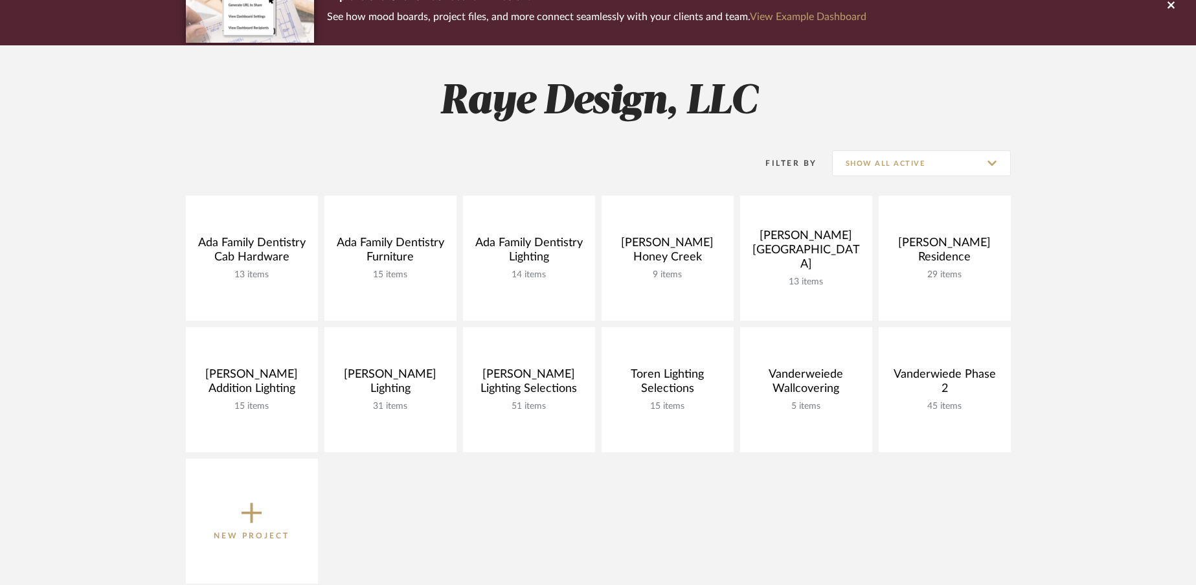
scroll to position [130, 0]
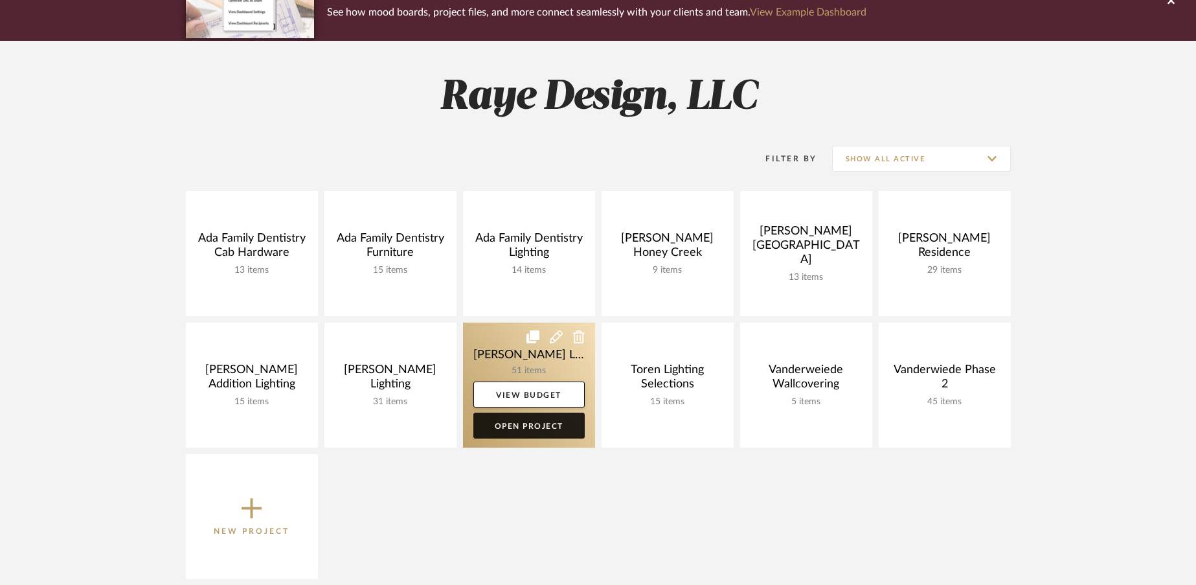
click at [533, 423] on link "Open Project" at bounding box center [528, 425] width 111 height 26
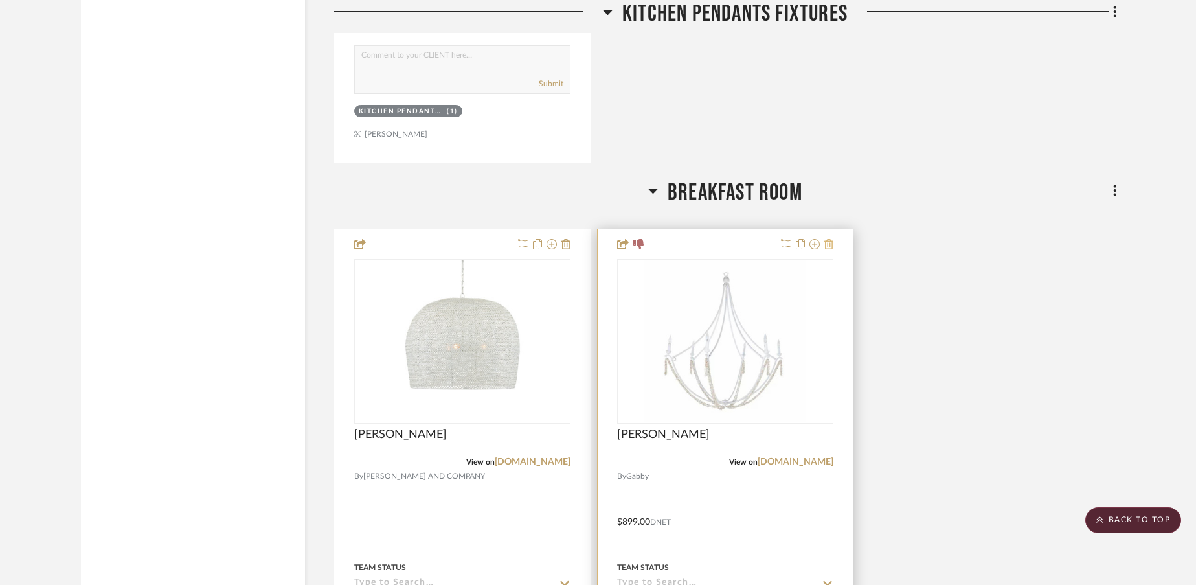
scroll to position [3321, 0]
click at [830, 240] on button at bounding box center [828, 248] width 9 height 16
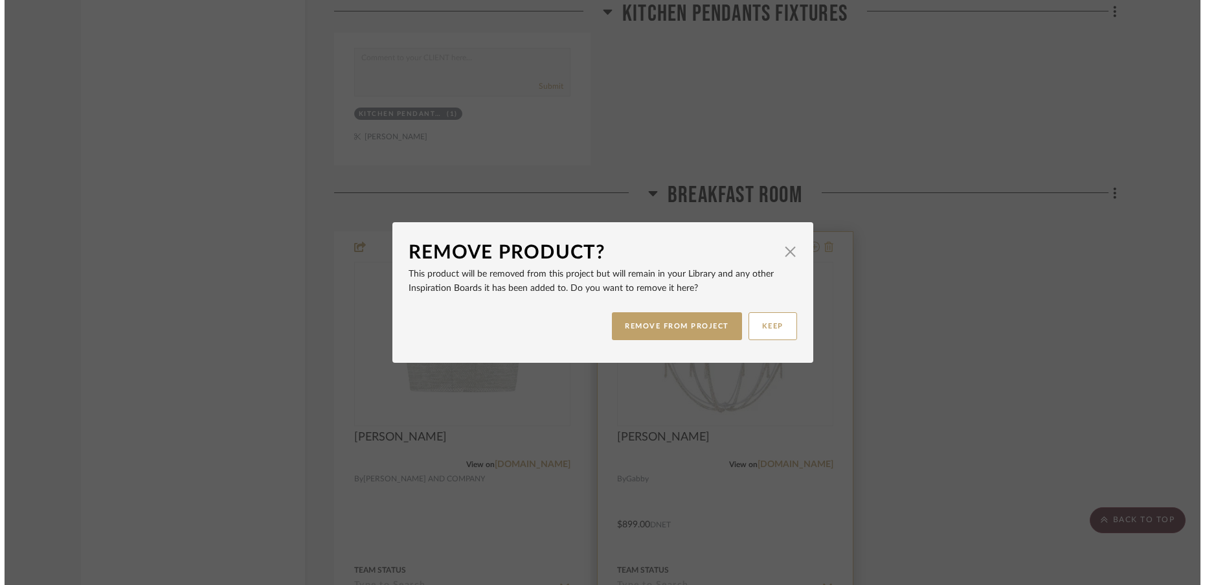
scroll to position [0, 0]
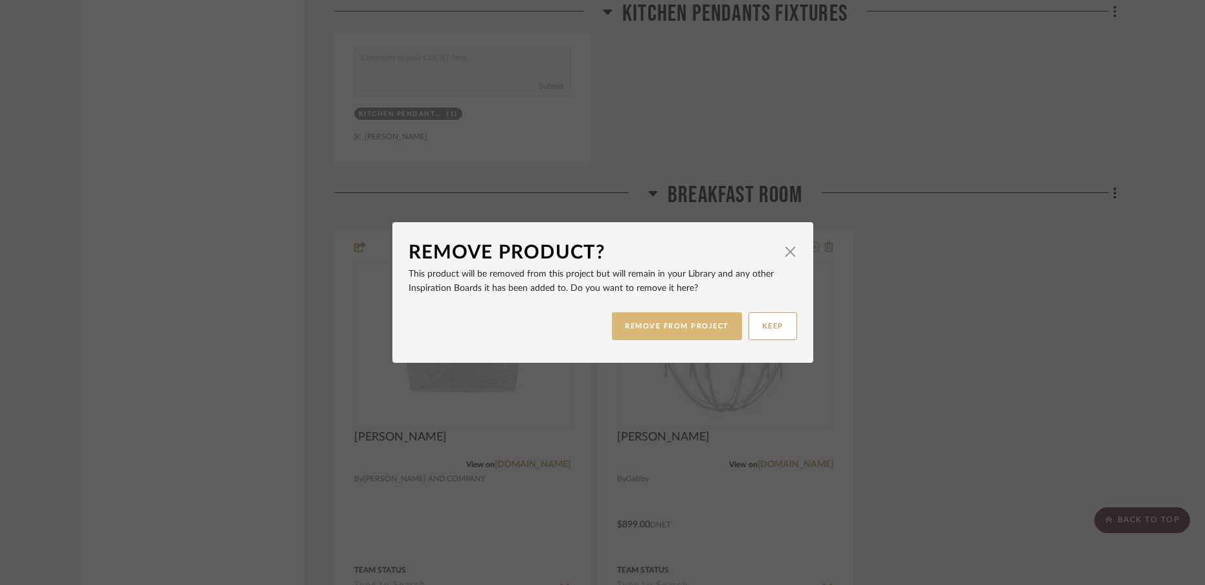
click at [658, 333] on button "REMOVE FROM PROJECT" at bounding box center [677, 326] width 130 height 28
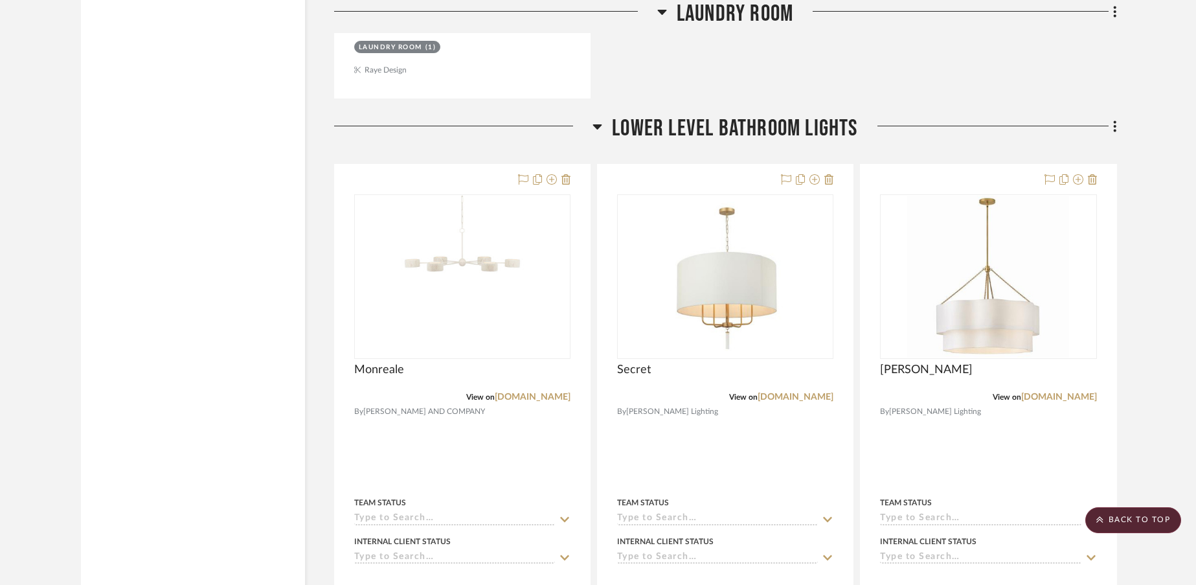
scroll to position [13399, 0]
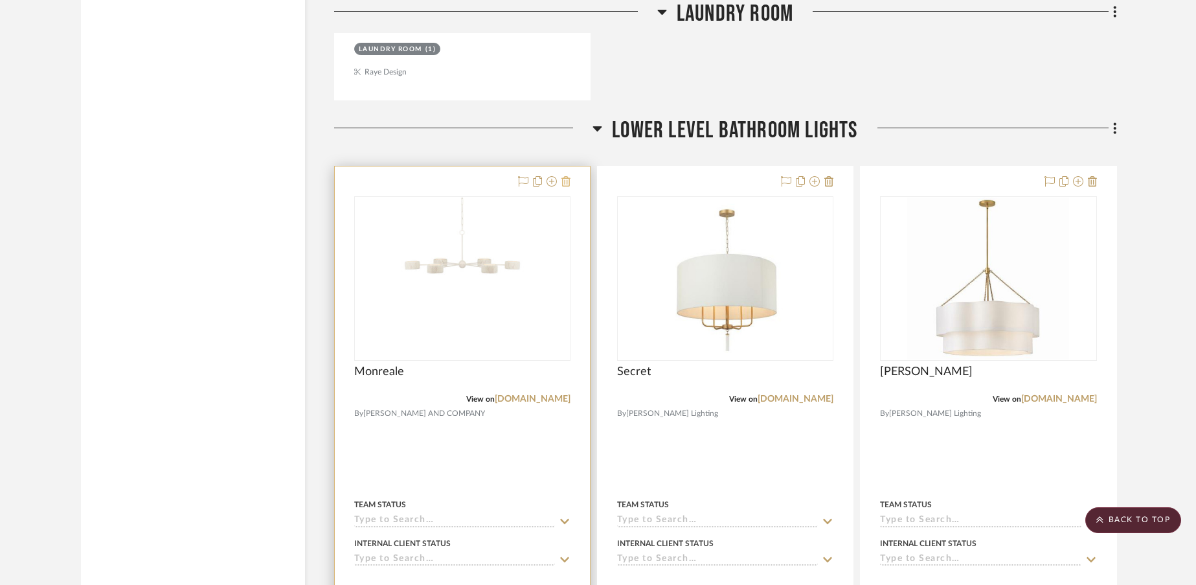
click at [566, 176] on icon at bounding box center [565, 181] width 9 height 10
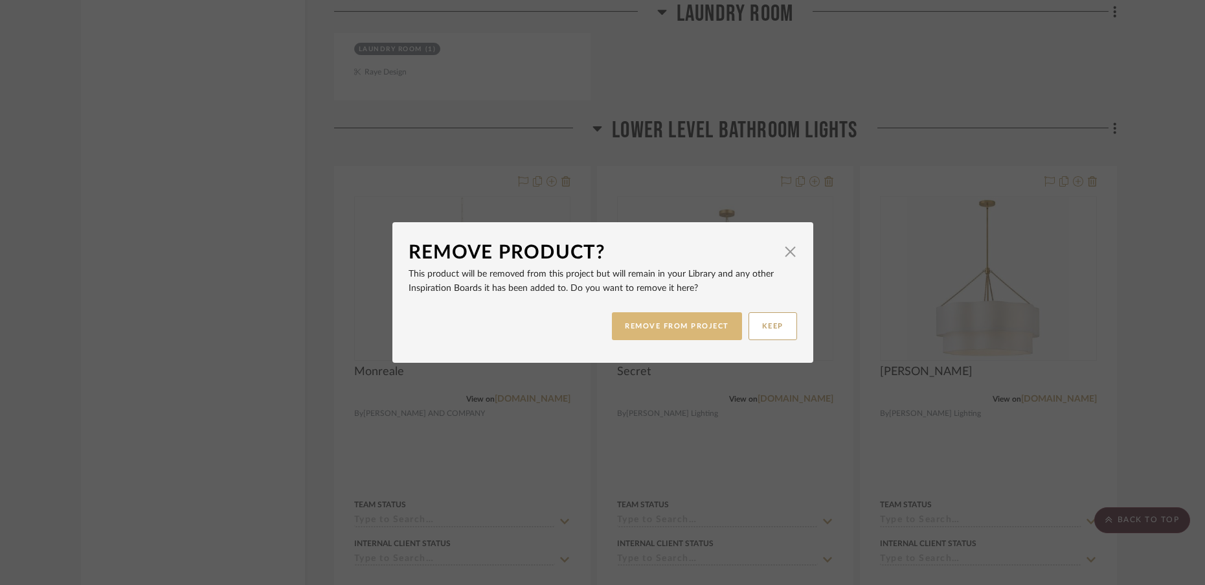
click at [669, 328] on button "REMOVE FROM PROJECT" at bounding box center [677, 326] width 130 height 28
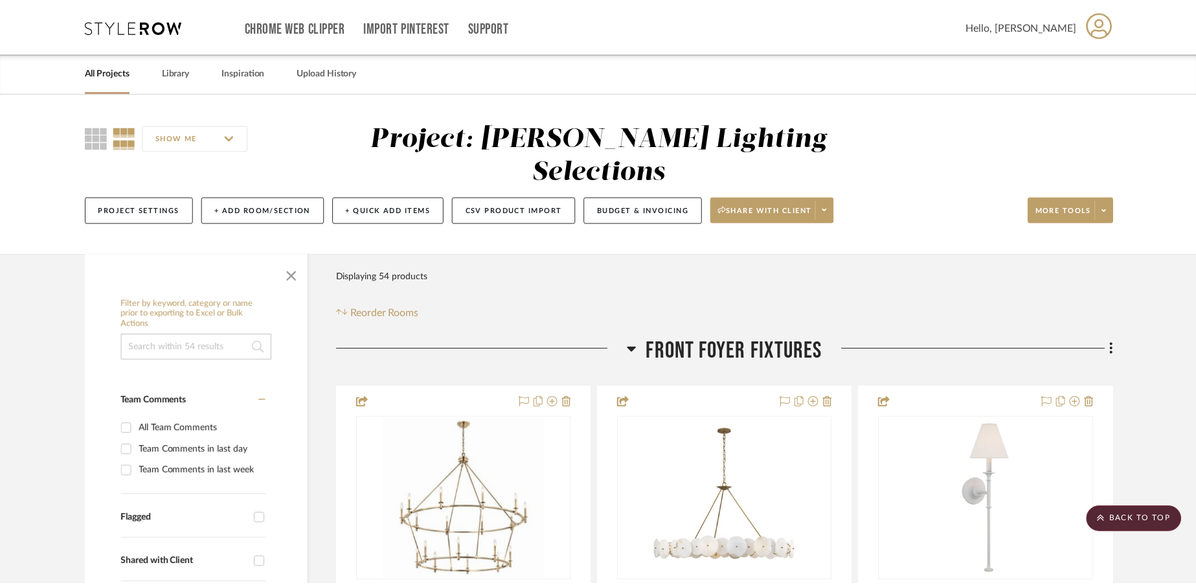
scroll to position [13399, 0]
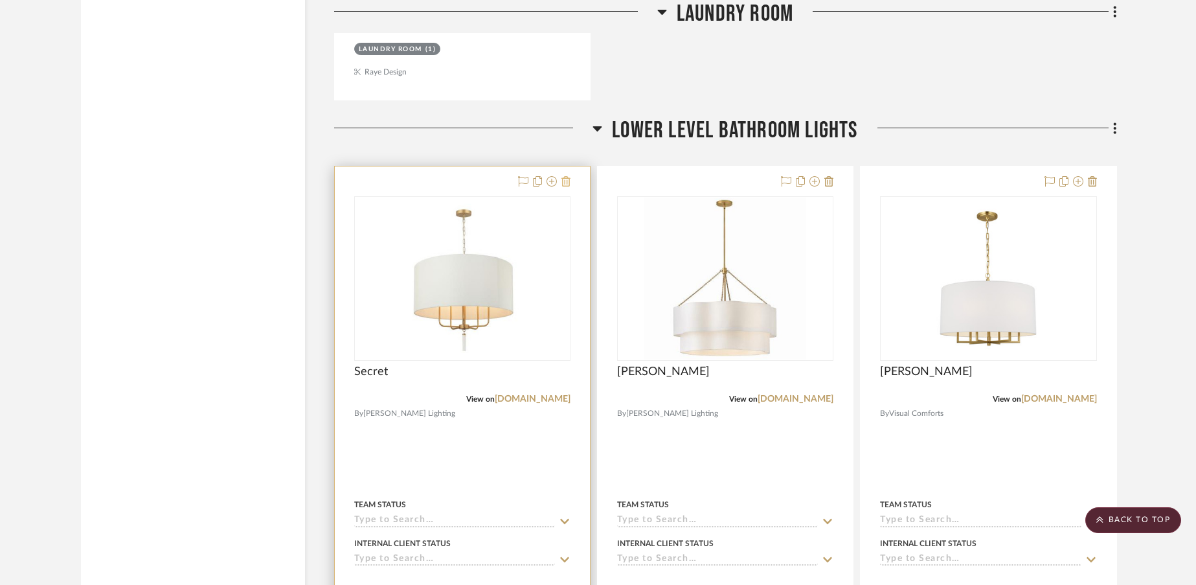
click at [566, 176] on icon at bounding box center [565, 181] width 9 height 10
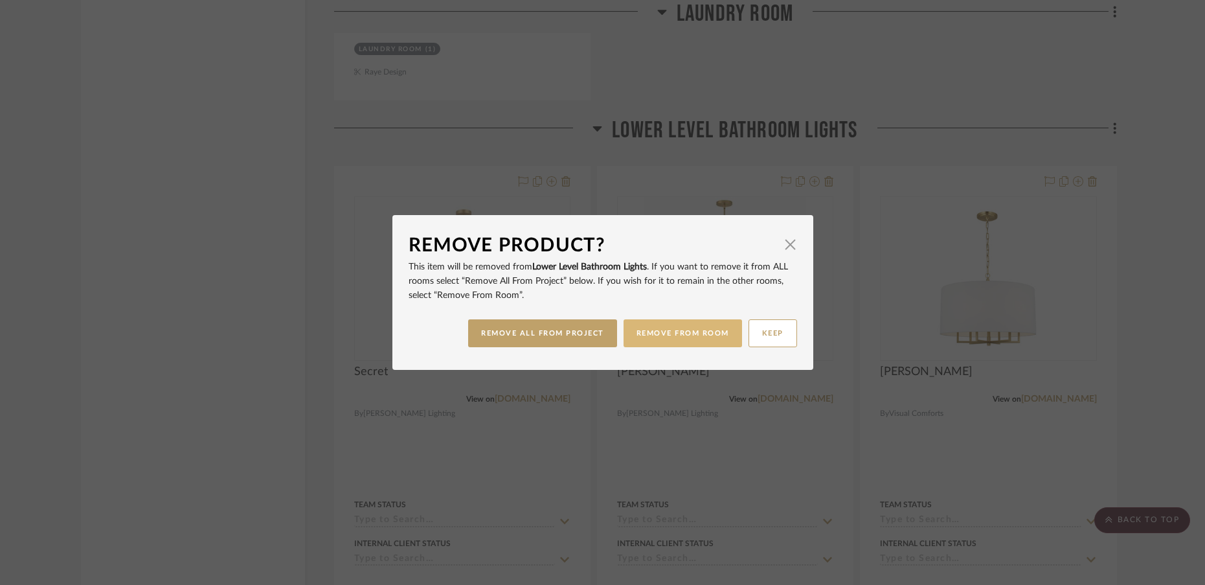
click at [656, 333] on button "REMOVE FROM ROOM" at bounding box center [682, 333] width 118 height 28
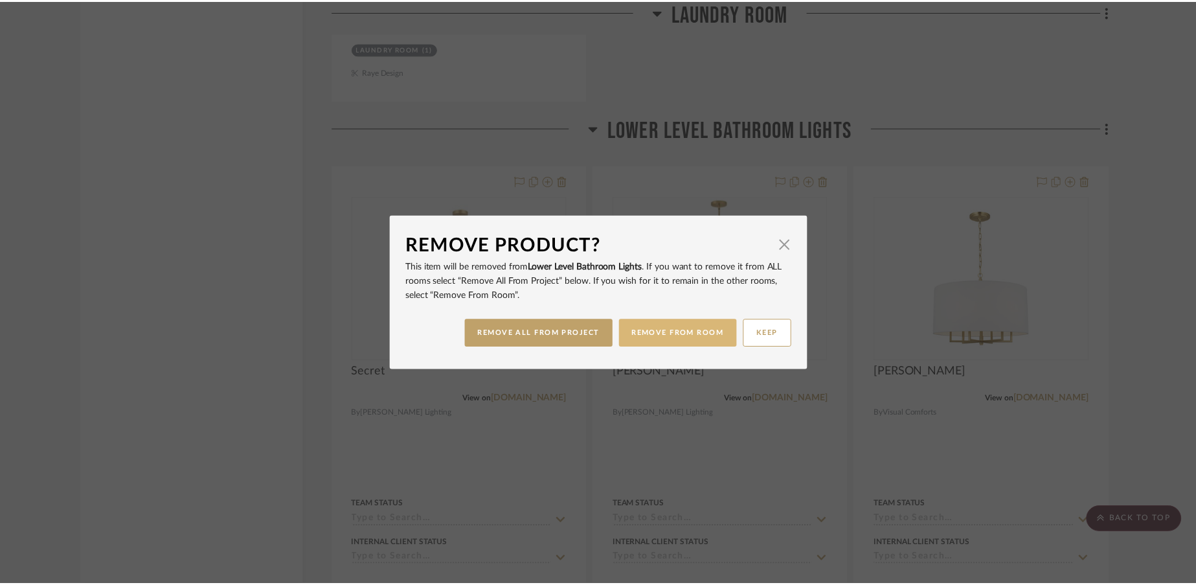
scroll to position [13399, 0]
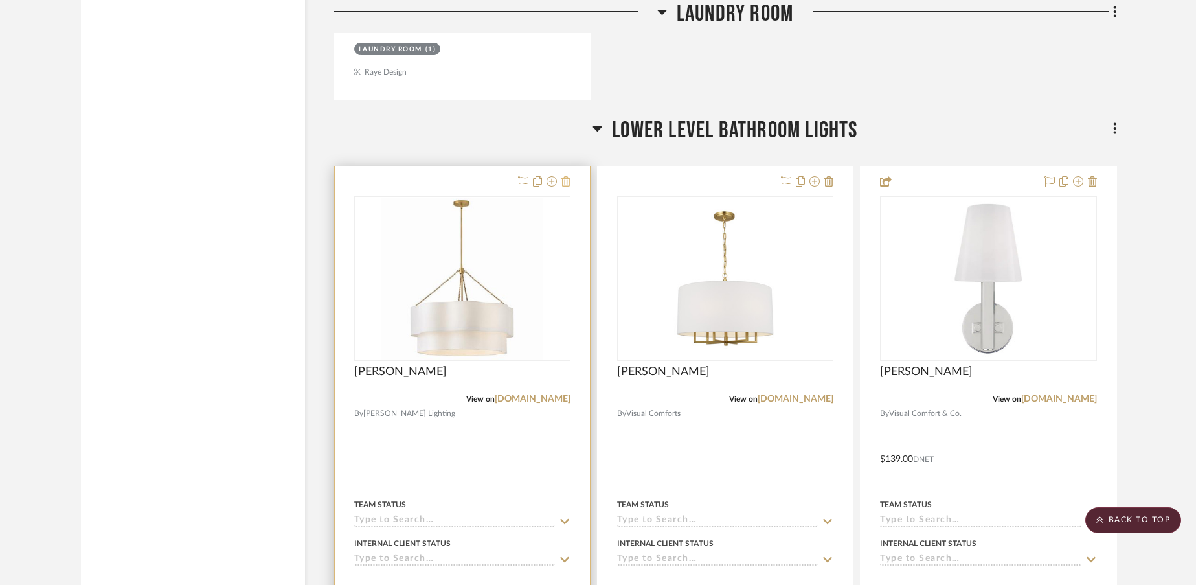
click at [564, 176] on icon at bounding box center [565, 181] width 9 height 10
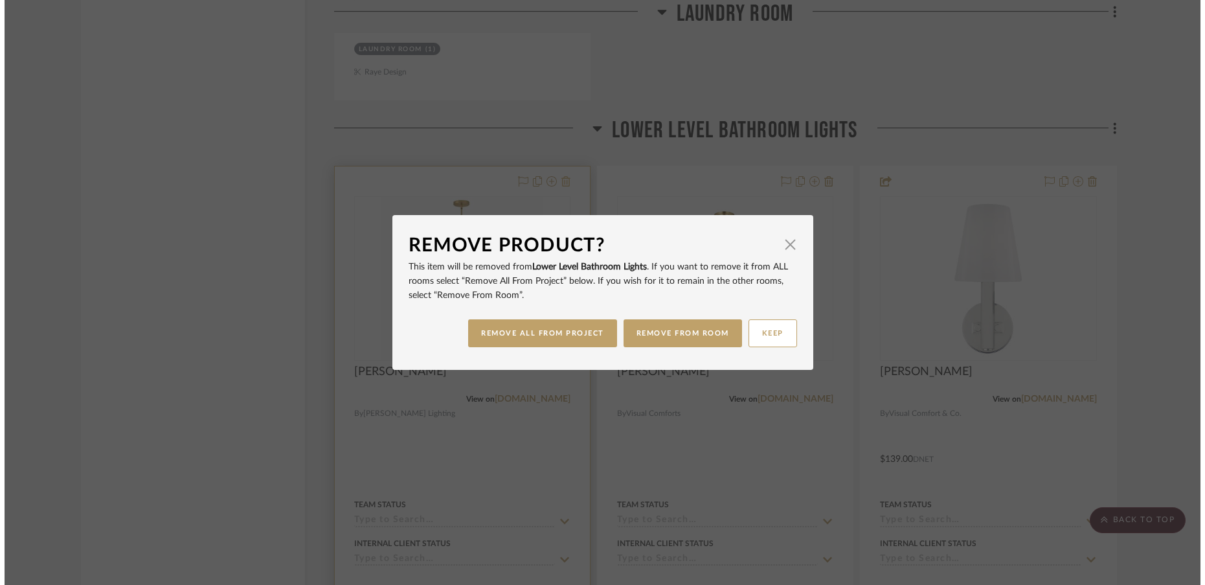
scroll to position [0, 0]
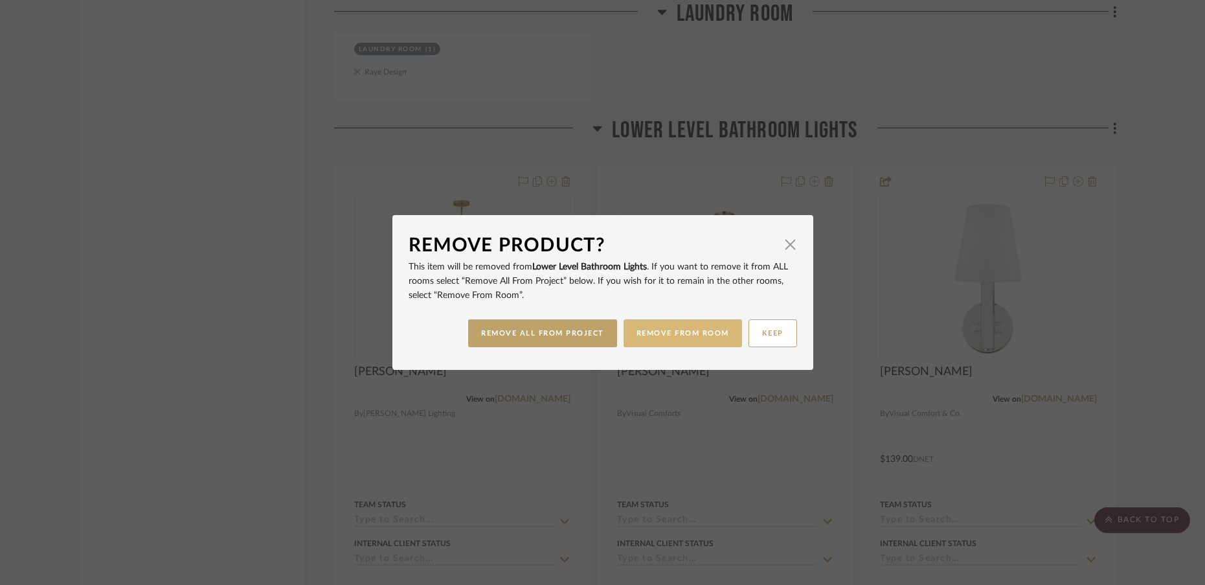
click at [683, 329] on button "REMOVE FROM ROOM" at bounding box center [682, 333] width 118 height 28
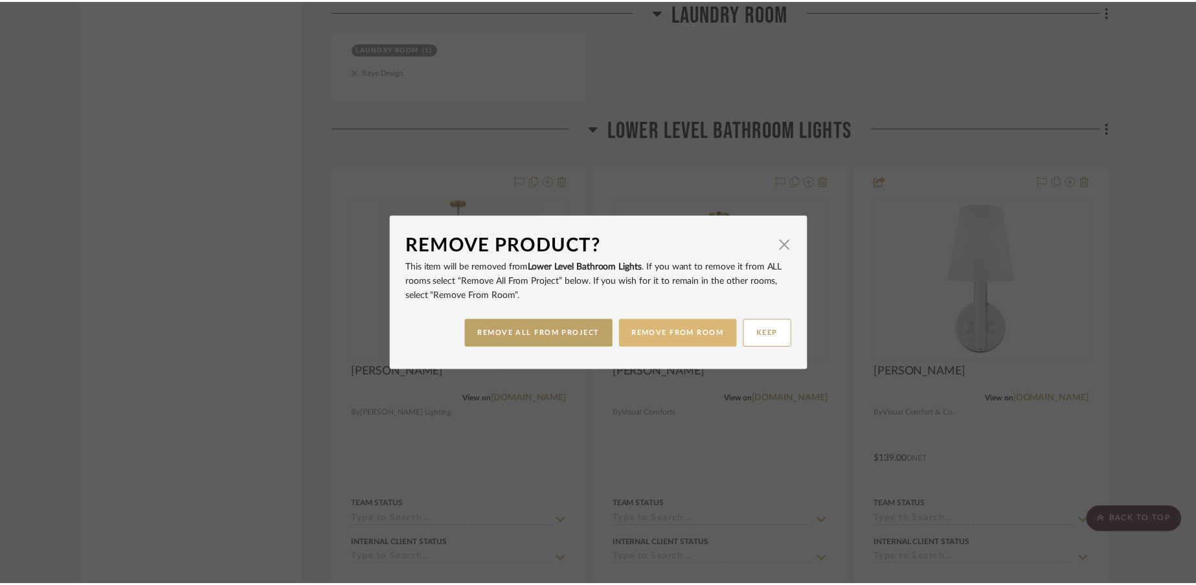
scroll to position [13399, 0]
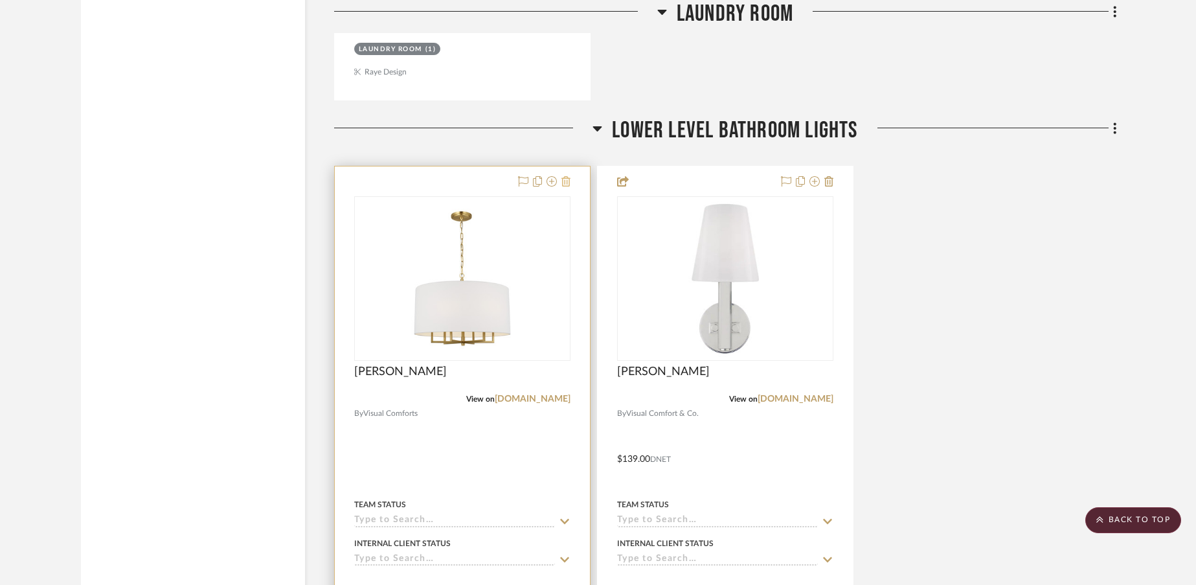
click at [570, 176] on icon at bounding box center [565, 181] width 9 height 10
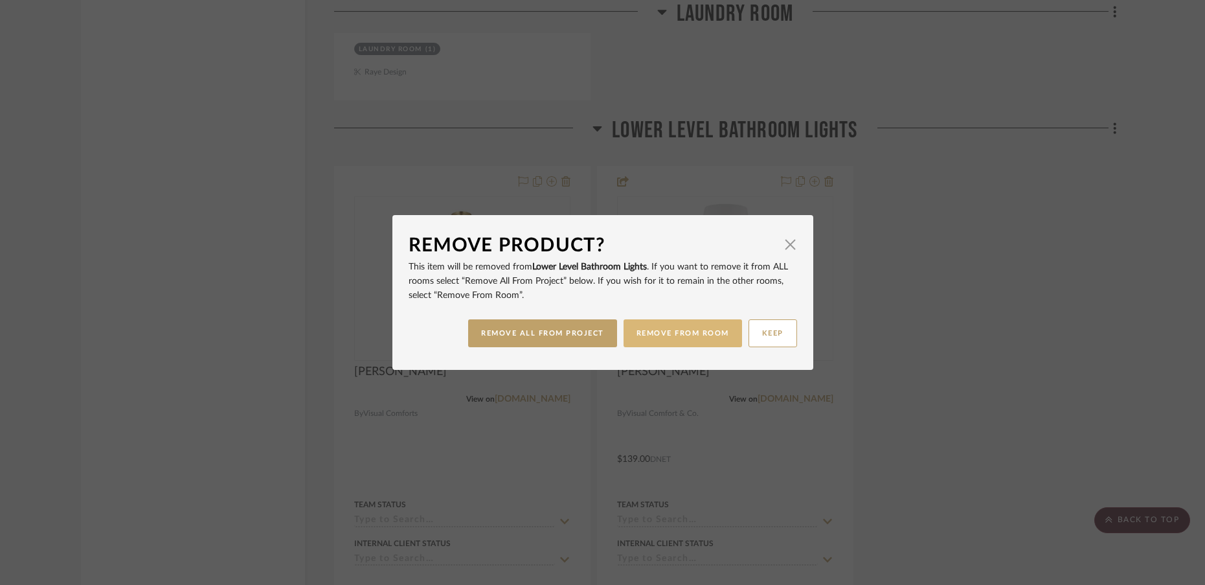
click at [658, 339] on button "REMOVE FROM ROOM" at bounding box center [682, 333] width 118 height 28
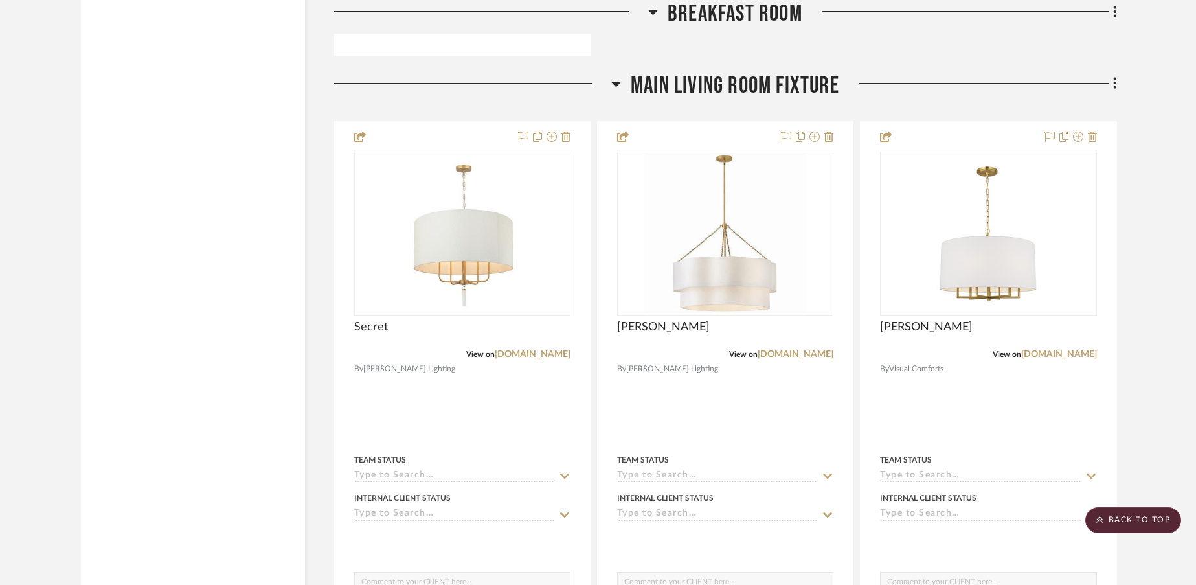
scroll to position [4051, 0]
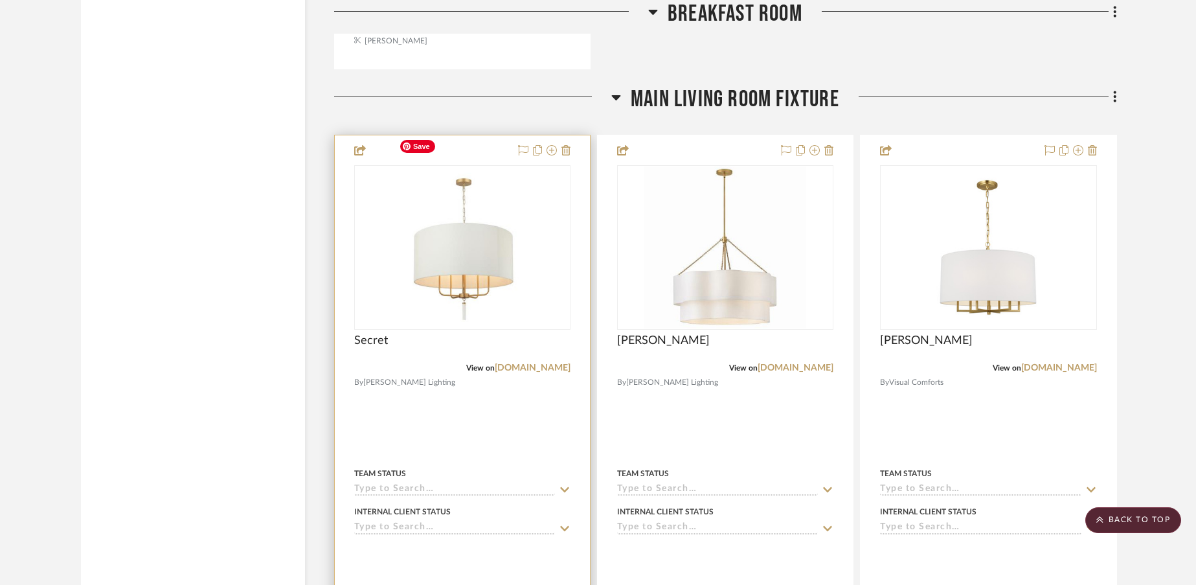
click at [0, 0] on div at bounding box center [0, 0] width 0 height 0
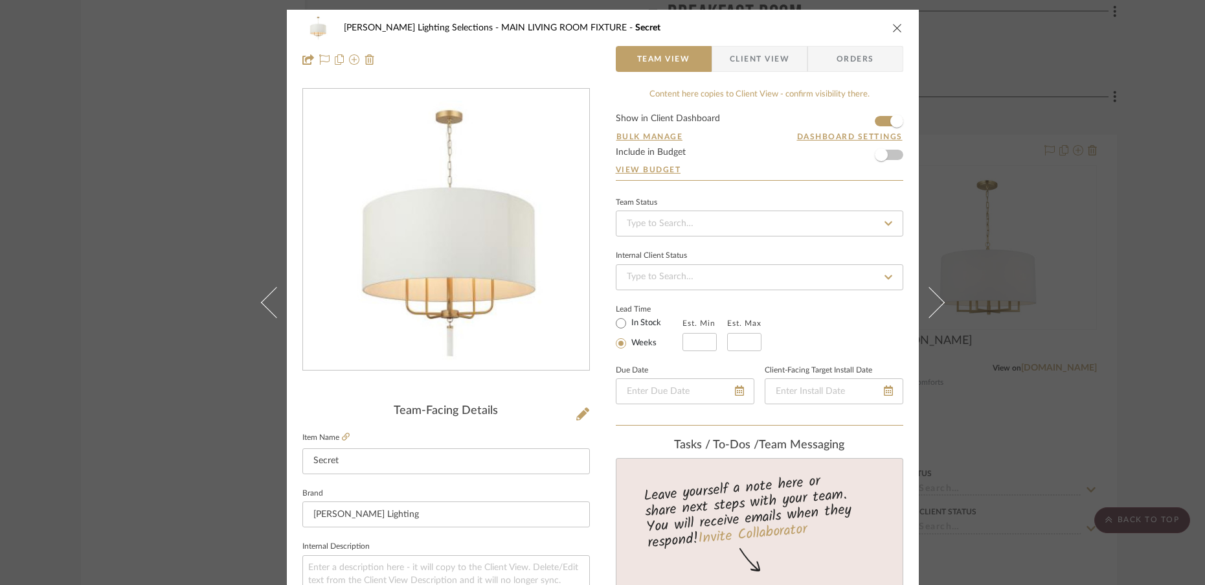
click at [892, 28] on icon "close" at bounding box center [897, 28] width 10 height 10
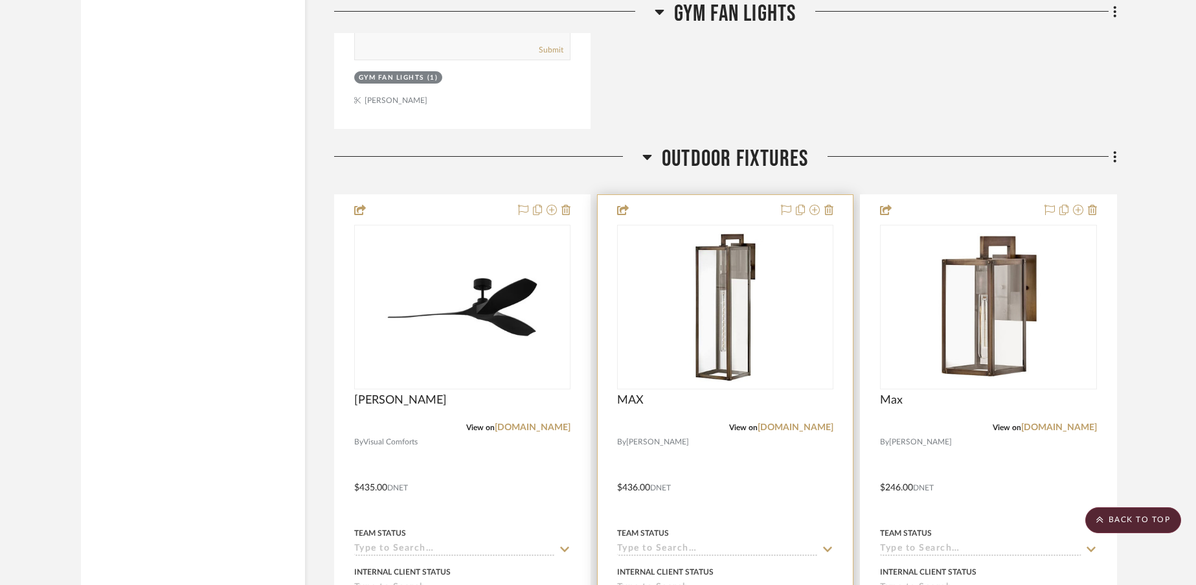
scroll to position [17093, 0]
